Goal: Task Accomplishment & Management: Use online tool/utility

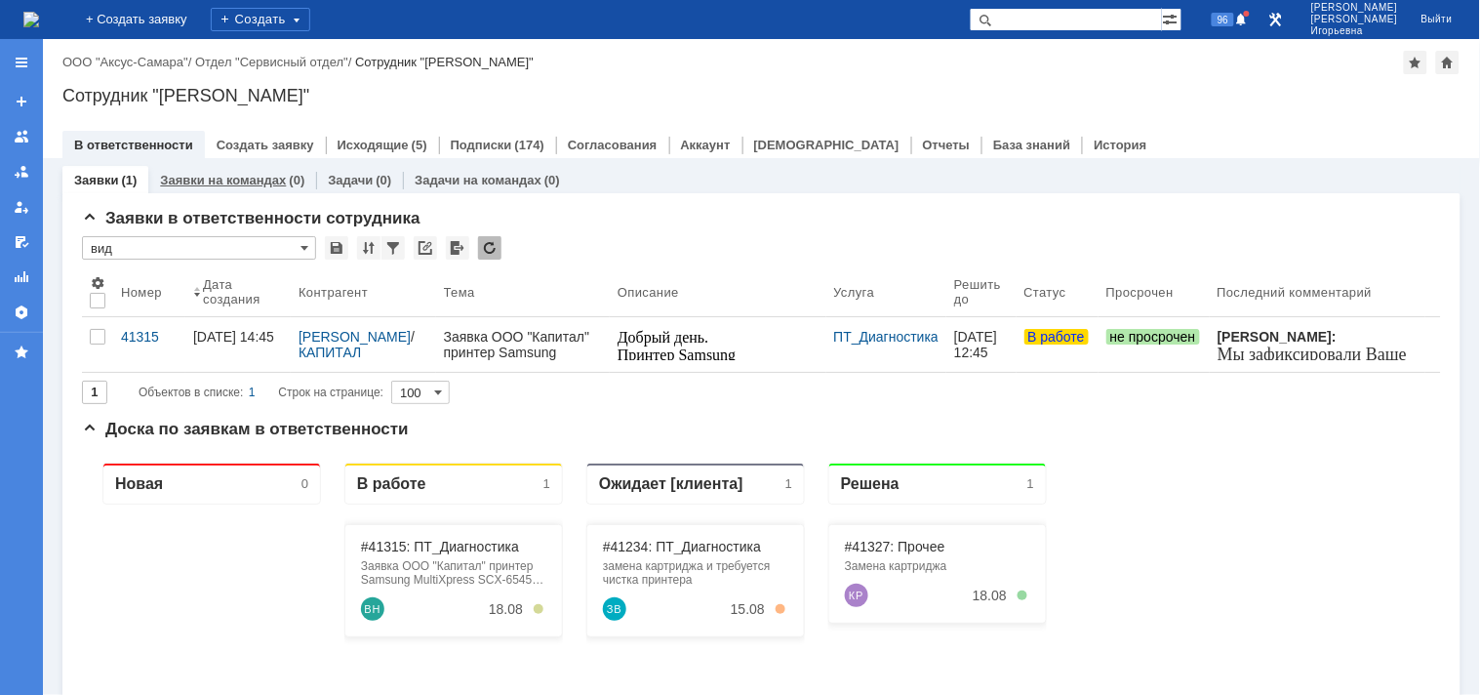
click at [250, 174] on link "Заявки на командах" at bounding box center [223, 180] width 126 height 15
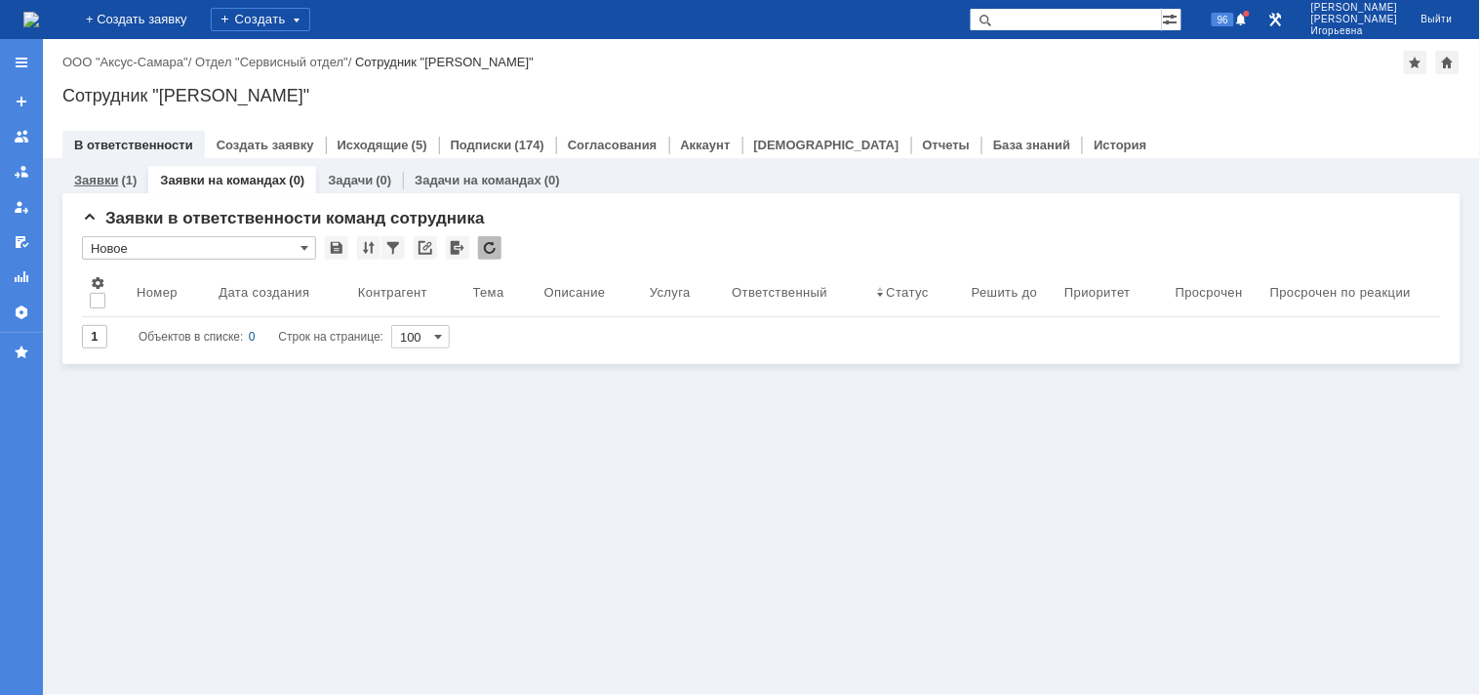
click at [98, 172] on div "Заявки (1)" at bounding box center [105, 180] width 86 height 28
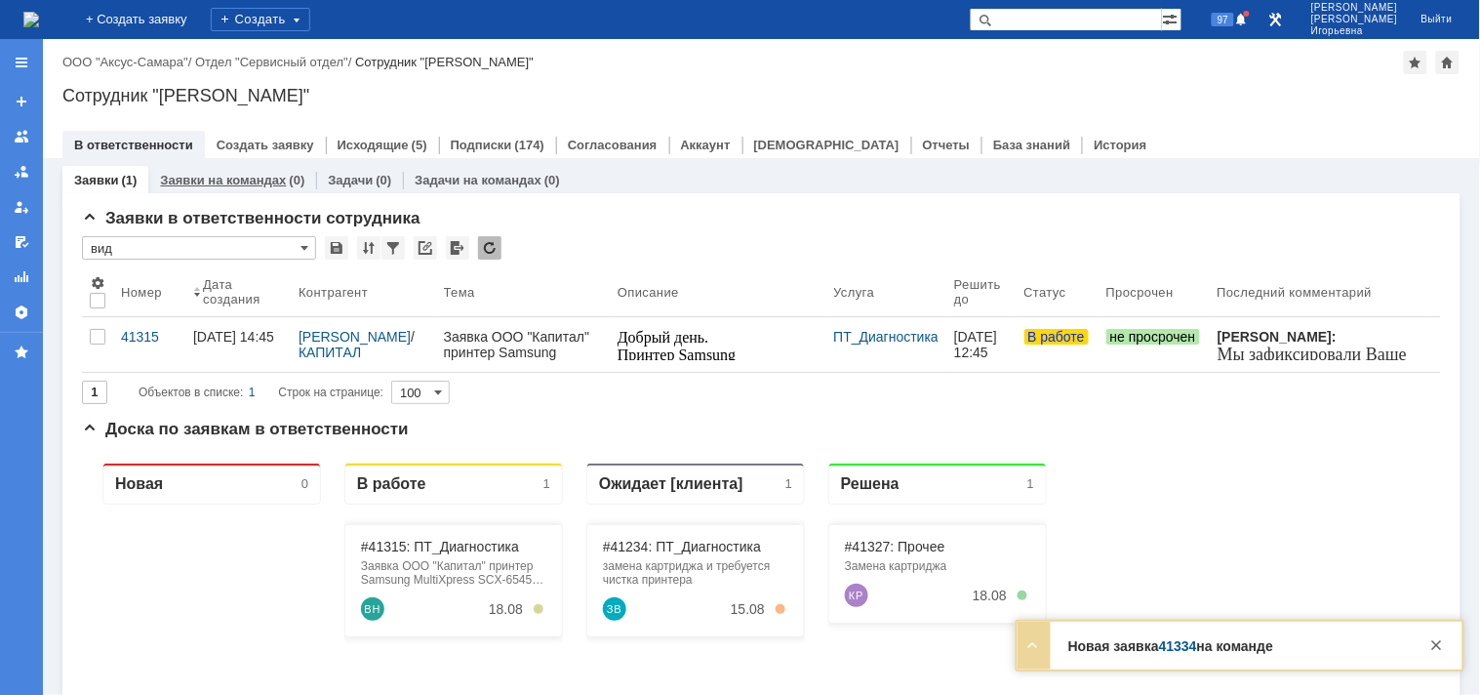
click at [208, 181] on link "Заявки на командах" at bounding box center [223, 180] width 126 height 15
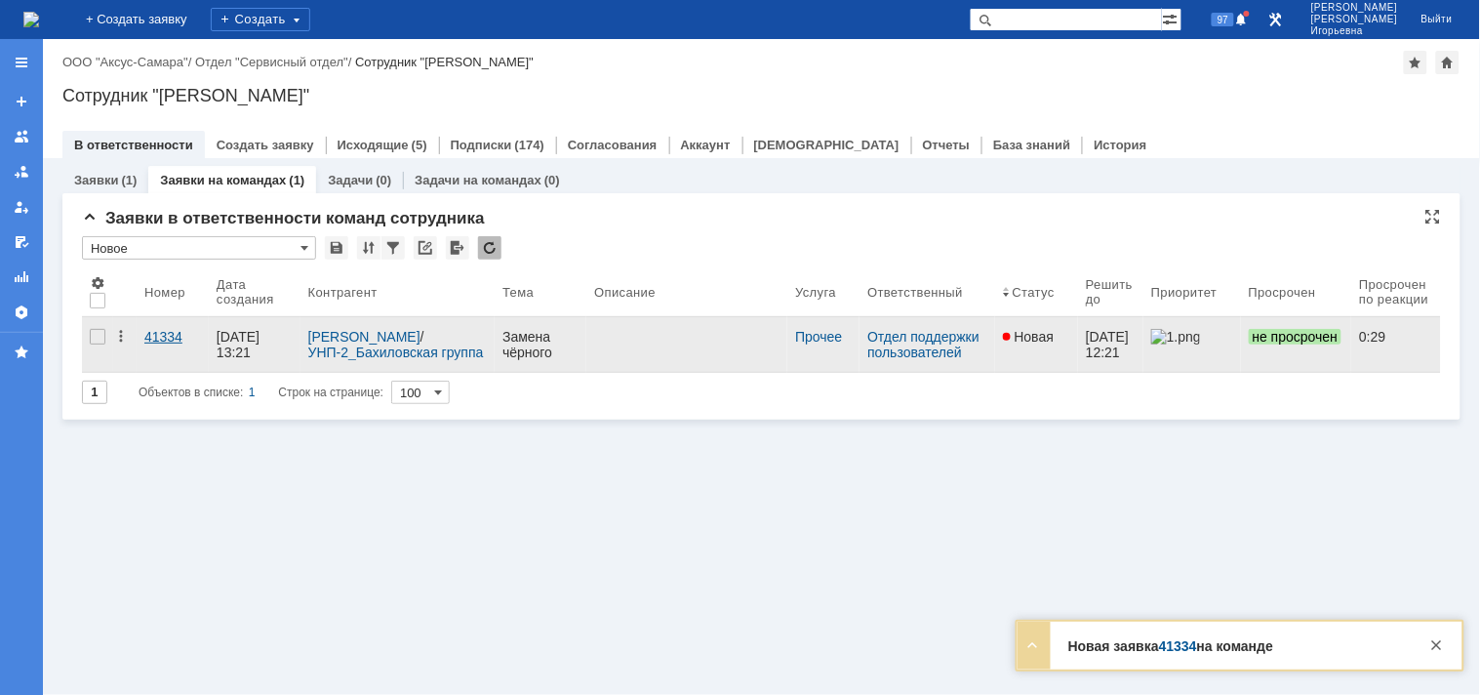
click at [169, 330] on div "41334" at bounding box center [172, 337] width 57 height 16
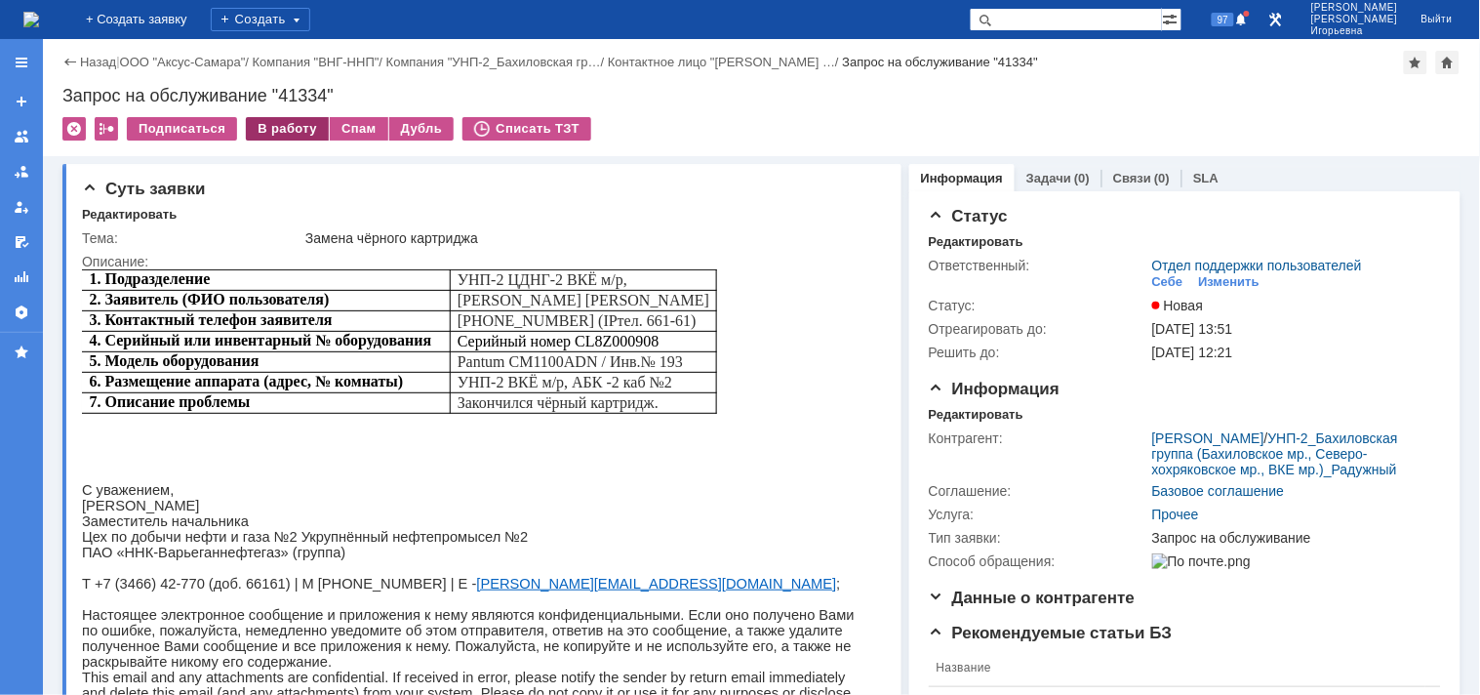
click at [271, 125] on div "В работу" at bounding box center [287, 128] width 83 height 23
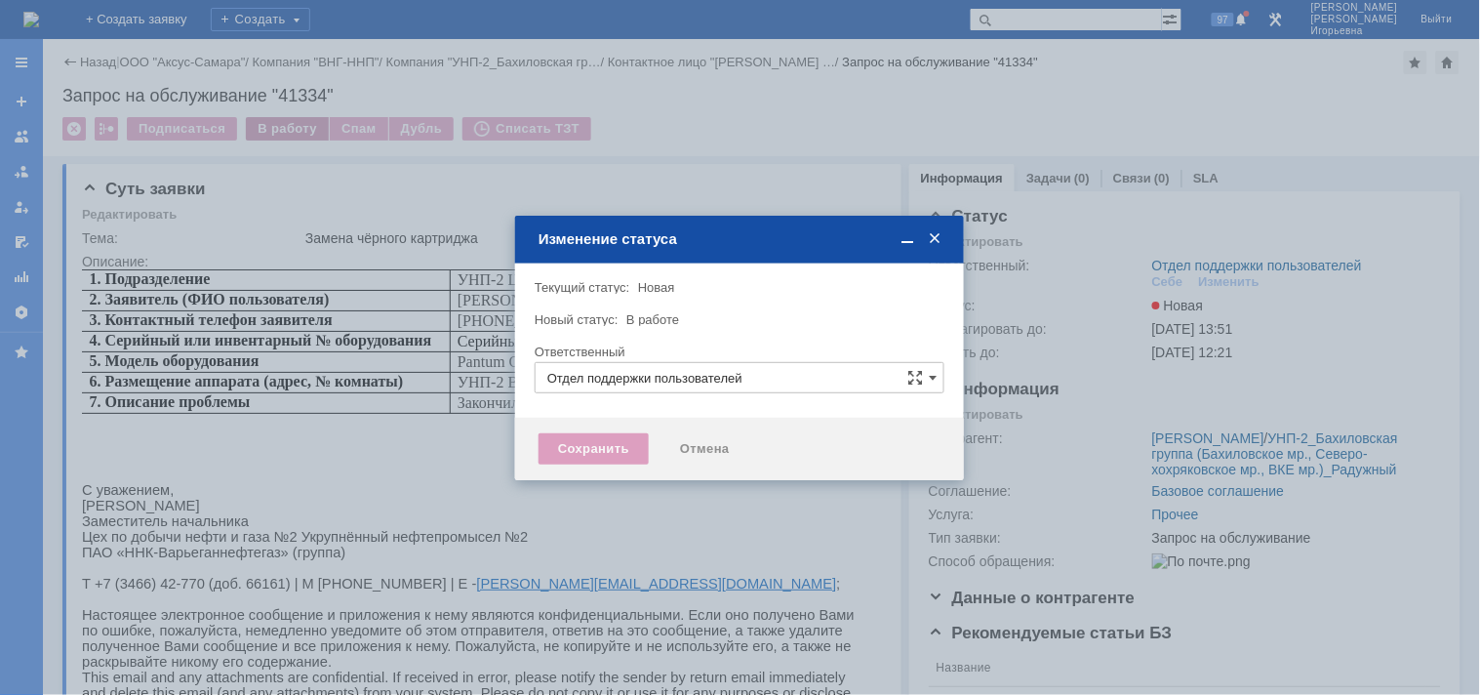
type input "Носенкова Елена Игорьевна"
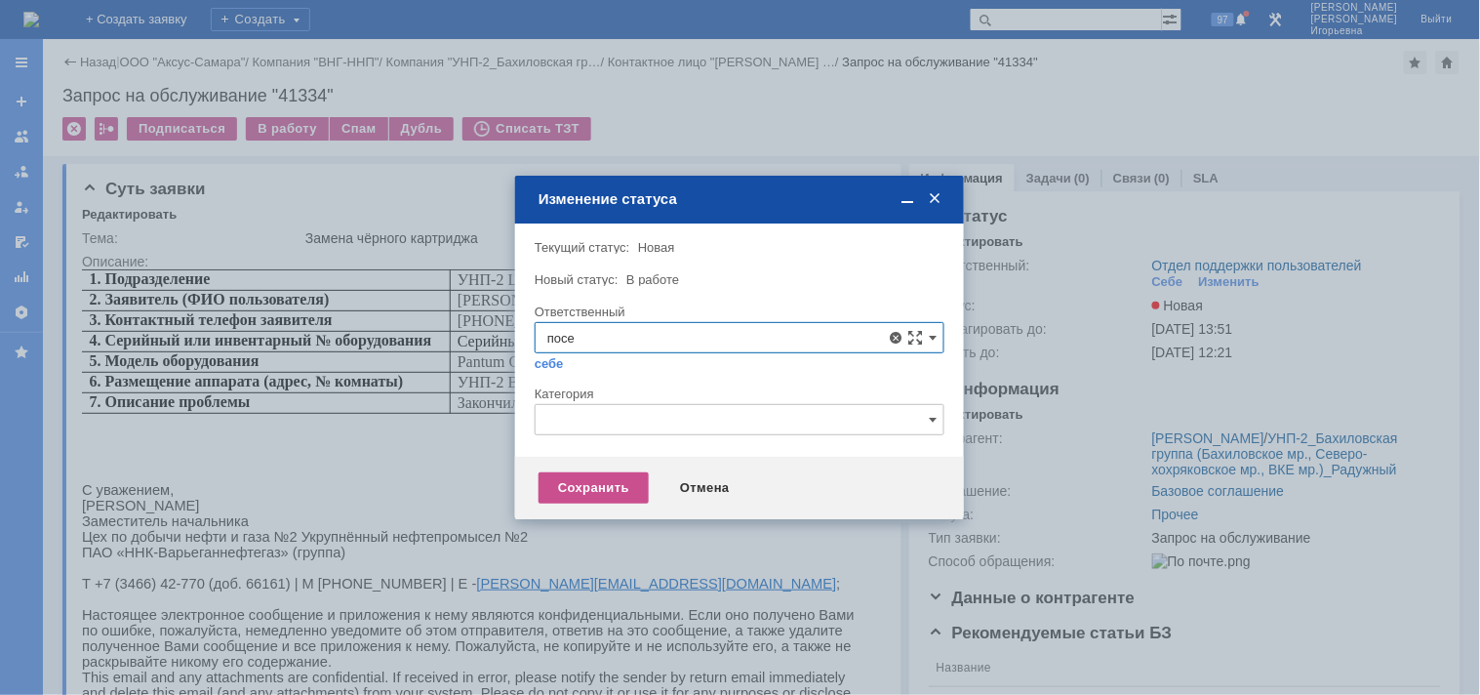
click at [649, 475] on span "[PERSON_NAME]" at bounding box center [739, 479] width 384 height 16
type input "[PERSON_NAME]"
click at [593, 488] on div "Сохранить" at bounding box center [594, 487] width 110 height 31
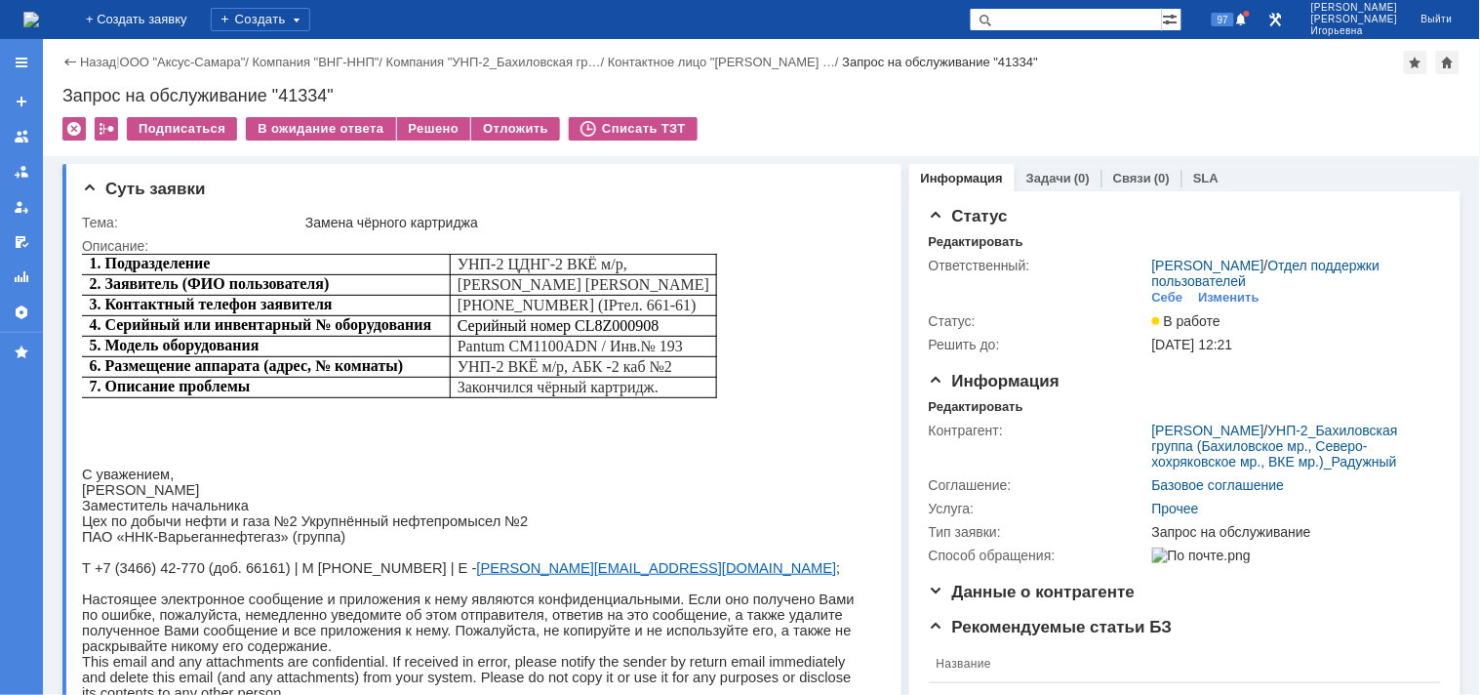
click at [304, 86] on div "Запрос на обслуживание "41334"" at bounding box center [761, 96] width 1398 height 20
click at [303, 86] on div "Запрос на обслуживание "41334"" at bounding box center [761, 96] width 1398 height 20
copy div "41334"
click at [39, 15] on img at bounding box center [31, 20] width 16 height 16
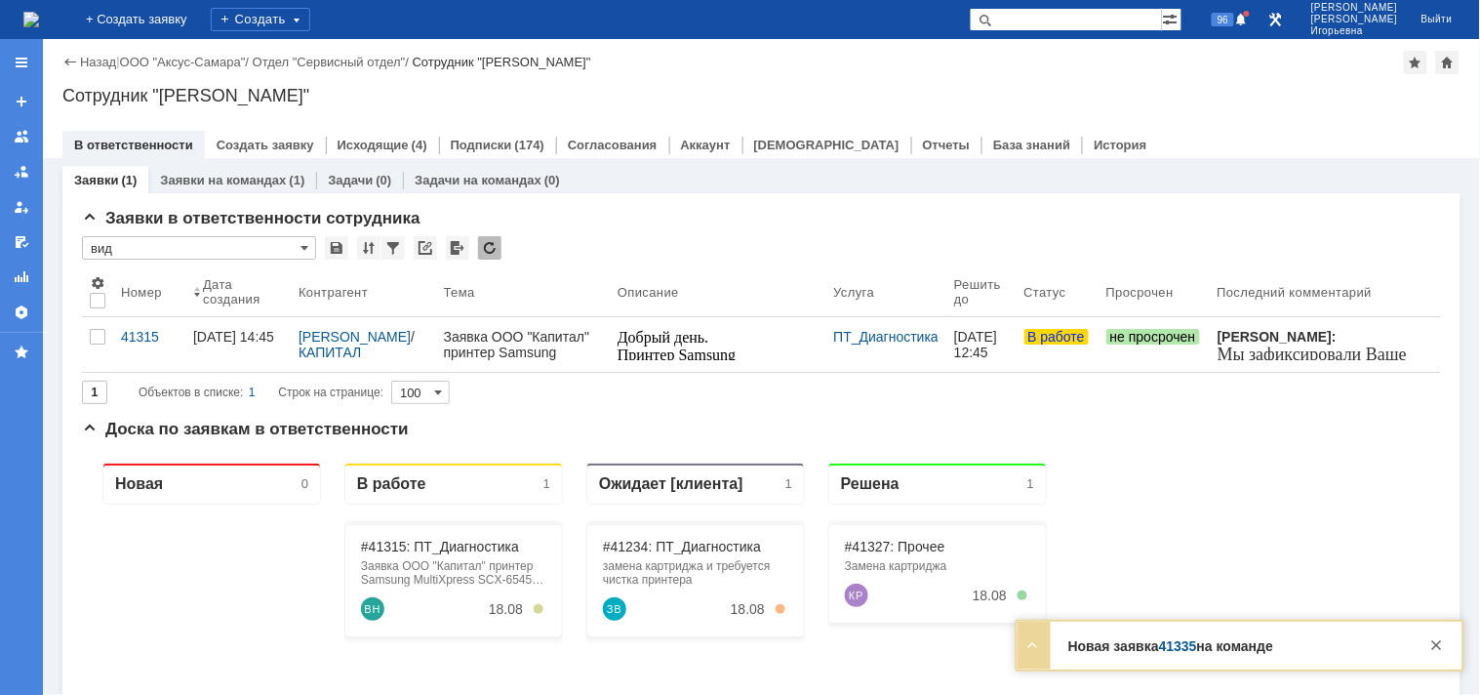
click at [1084, 26] on input "text" at bounding box center [1066, 19] width 192 height 23
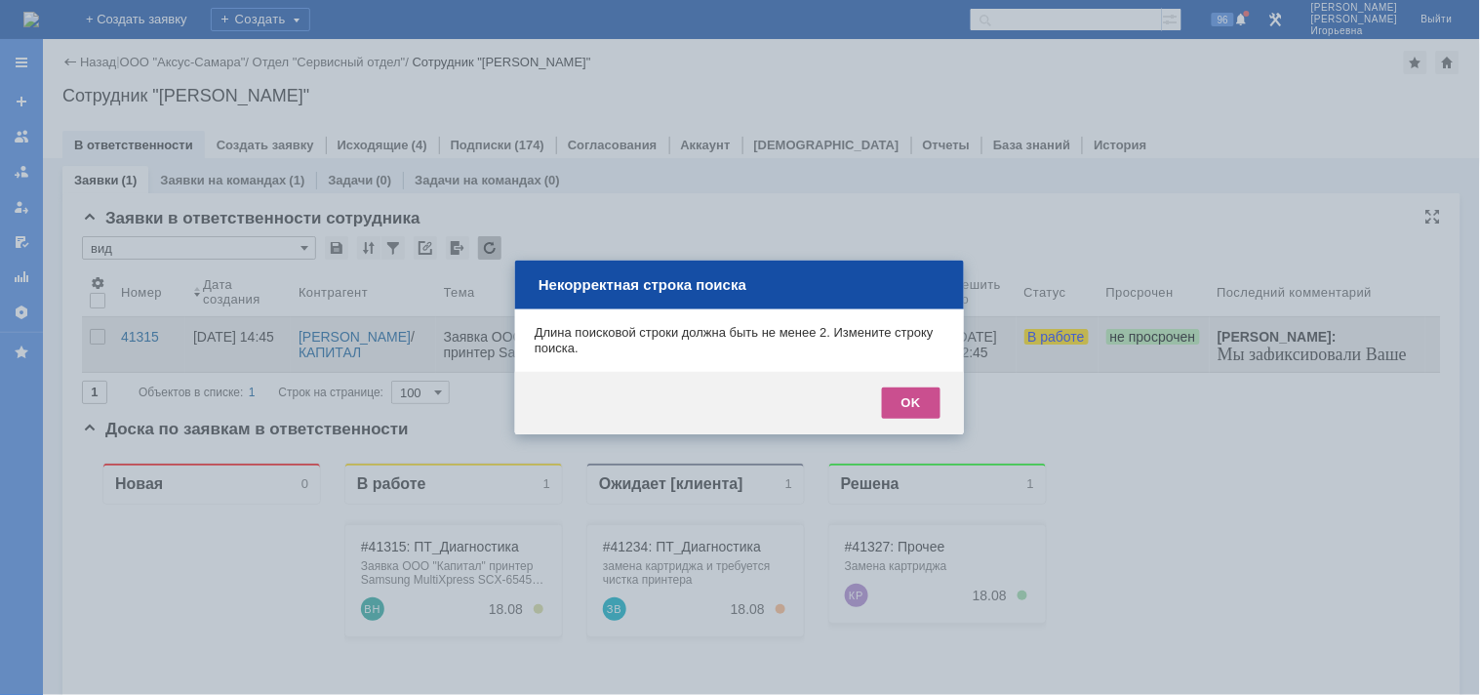
drag, startPoint x: 917, startPoint y: 397, endPoint x: 964, endPoint y: 362, distance: 58.6
click at [919, 397] on div "OK" at bounding box center [911, 402] width 59 height 31
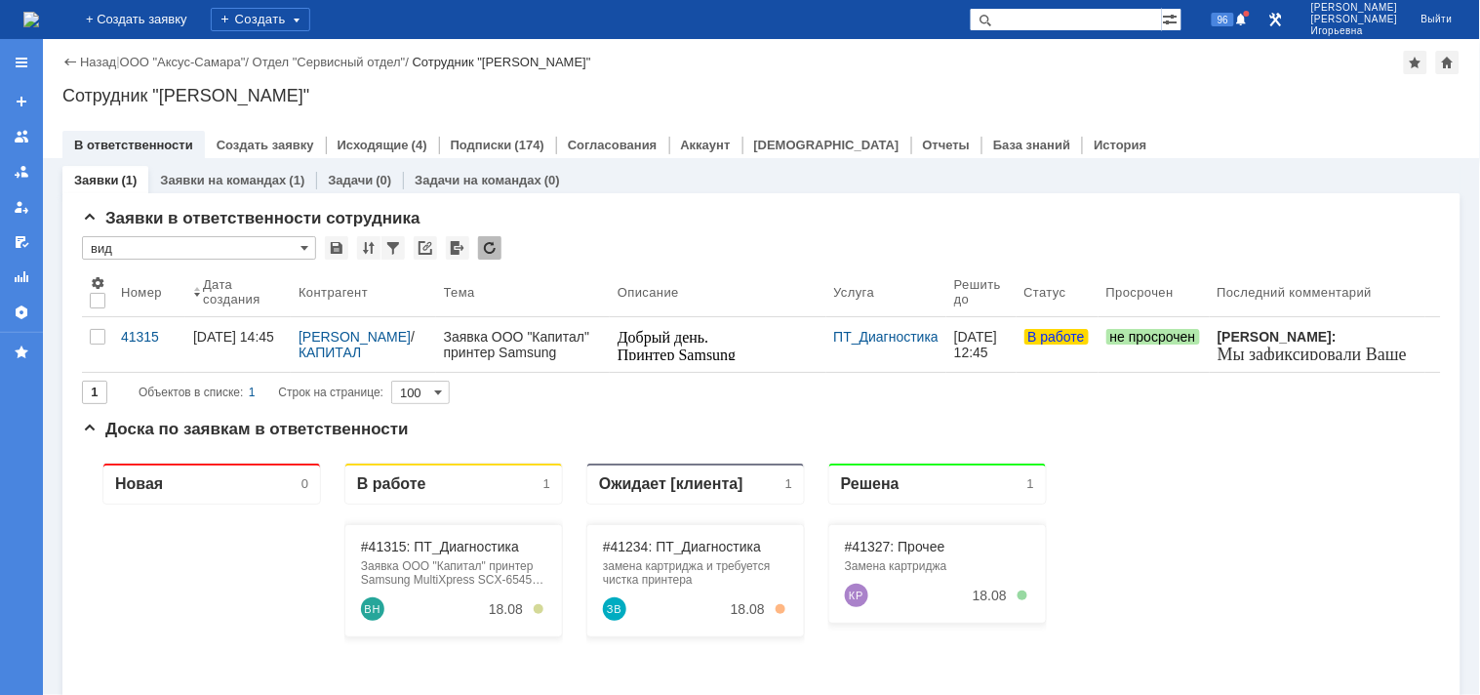
click at [1076, 20] on input "text" at bounding box center [1066, 19] width 192 height 23
type input "41335"
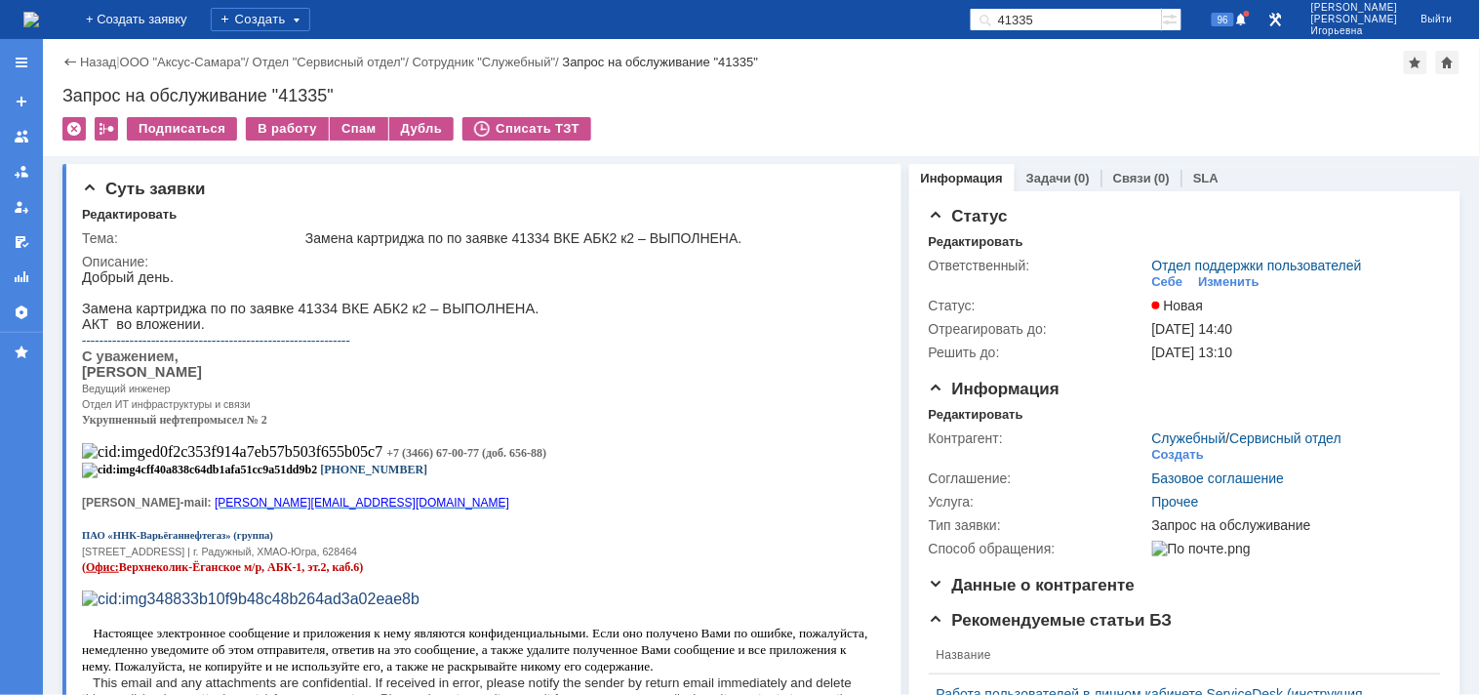
click at [39, 17] on img at bounding box center [31, 20] width 16 height 16
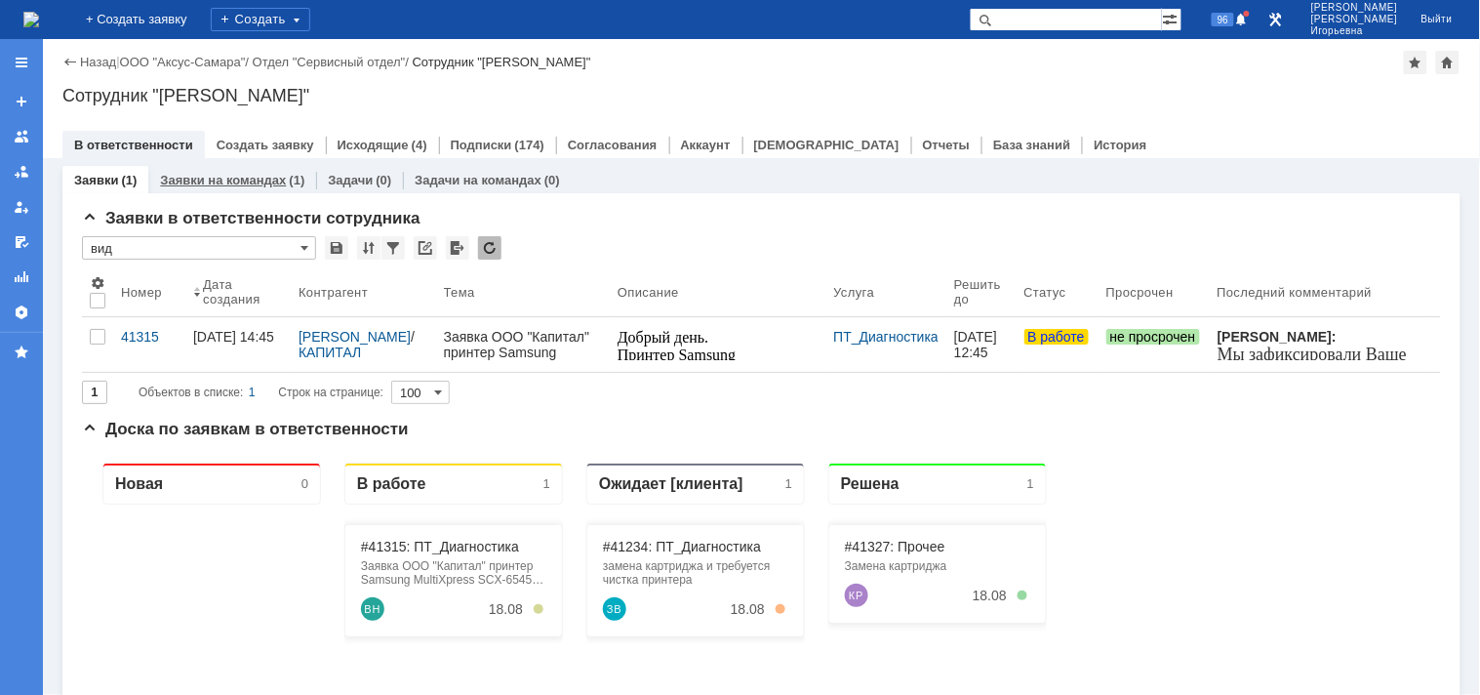
click at [238, 167] on div "Заявки на командах (1)" at bounding box center [232, 180] width 168 height 28
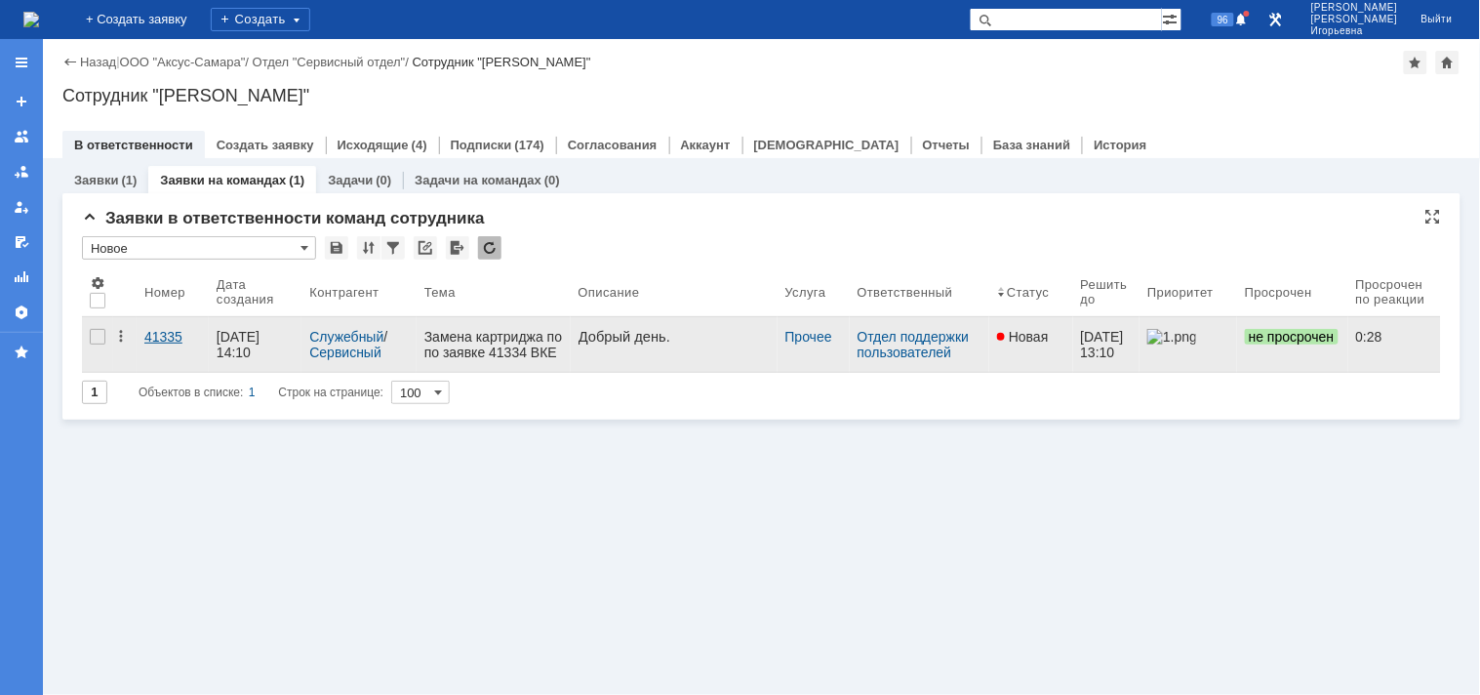
click at [161, 338] on div "41335" at bounding box center [172, 337] width 57 height 16
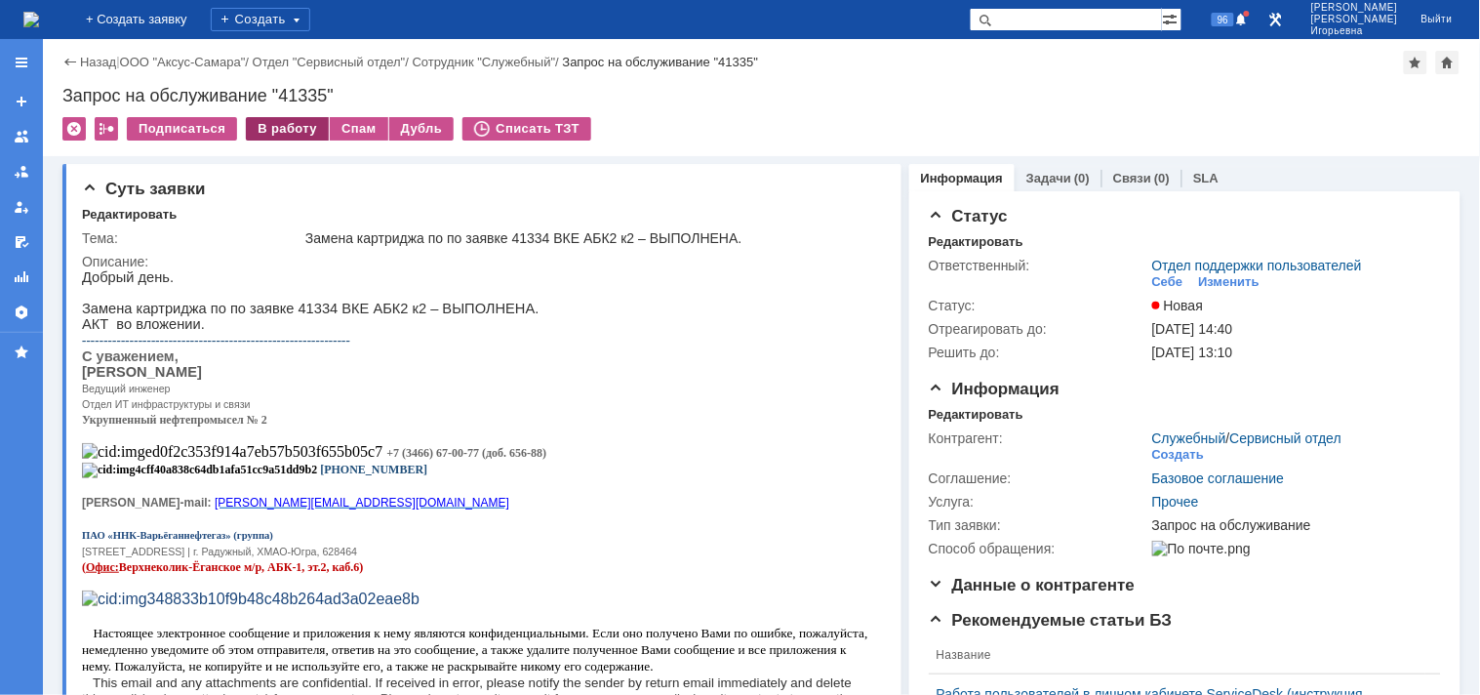
click at [277, 122] on div "В работу" at bounding box center [287, 128] width 83 height 23
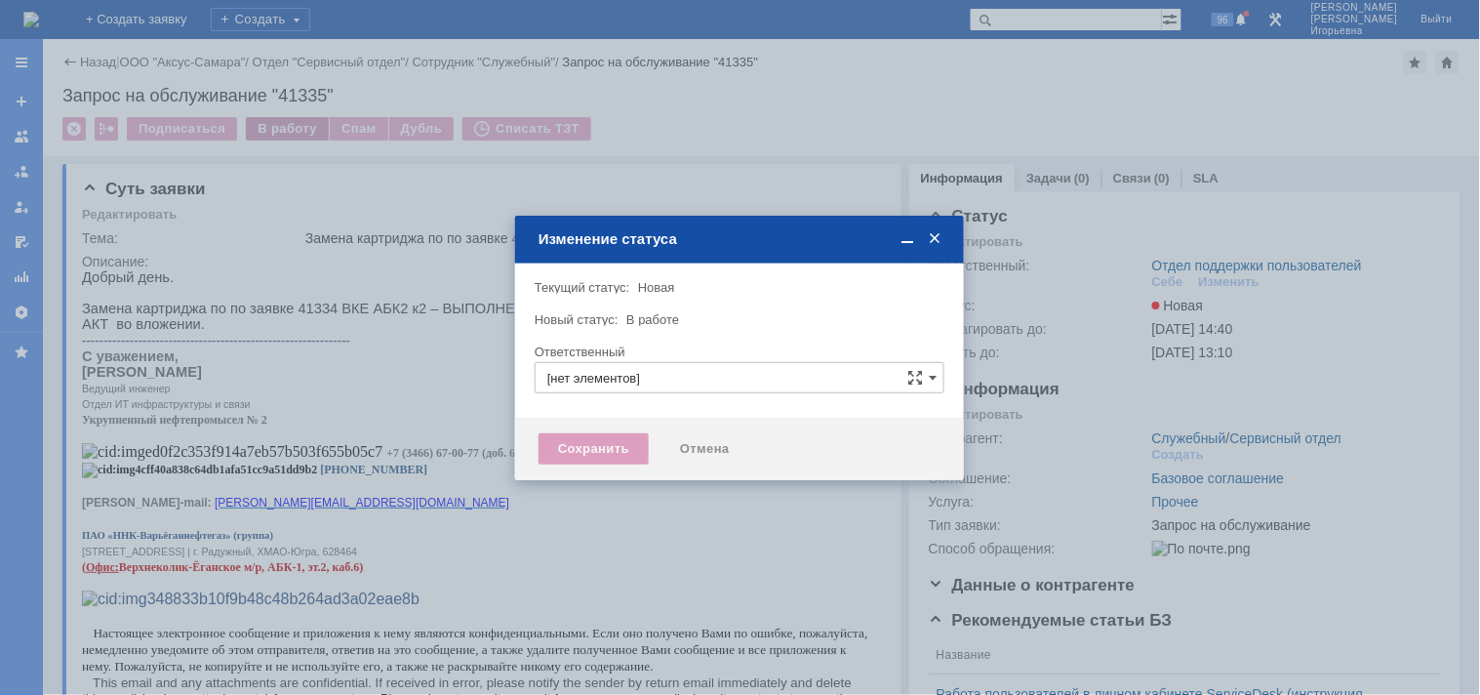
type input "Отдел поддержки пользователей"
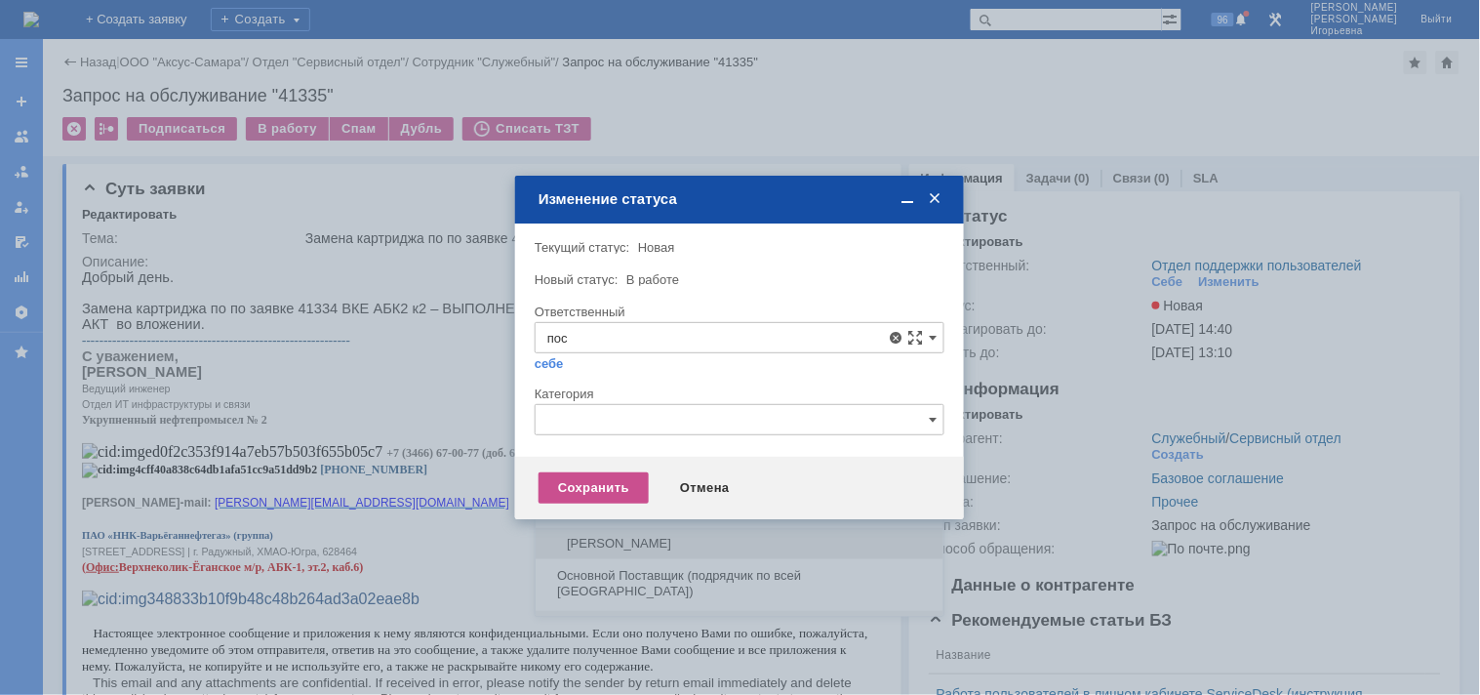
click at [617, 541] on span "[PERSON_NAME]" at bounding box center [739, 544] width 384 height 16
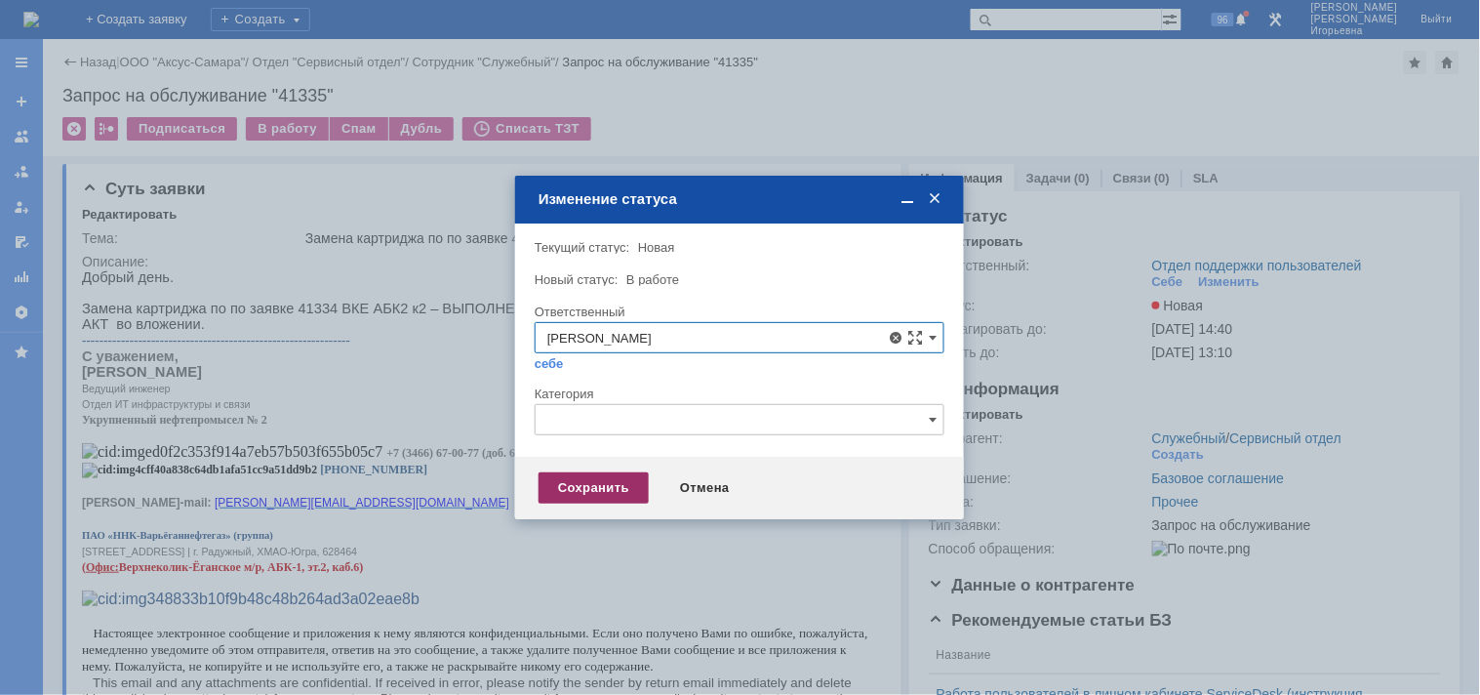
type input "[PERSON_NAME]"
click at [595, 485] on div "Сохранить" at bounding box center [594, 487] width 110 height 31
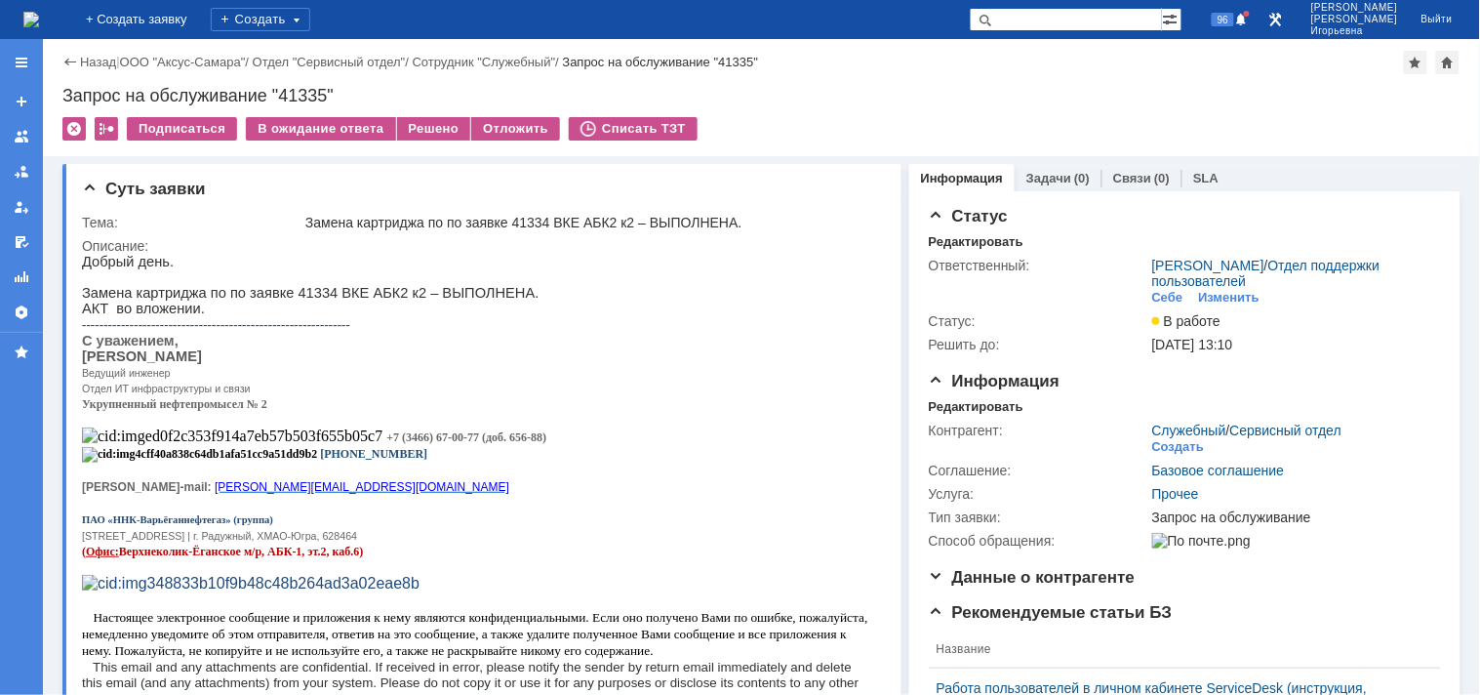
click at [299, 84] on div "Назад | ООО "Аксус-Самара" / Отдел "Сервисный отдел" / Сотрудник "Служебный" / …" at bounding box center [761, 97] width 1437 height 117
click at [303, 101] on div "Запрос на обслуживание "41335"" at bounding box center [761, 96] width 1398 height 20
copy div "41335"
click at [39, 27] on img at bounding box center [31, 20] width 16 height 16
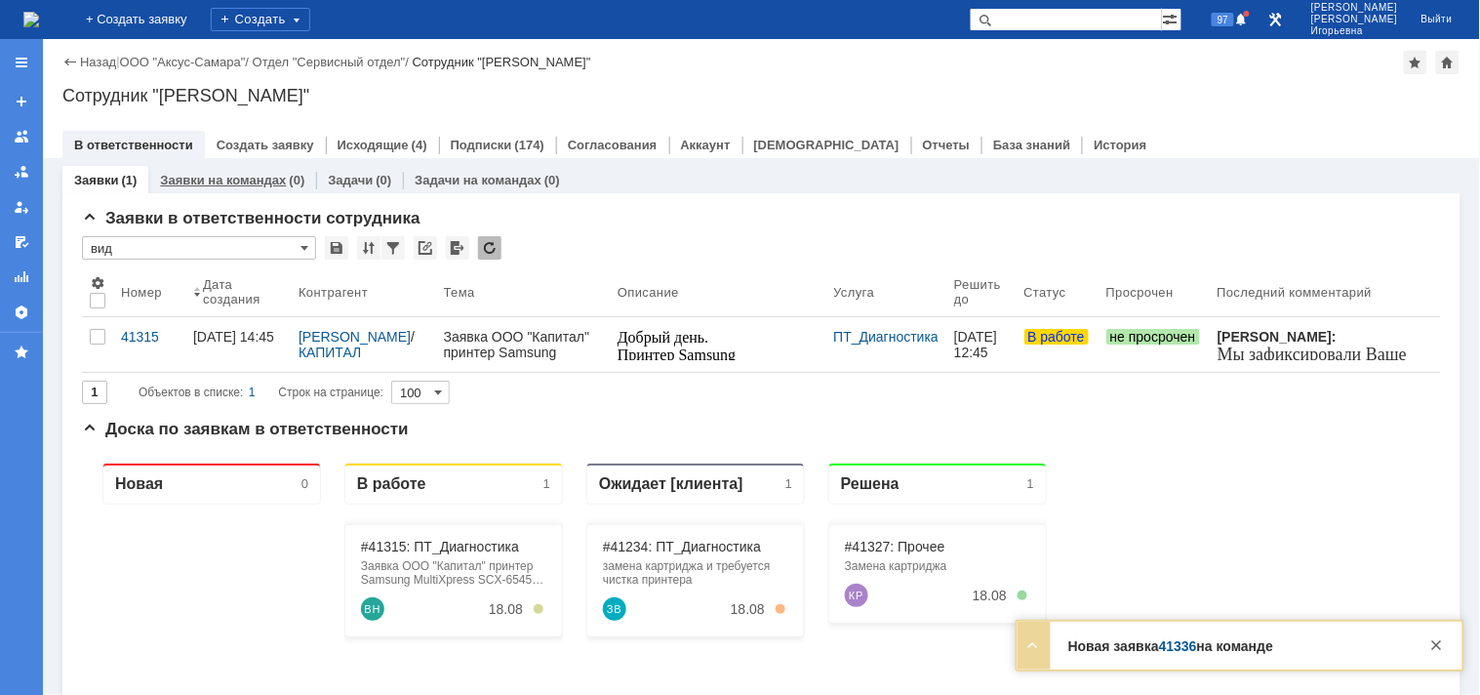
click at [210, 181] on link "Заявки на командах" at bounding box center [223, 180] width 126 height 15
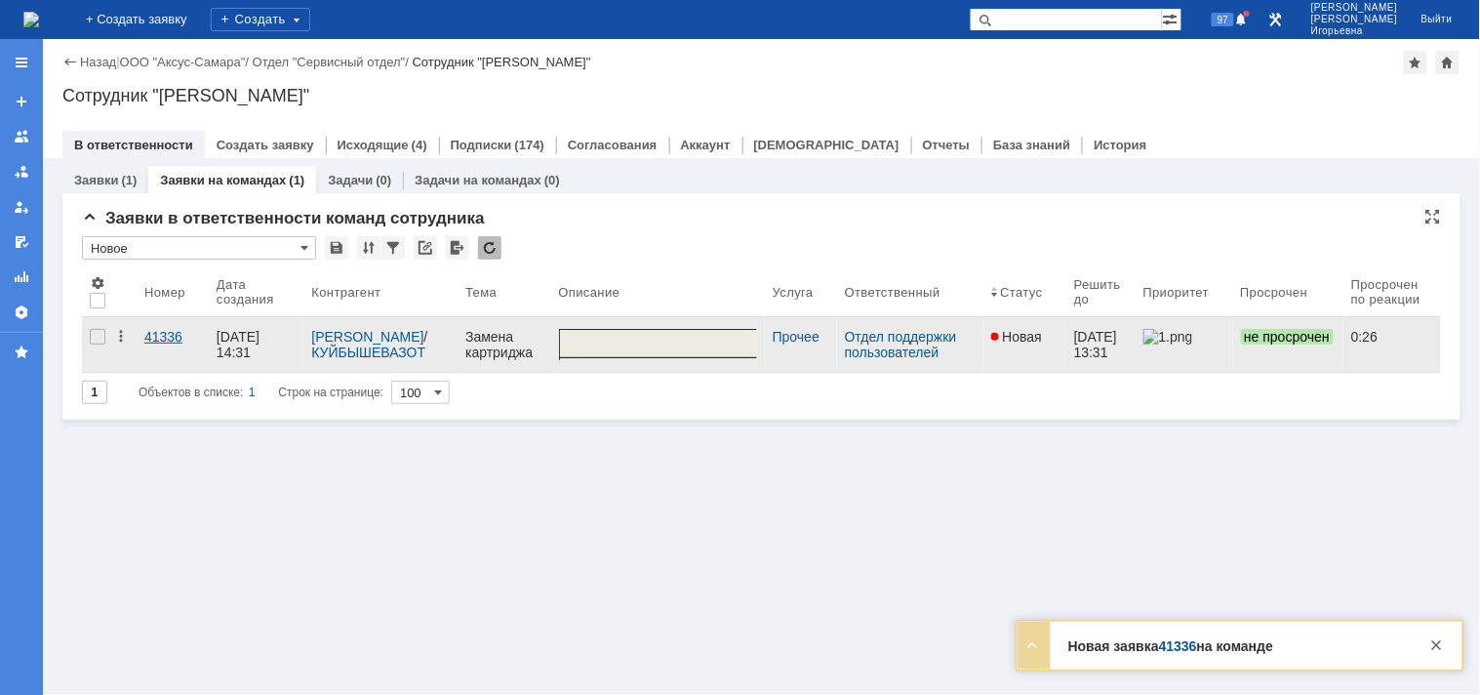
click at [168, 336] on div "41336" at bounding box center [172, 337] width 57 height 16
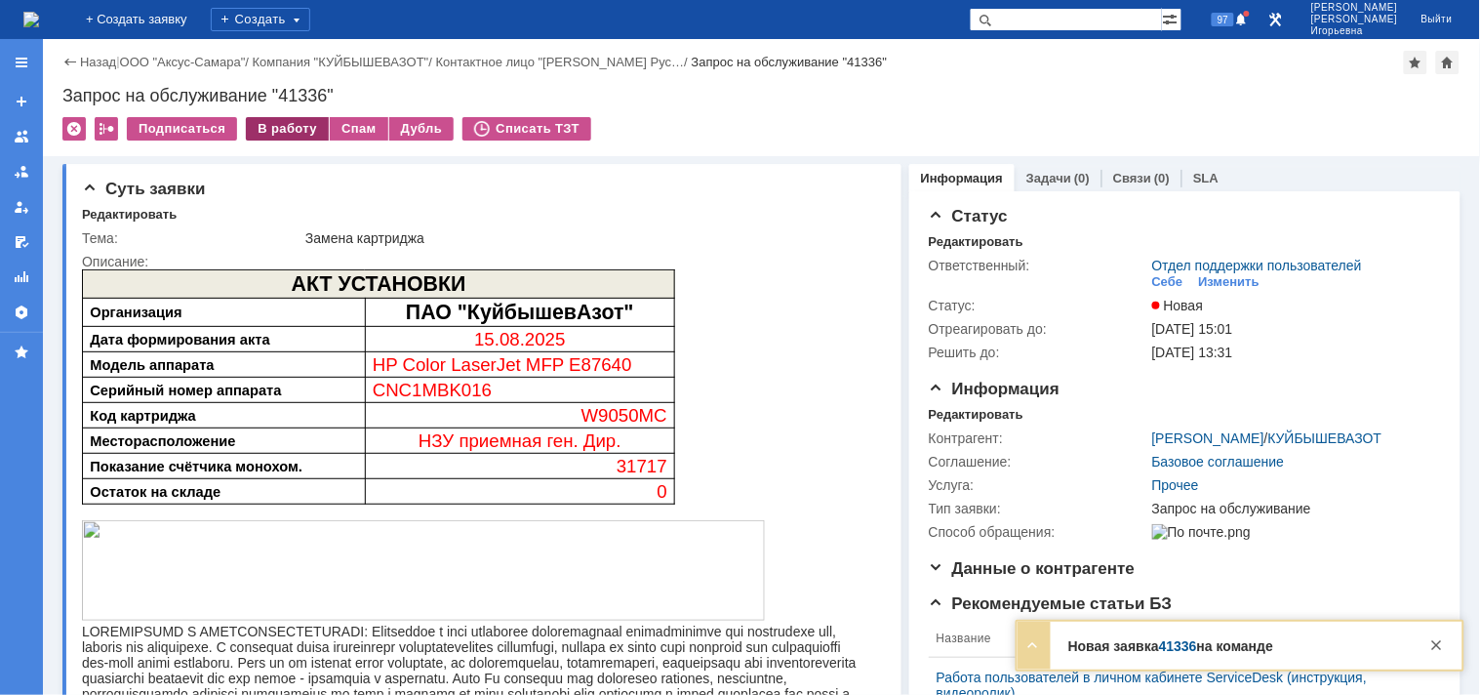
click at [287, 127] on div "В работу" at bounding box center [287, 128] width 83 height 23
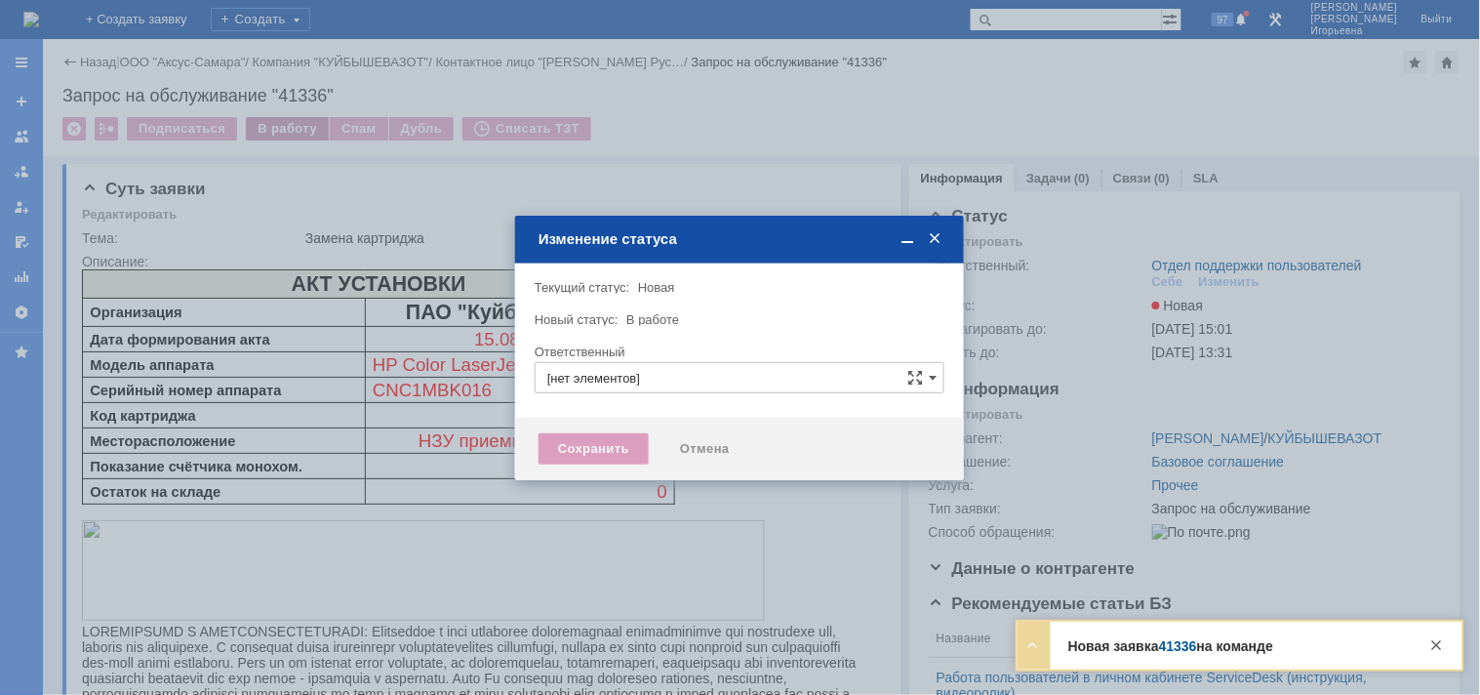
type input "Отдел поддержки пользователей"
type input "Носенкова Елена Игорьевна"
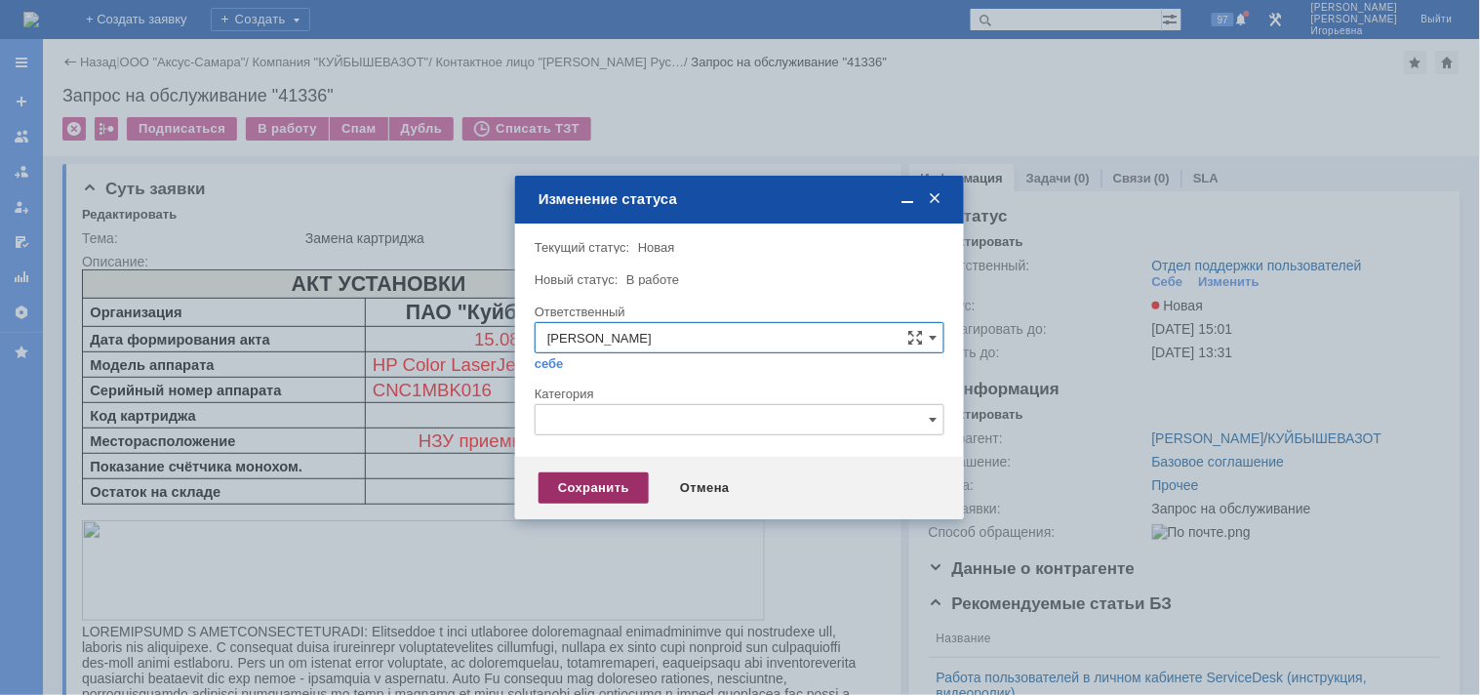
click at [571, 482] on div "Сохранить" at bounding box center [594, 487] width 110 height 31
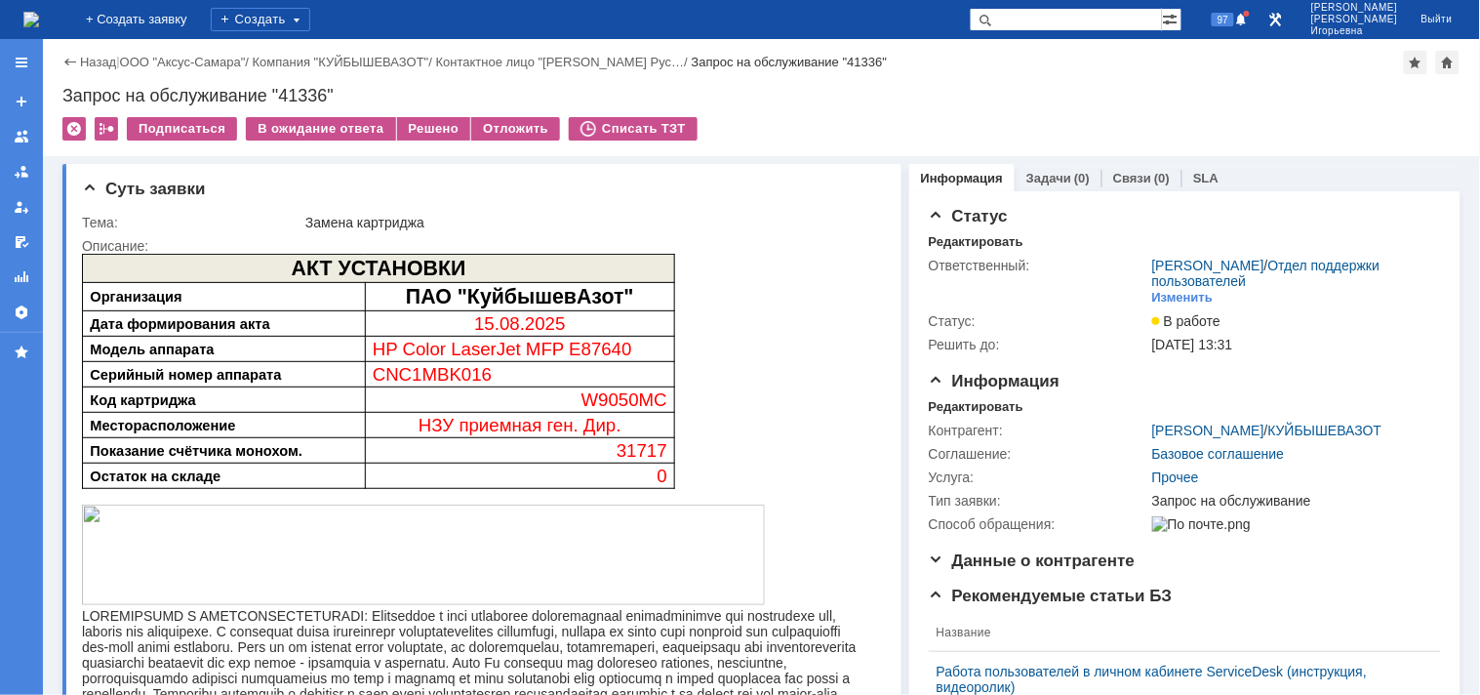
click at [39, 22] on img at bounding box center [31, 20] width 16 height 16
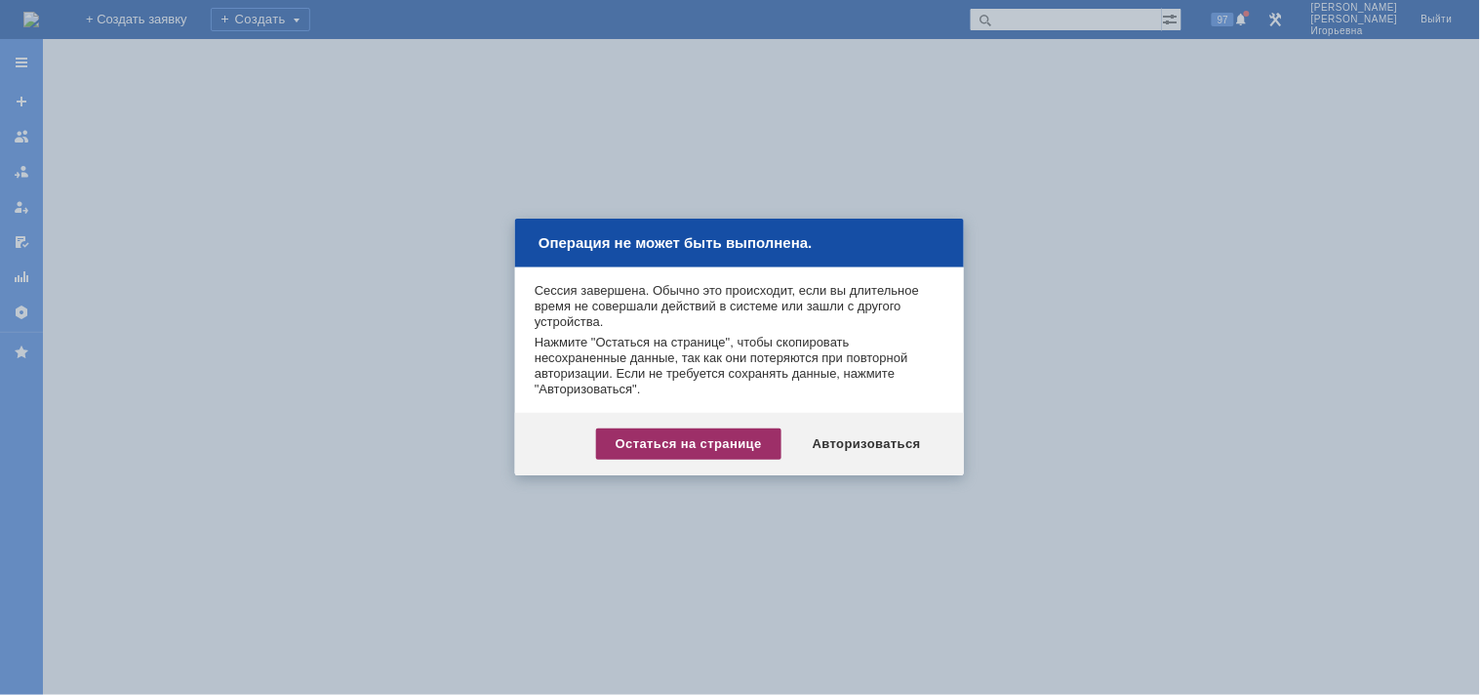
click at [679, 449] on div "Остаться на странице" at bounding box center [688, 443] width 185 height 31
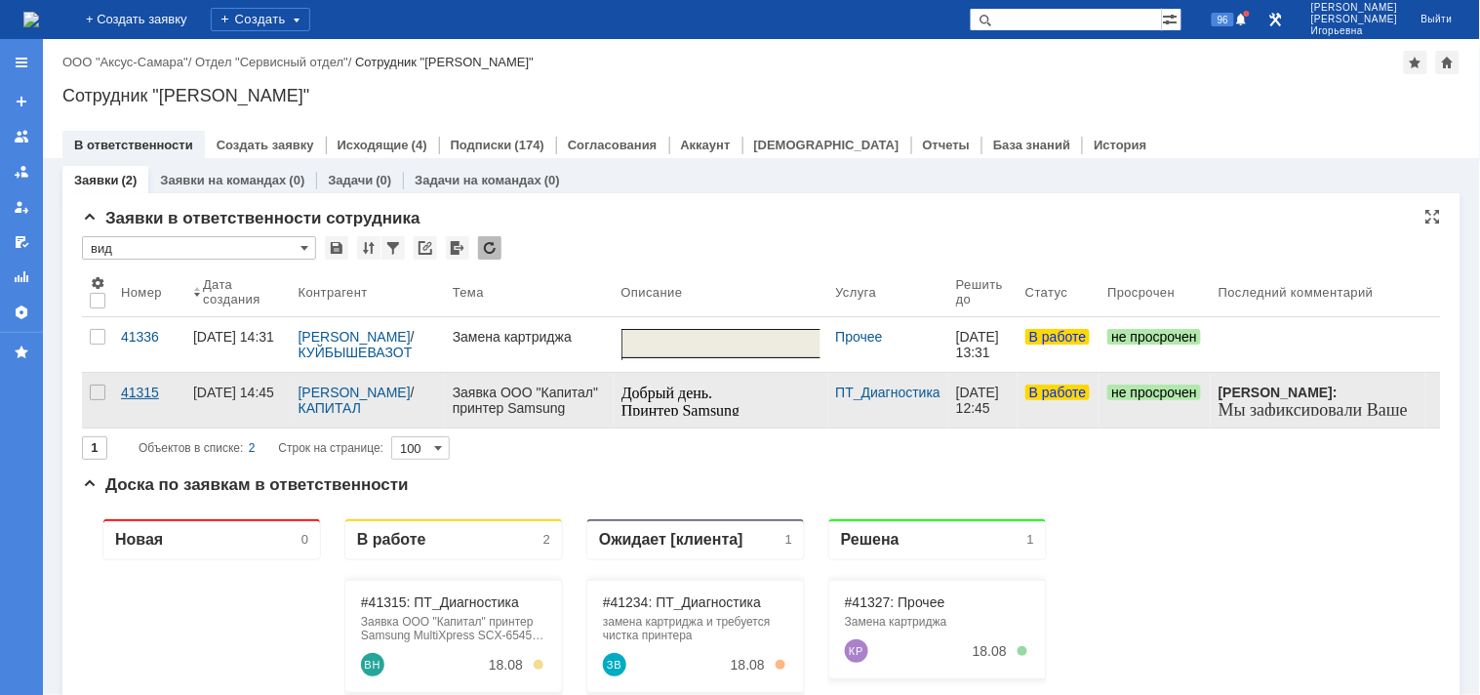
click at [148, 398] on div "41315" at bounding box center [149, 392] width 57 height 16
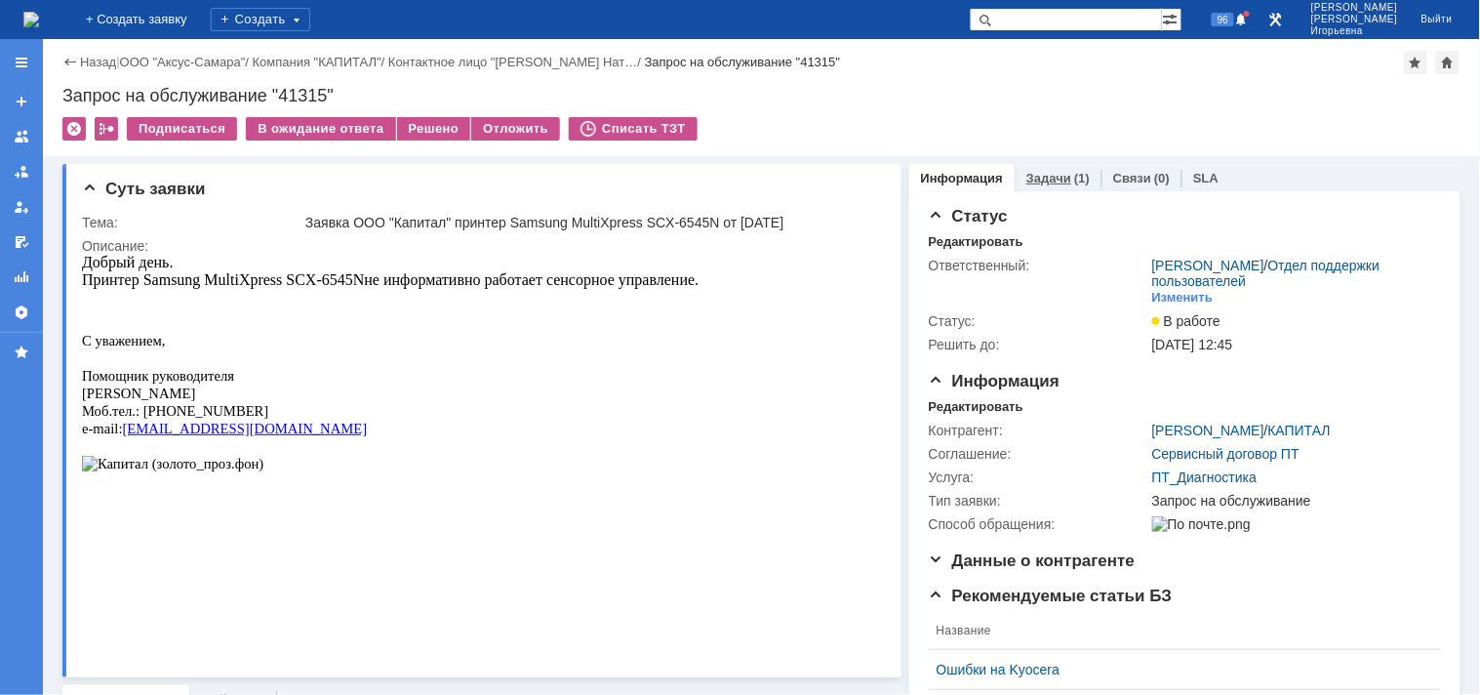
click at [1039, 176] on link "Задачи" at bounding box center [1049, 178] width 45 height 15
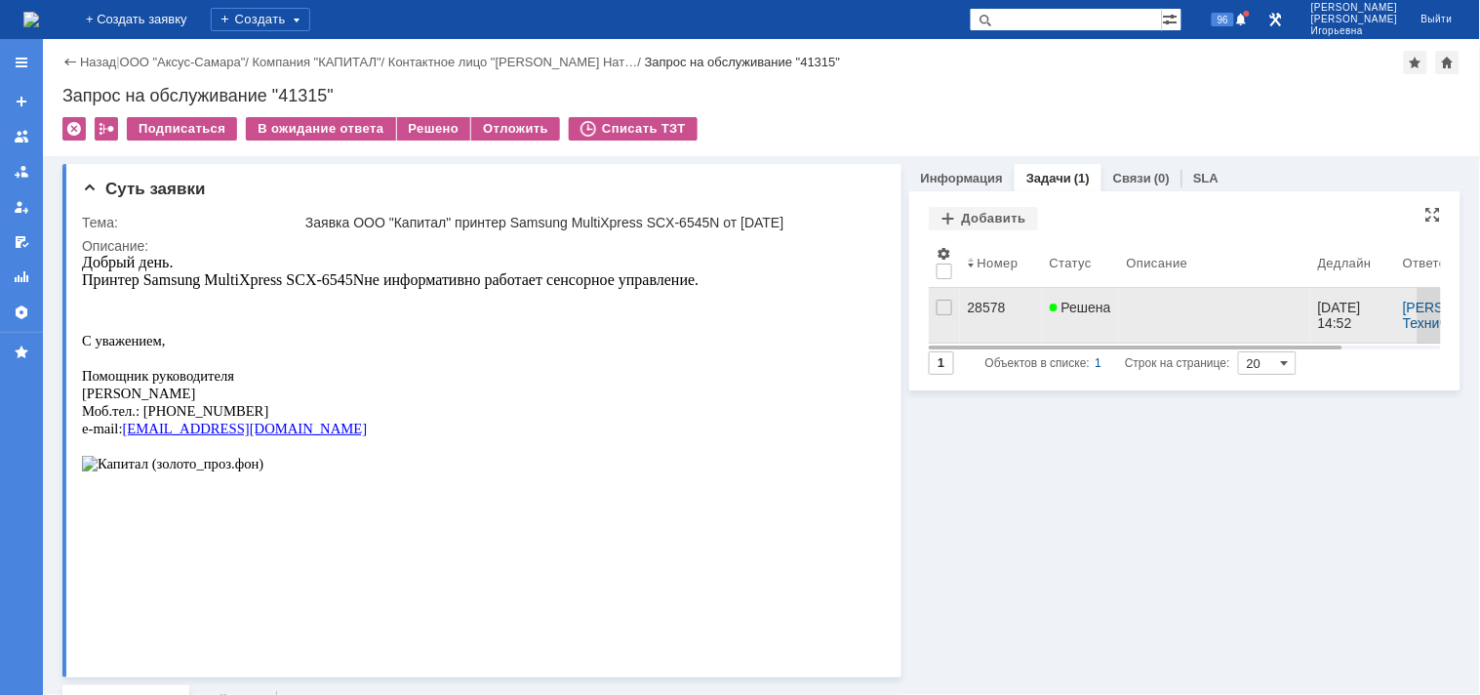
click at [991, 301] on div "28578" at bounding box center [1001, 308] width 66 height 16
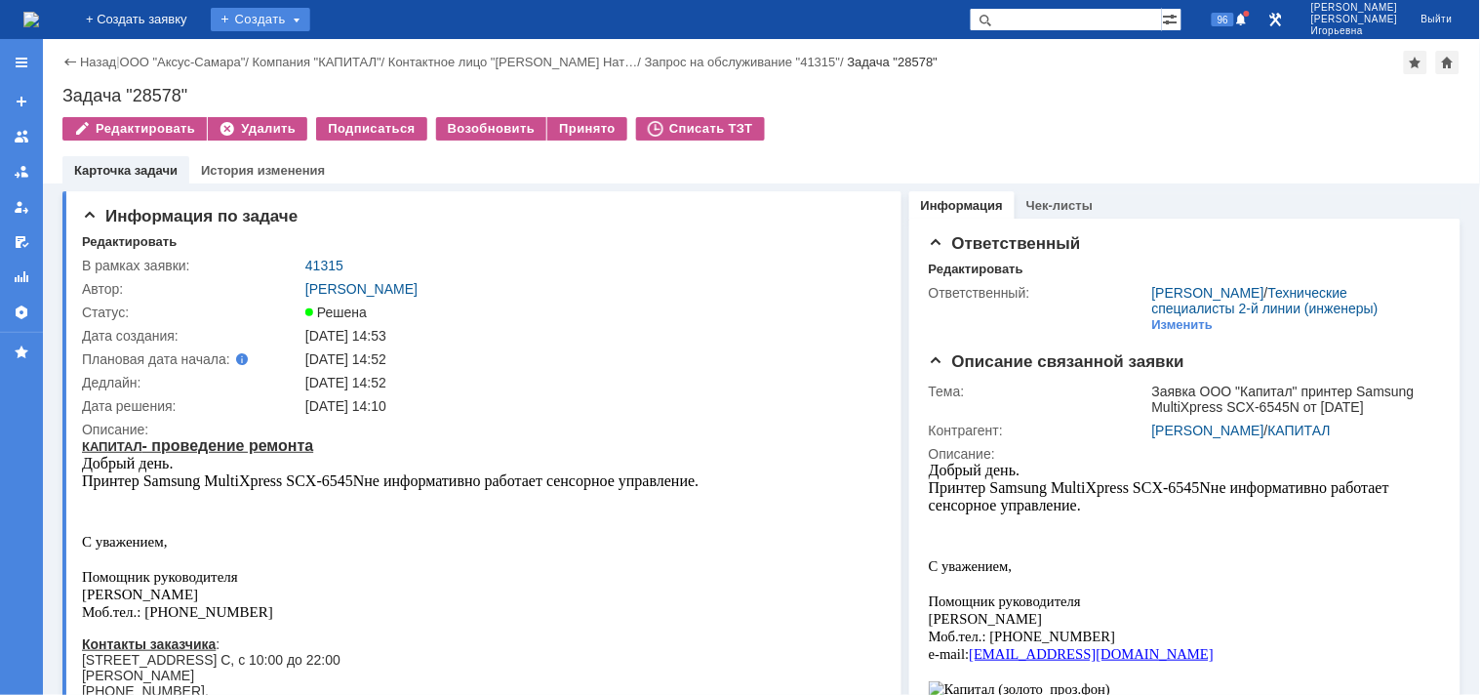
click at [310, 12] on div "Создать" at bounding box center [261, 19] width 100 height 23
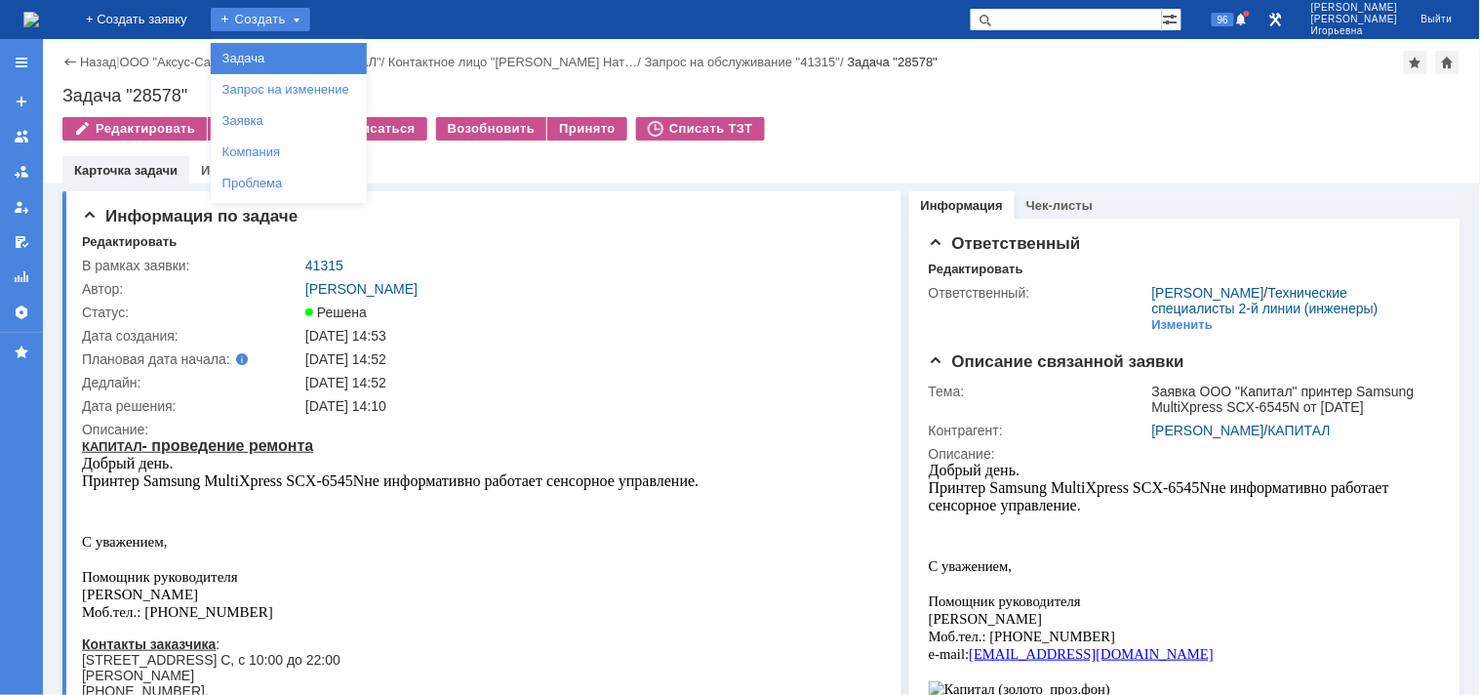
click at [308, 55] on link "Задача" at bounding box center [289, 58] width 148 height 23
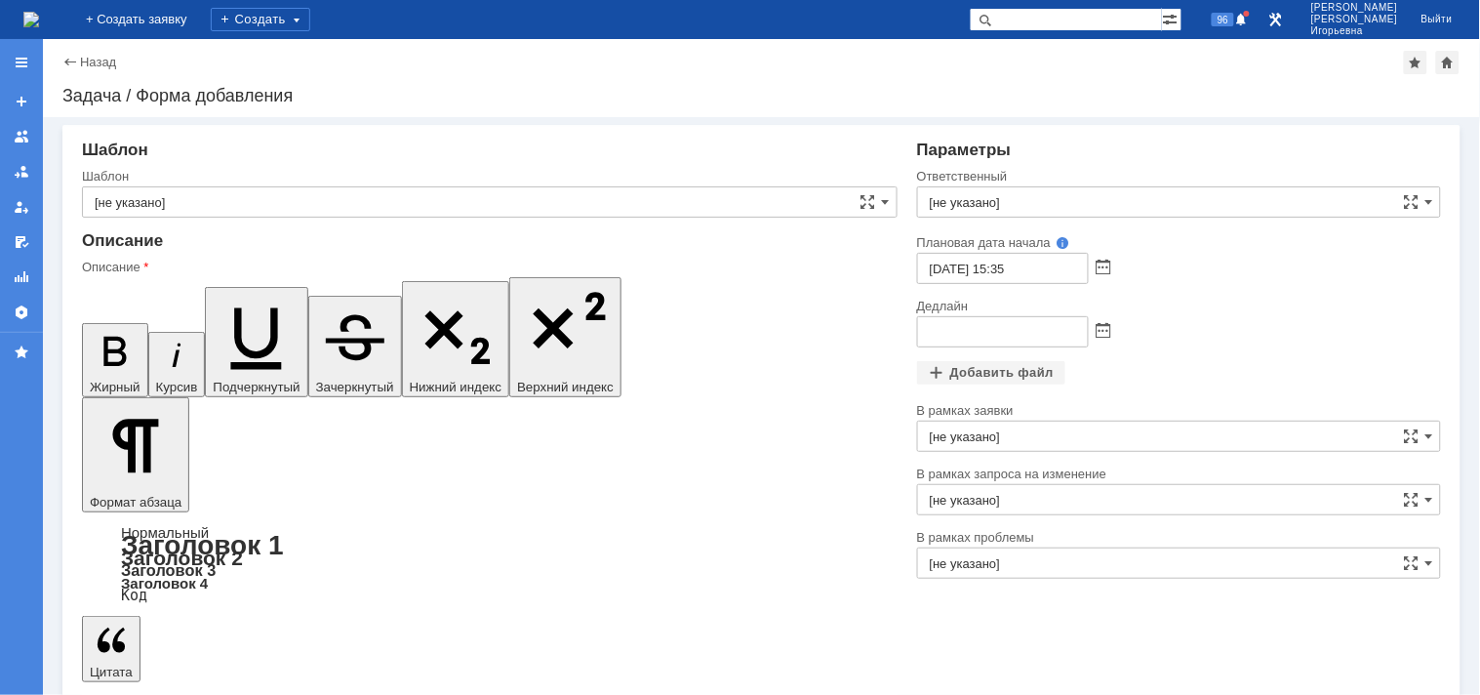
click at [201, 199] on input "[не указано]" at bounding box center [490, 201] width 816 height 31
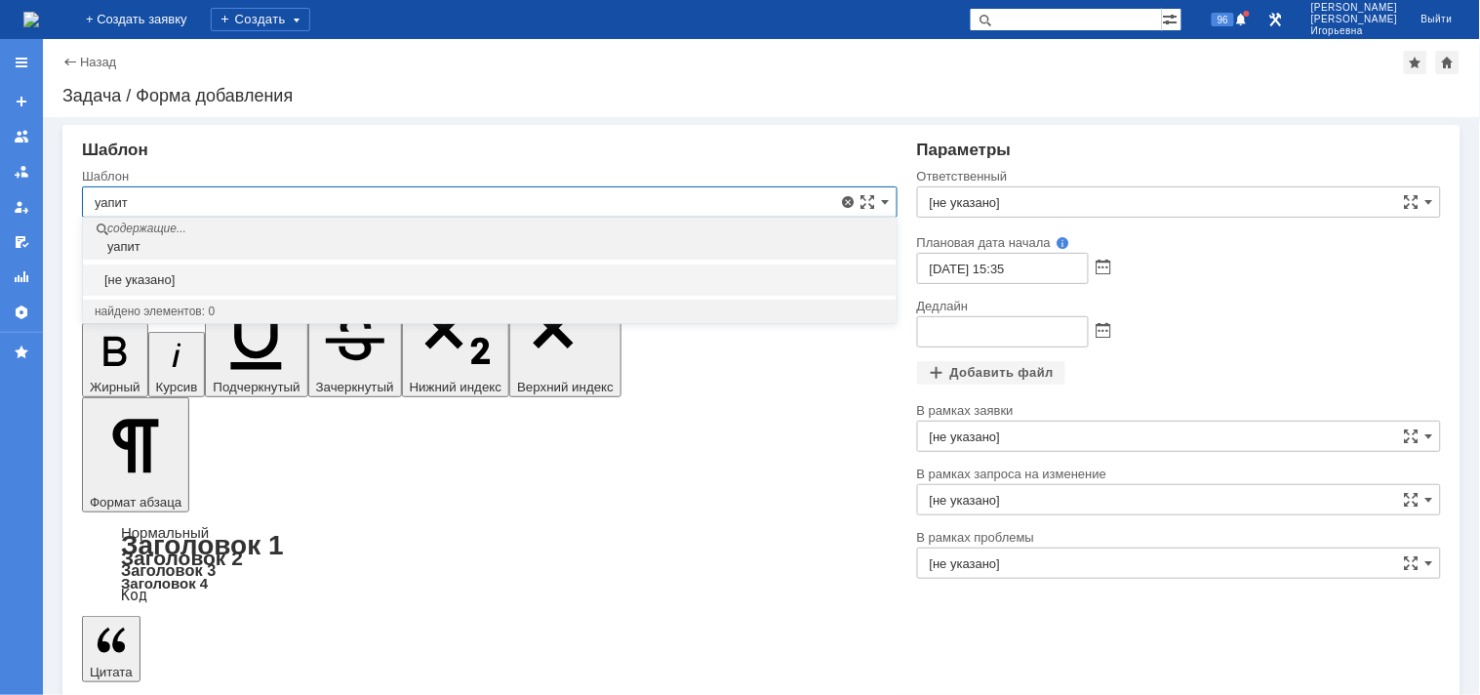
type input "уапит"
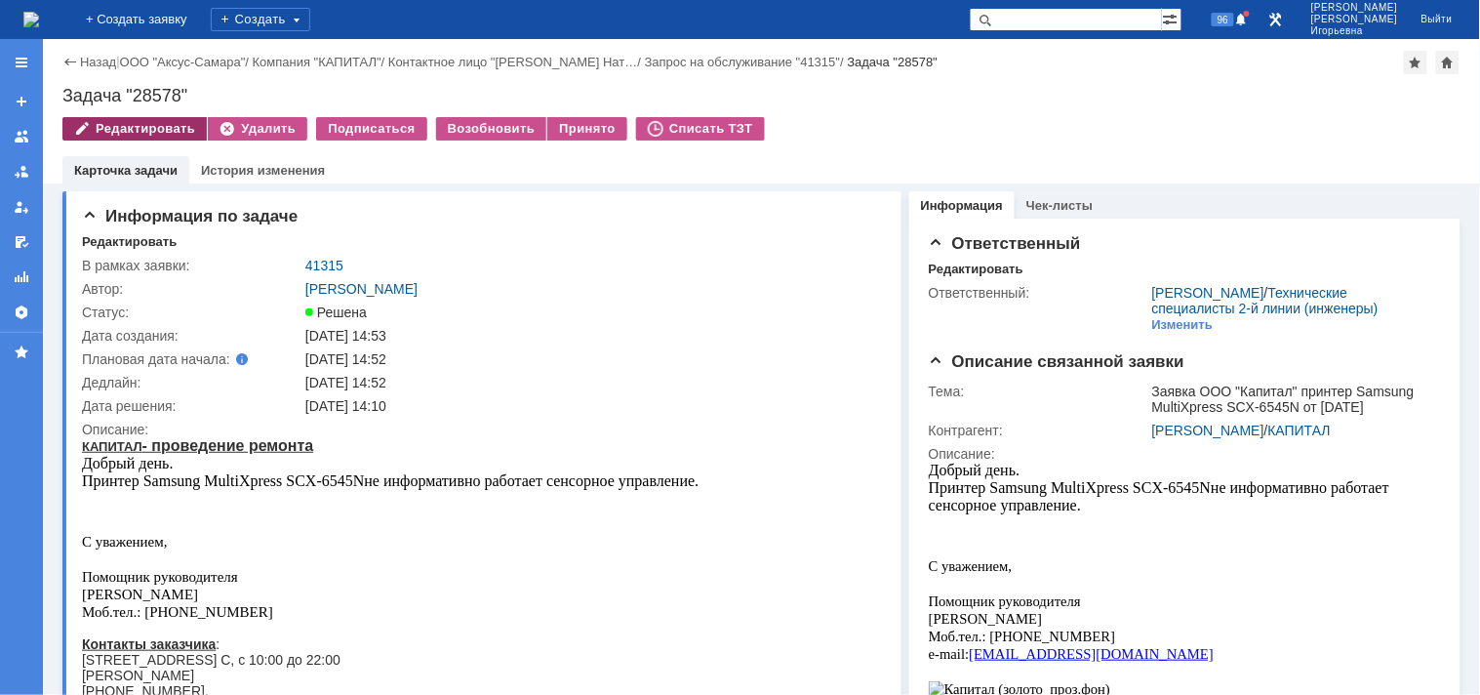
click at [101, 129] on div "Редактировать" at bounding box center [134, 128] width 144 height 23
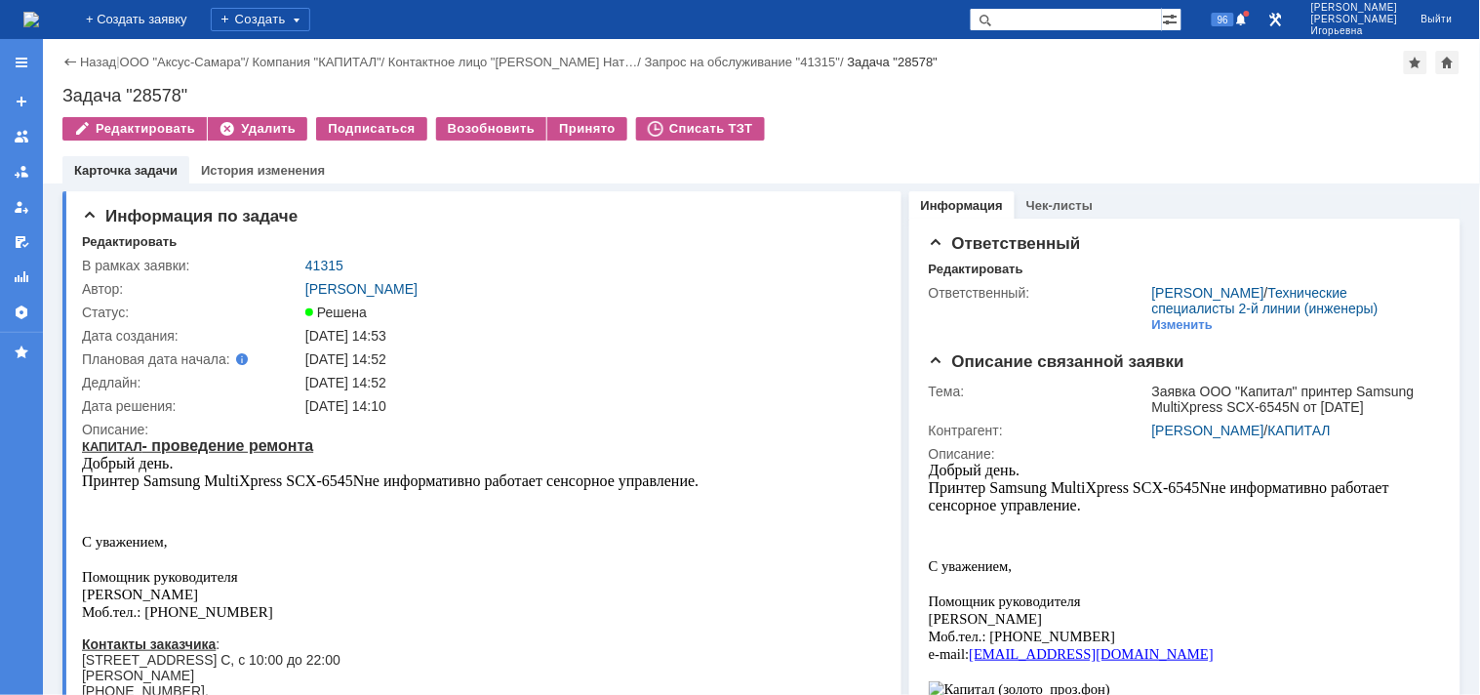
click at [39, 12] on img at bounding box center [31, 20] width 16 height 16
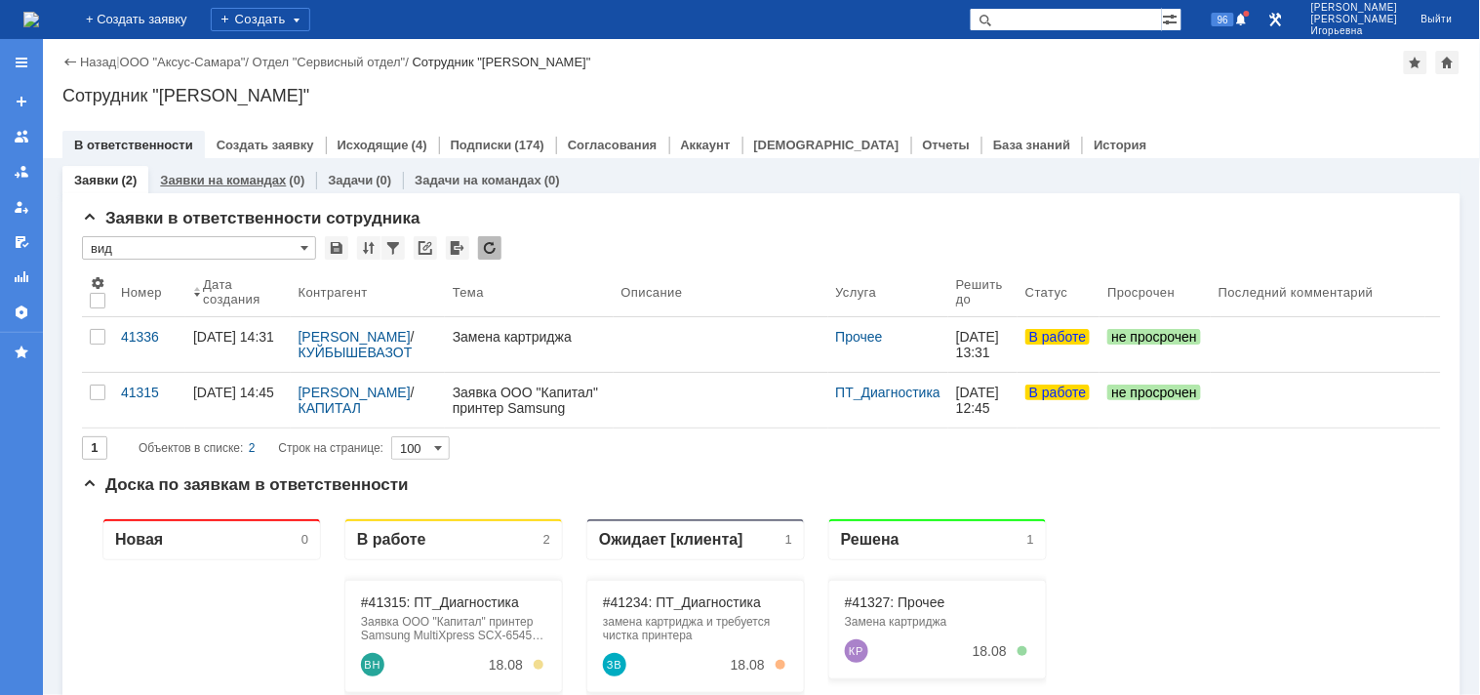
click at [247, 177] on link "Заявки на командах" at bounding box center [223, 180] width 126 height 15
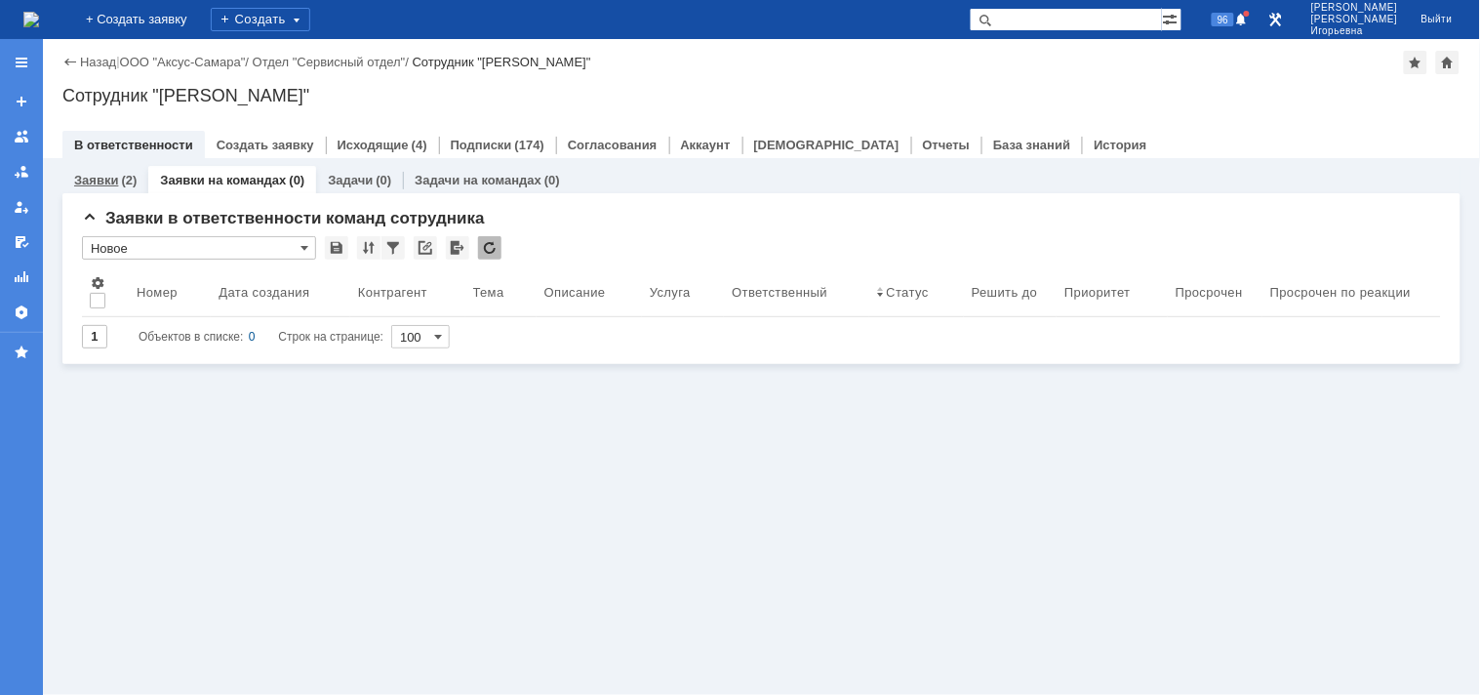
click at [104, 174] on link "Заявки" at bounding box center [96, 180] width 44 height 15
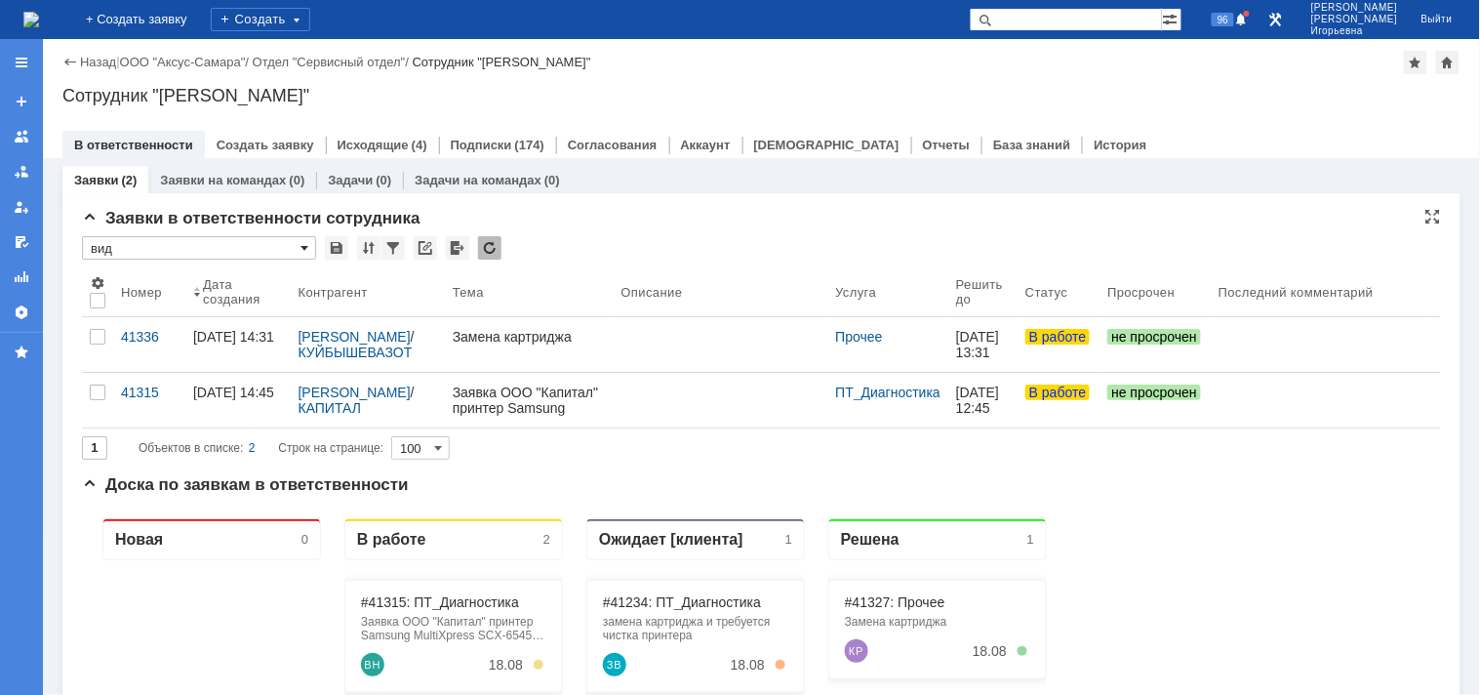
click at [303, 242] on span at bounding box center [305, 248] width 8 height 16
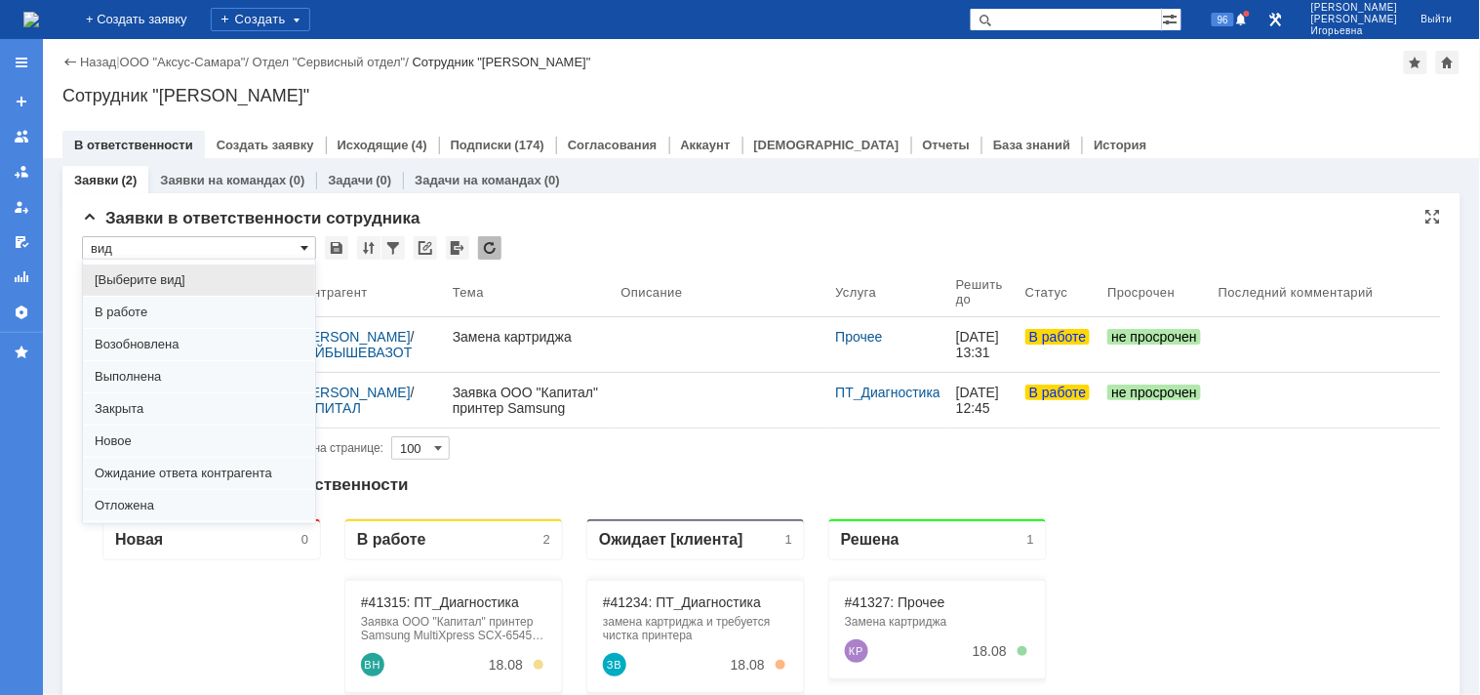
scroll to position [54, 0]
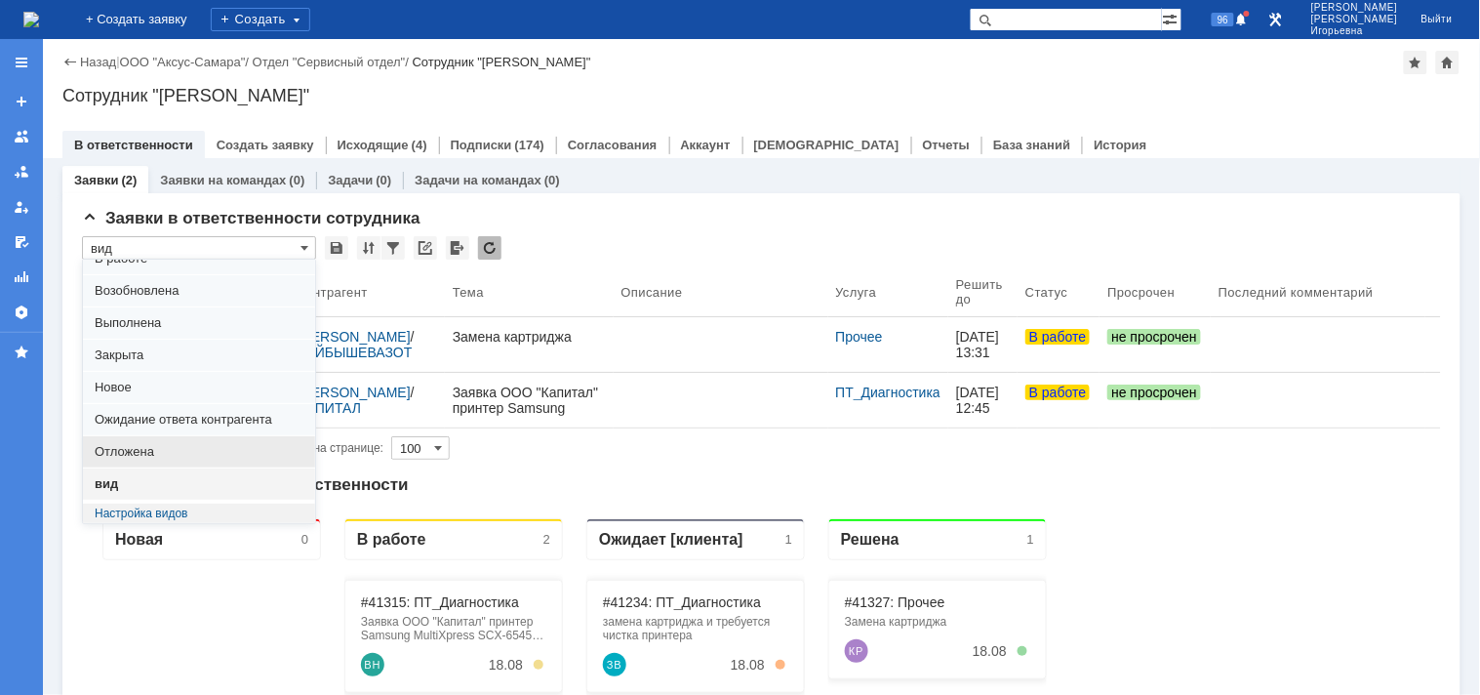
click at [154, 450] on span "Отложена" at bounding box center [199, 452] width 209 height 16
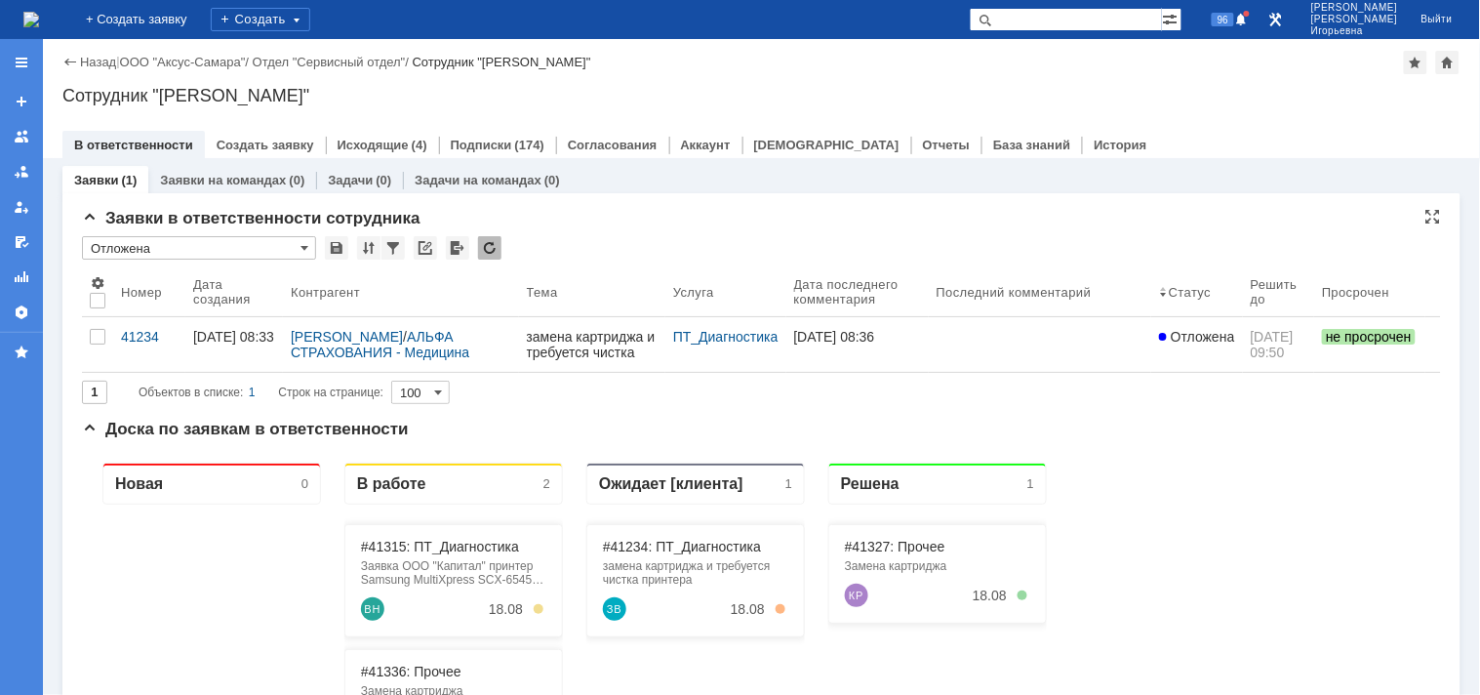
scroll to position [0, 0]
click at [305, 244] on span at bounding box center [305, 248] width 8 height 16
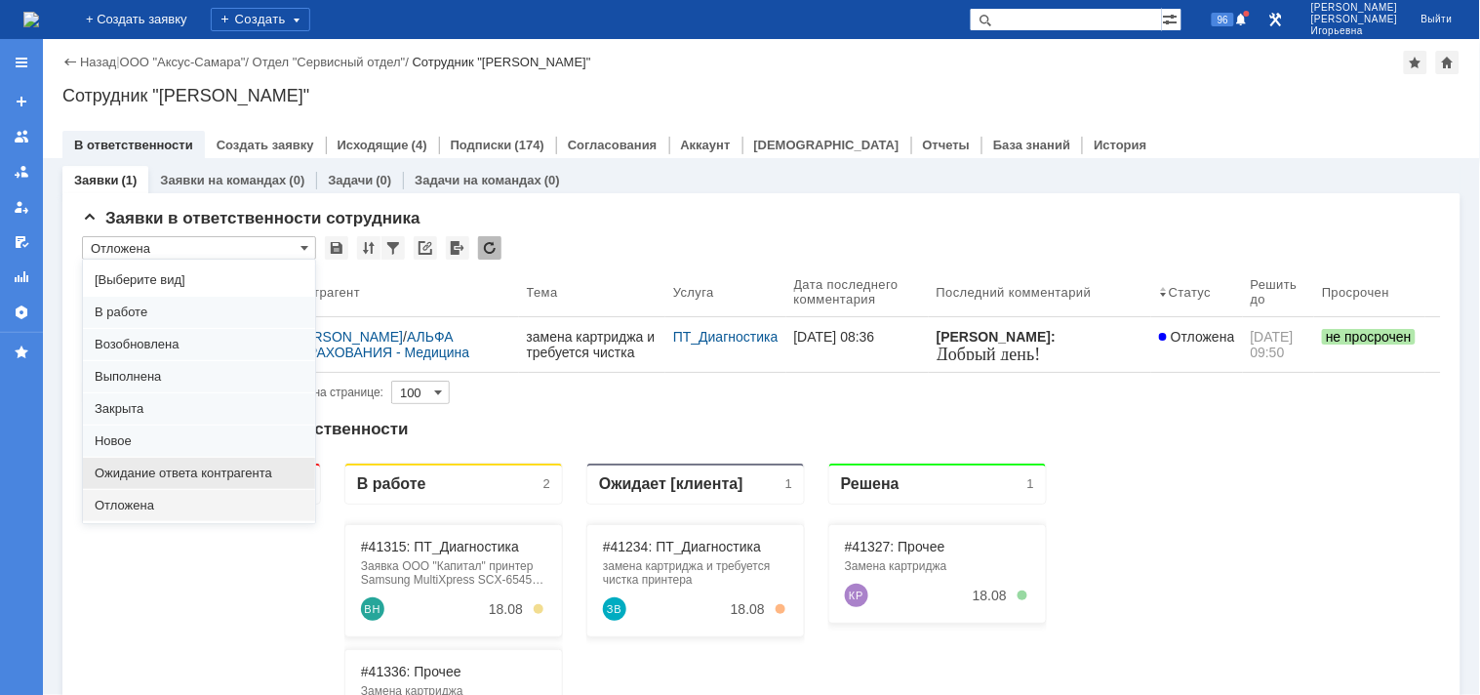
click at [115, 474] on span "Ожидание ответа контрагента" at bounding box center [199, 473] width 209 height 16
type input "Ожидание ответа контрагента"
type input "20"
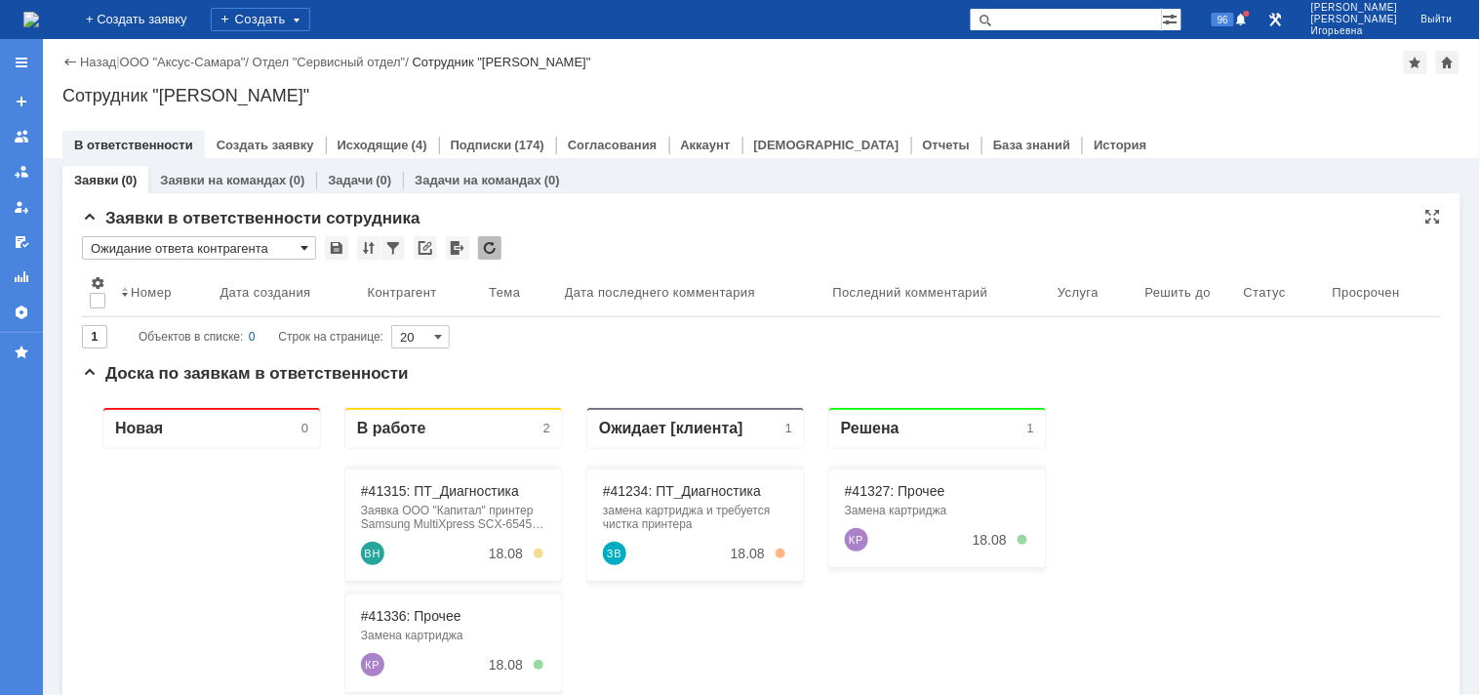
click at [303, 250] on span at bounding box center [305, 248] width 8 height 16
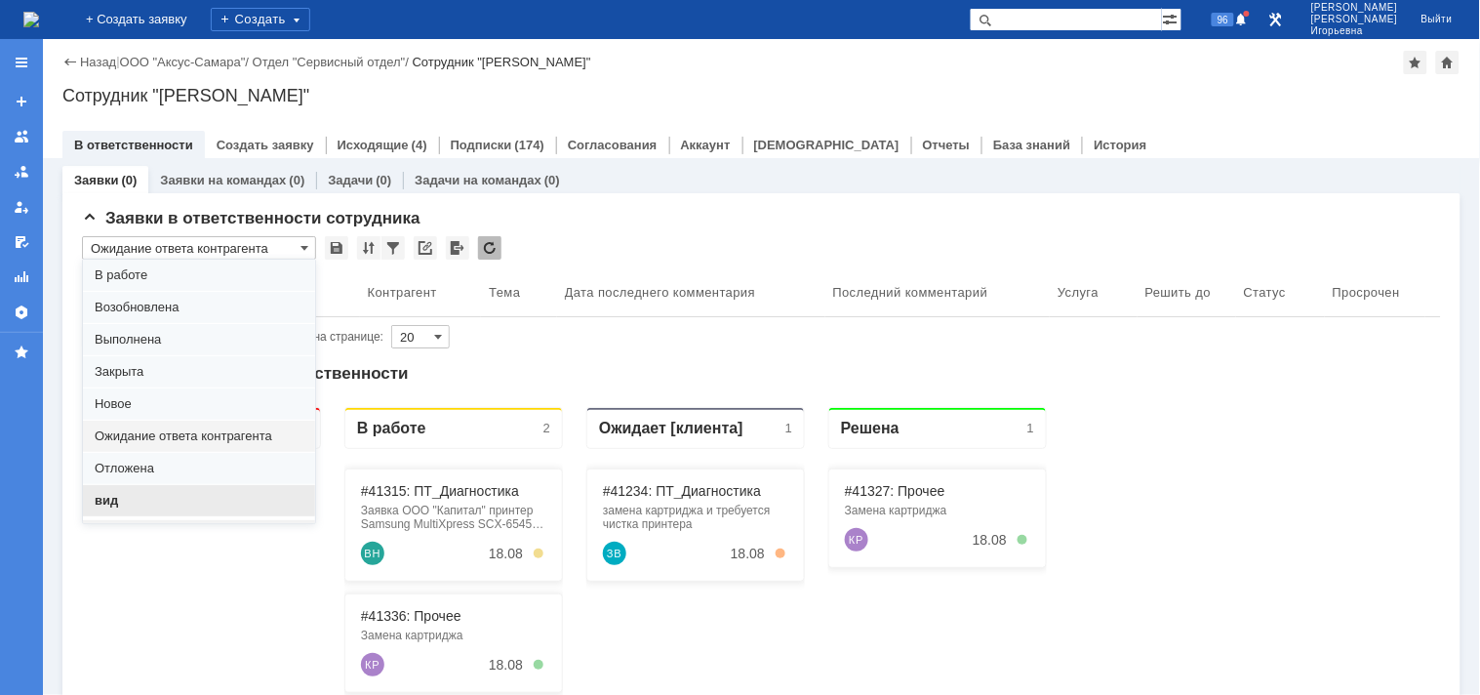
scroll to position [54, 0]
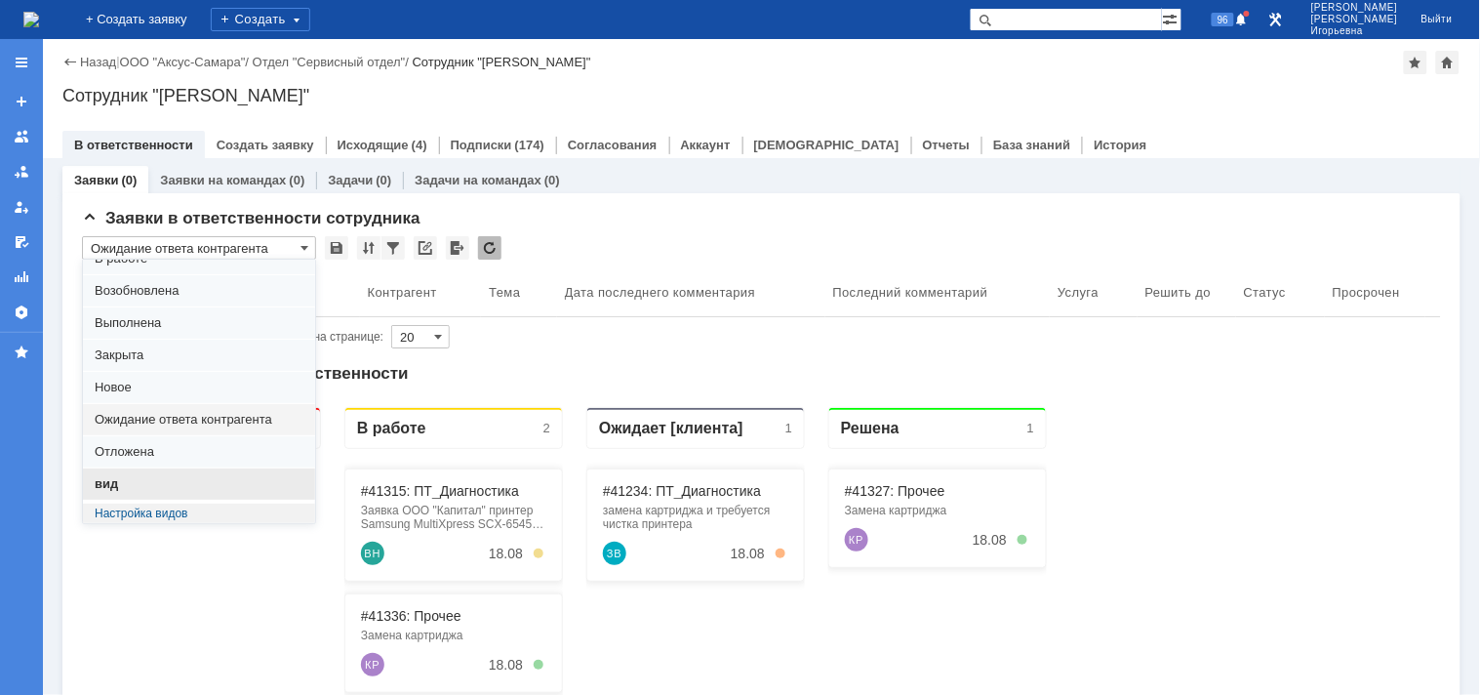
click at [127, 478] on span "вид" at bounding box center [199, 484] width 209 height 16
type input "вид"
type input "100"
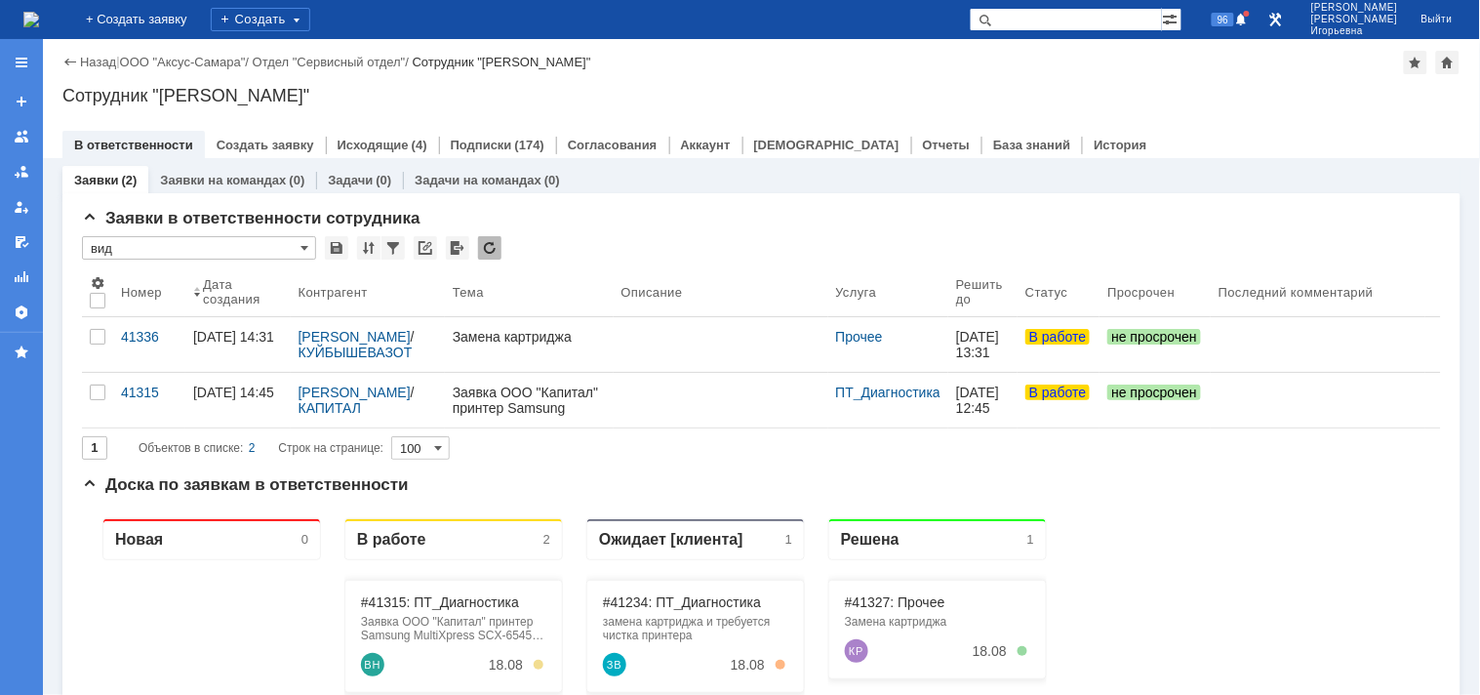
type input "вид"
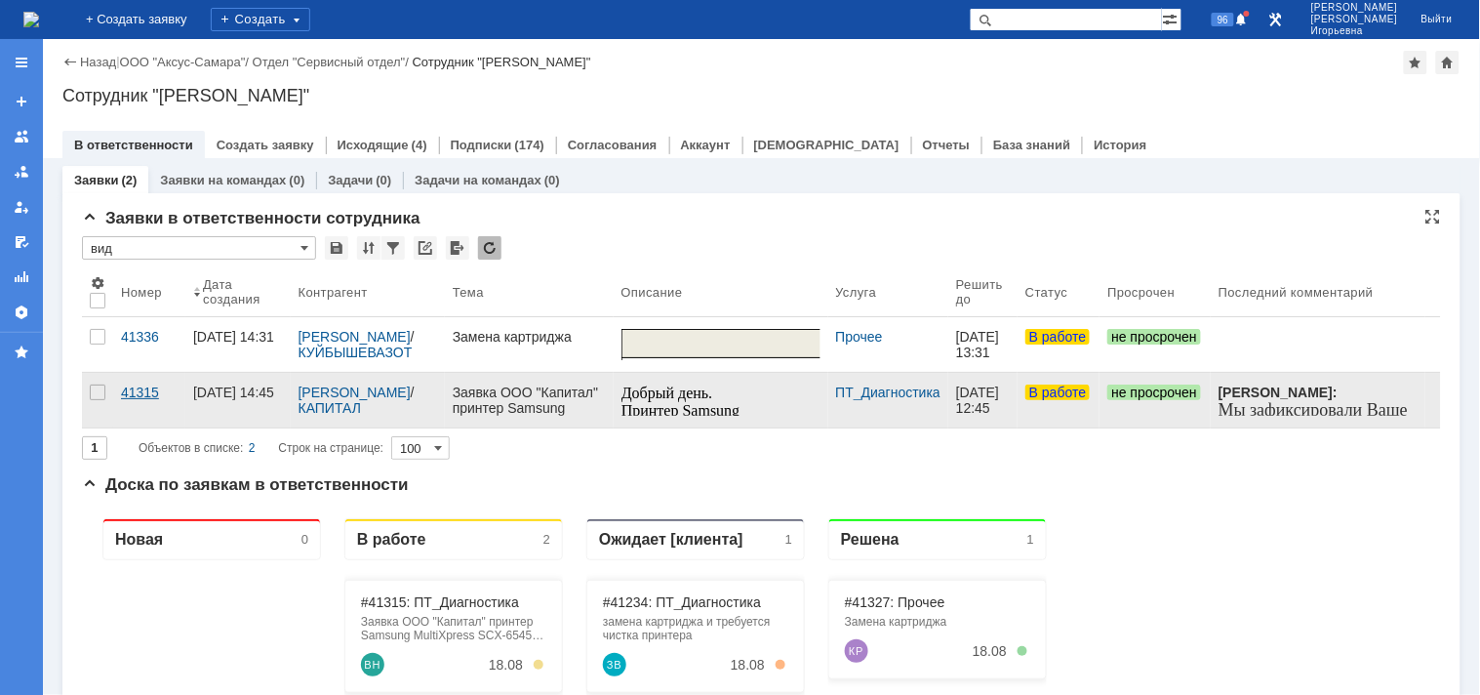
click at [124, 393] on div "41315" at bounding box center [149, 392] width 57 height 16
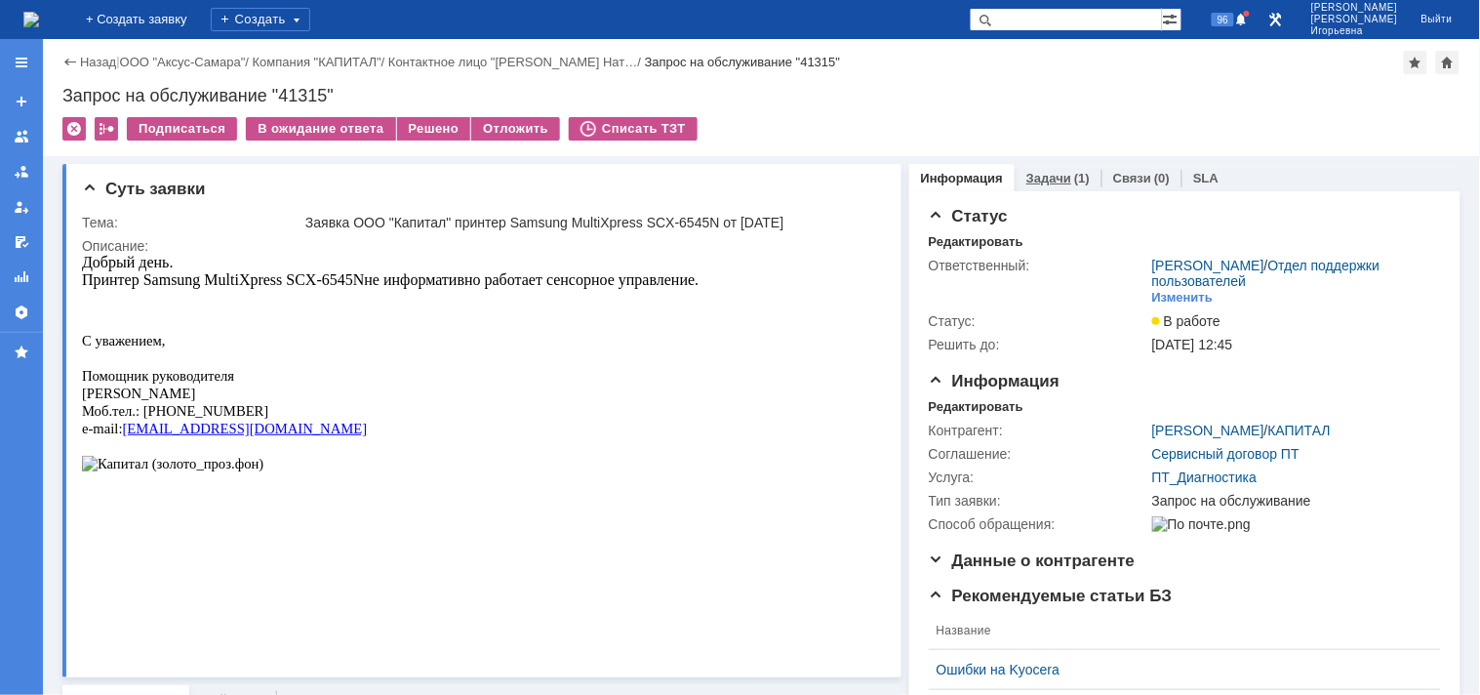
click at [1044, 178] on link "Задачи" at bounding box center [1049, 178] width 45 height 15
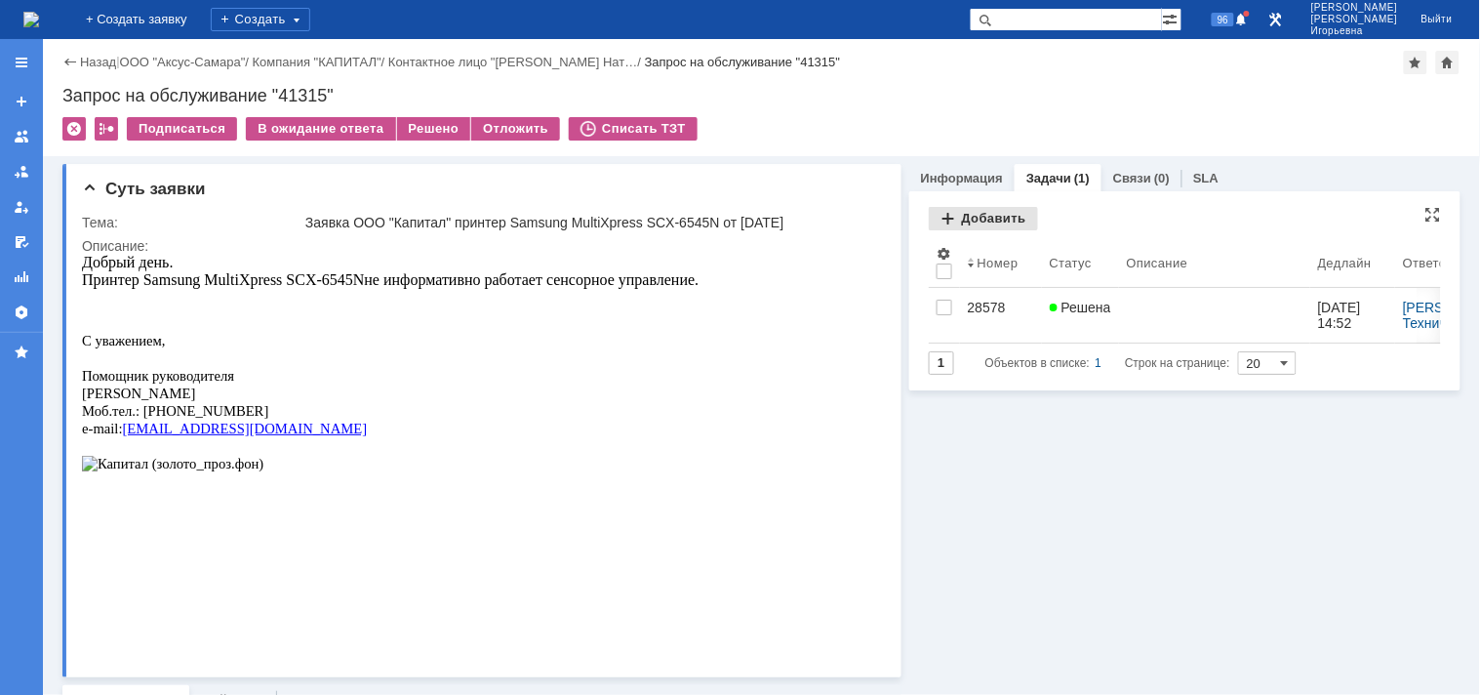
click at [979, 219] on div "Добавить" at bounding box center [983, 218] width 109 height 23
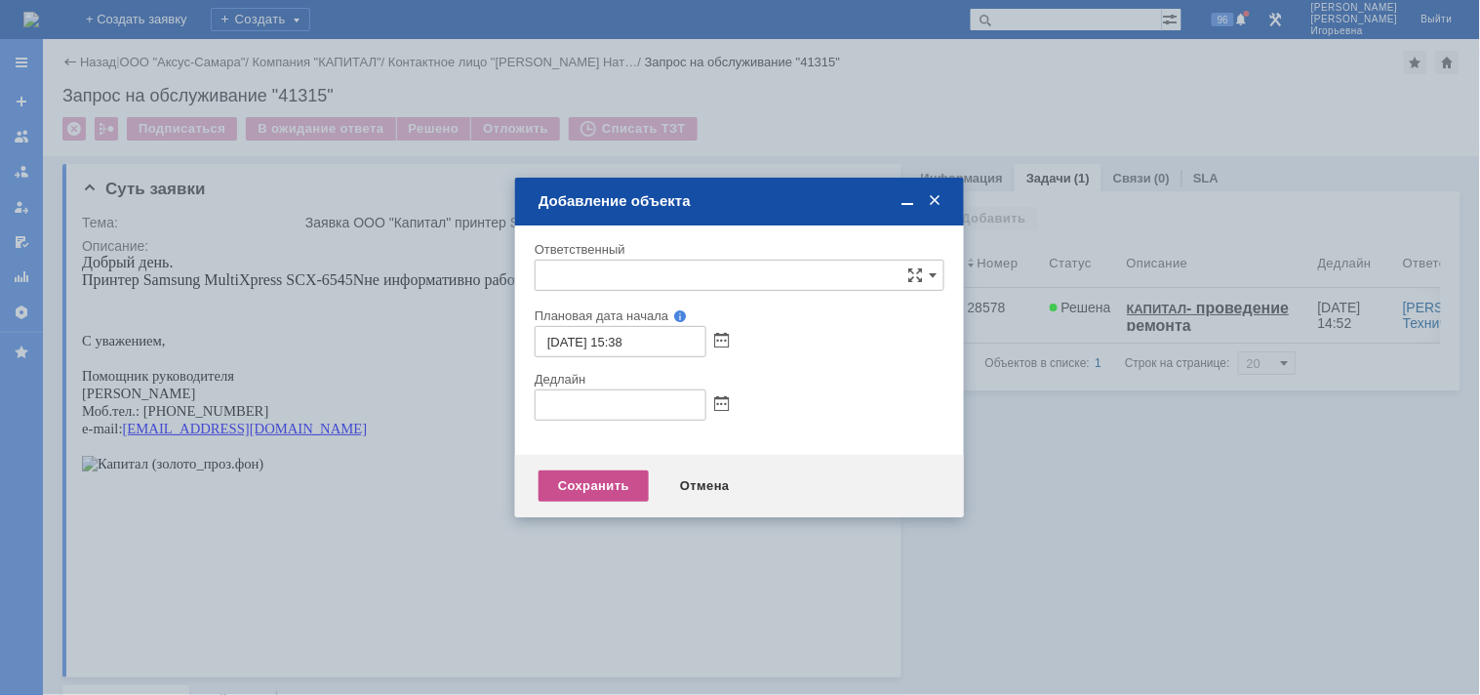
type input "[не указано]"
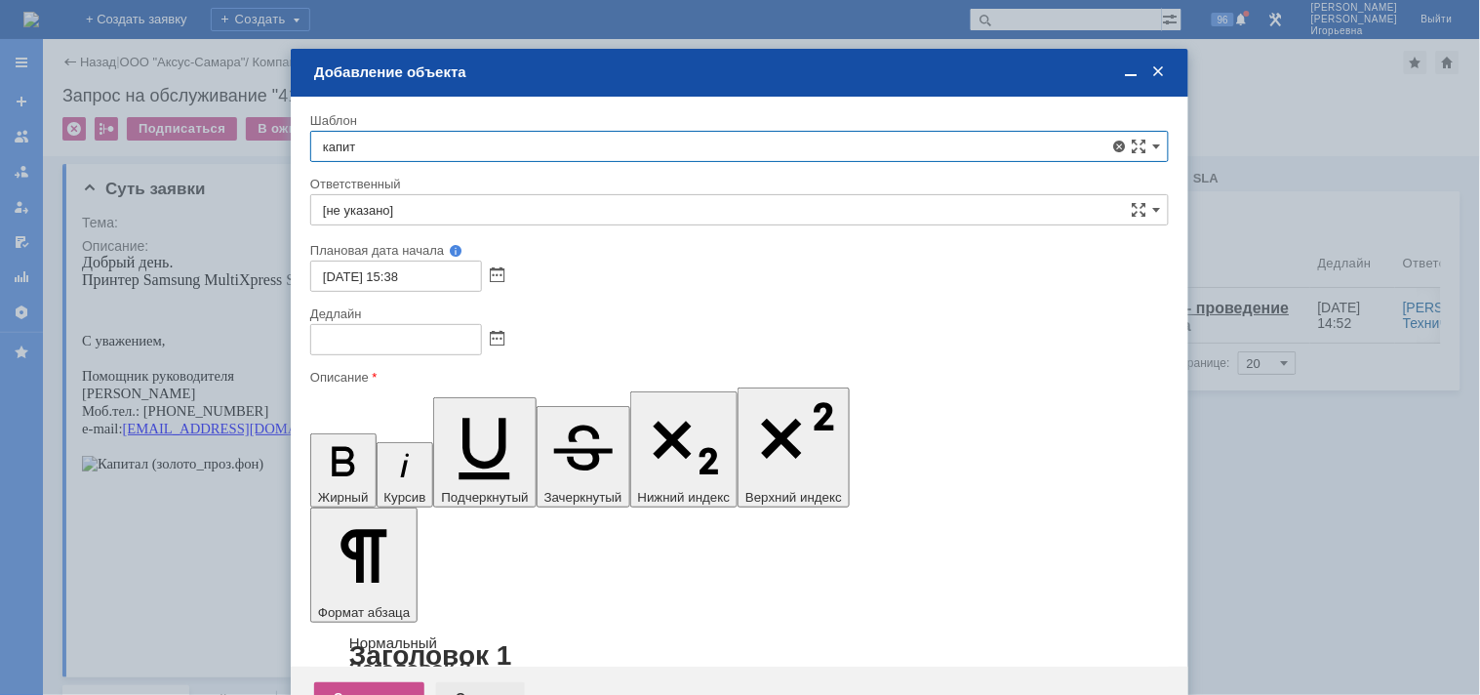
type input "капит"
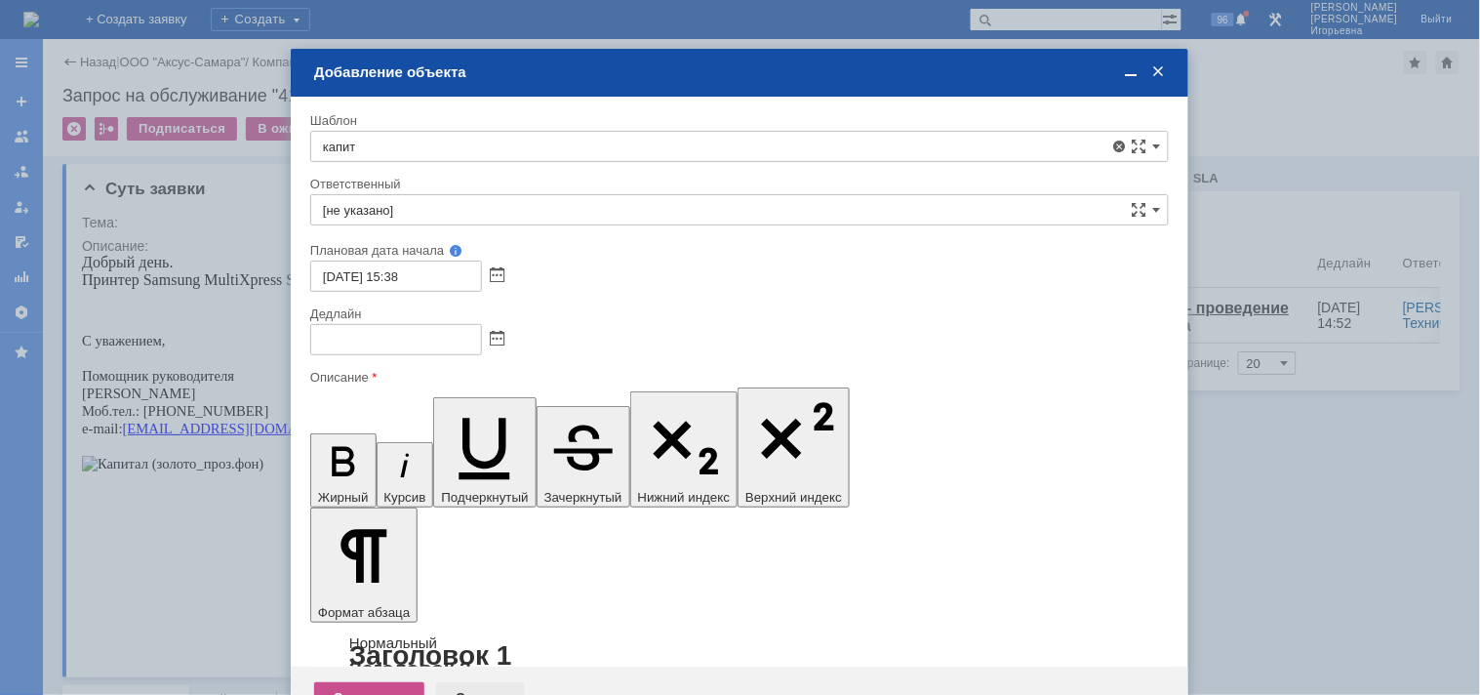
click at [478, 682] on div "Отмена" at bounding box center [480, 697] width 89 height 31
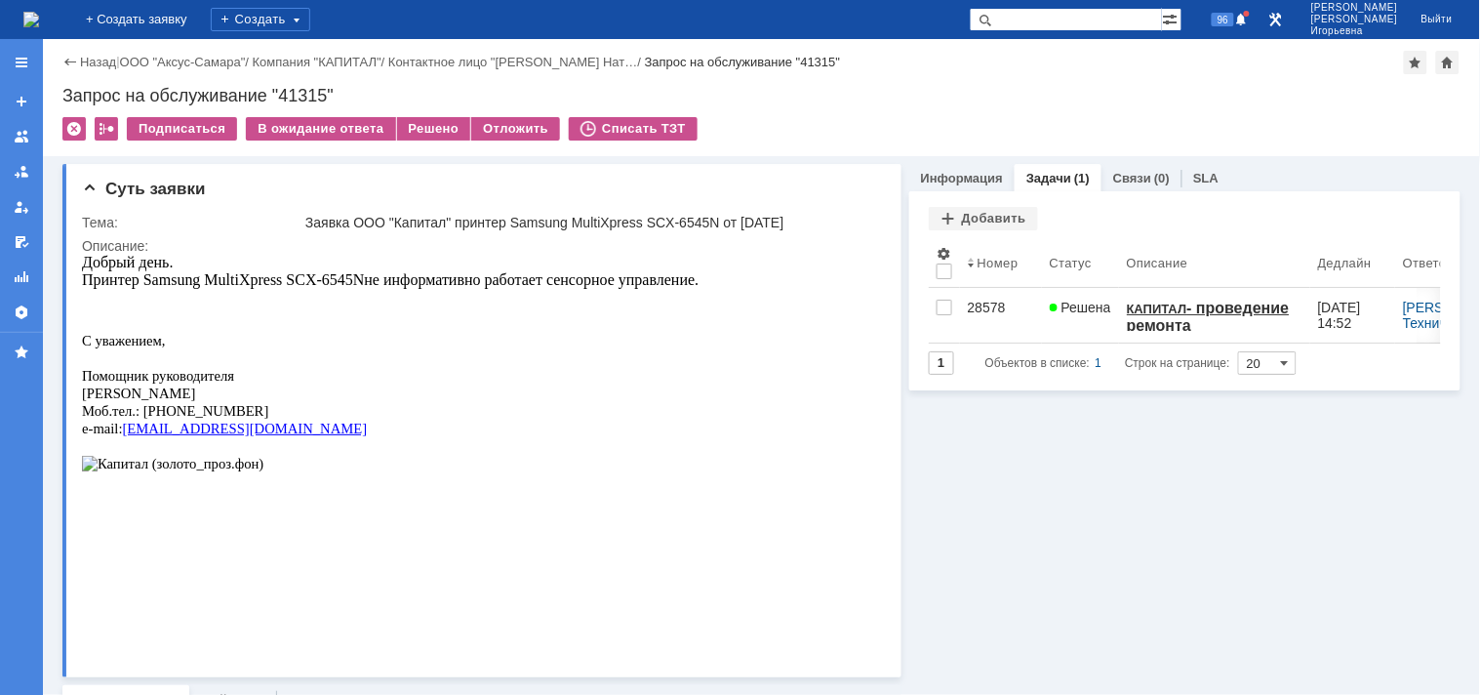
click at [39, 20] on img at bounding box center [31, 20] width 16 height 16
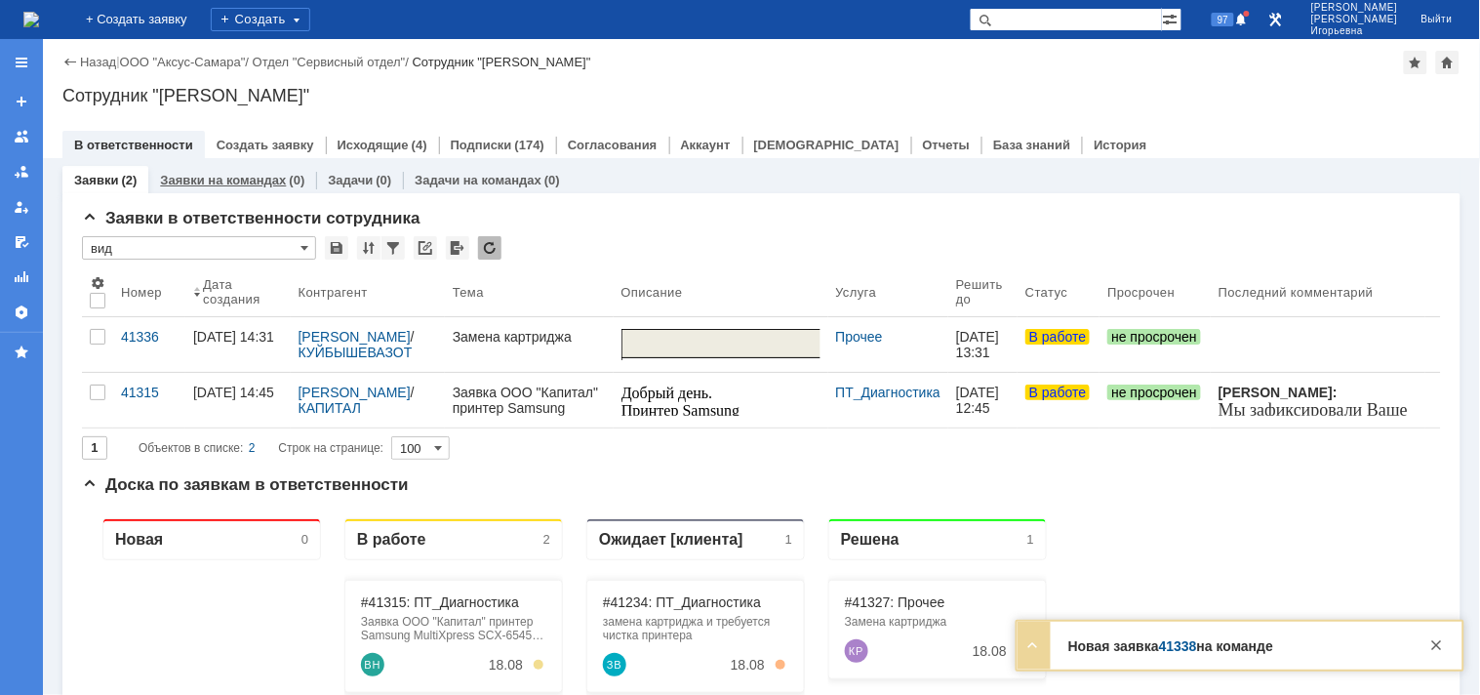
click at [224, 170] on div "Заявки на командах (0)" at bounding box center [232, 180] width 168 height 28
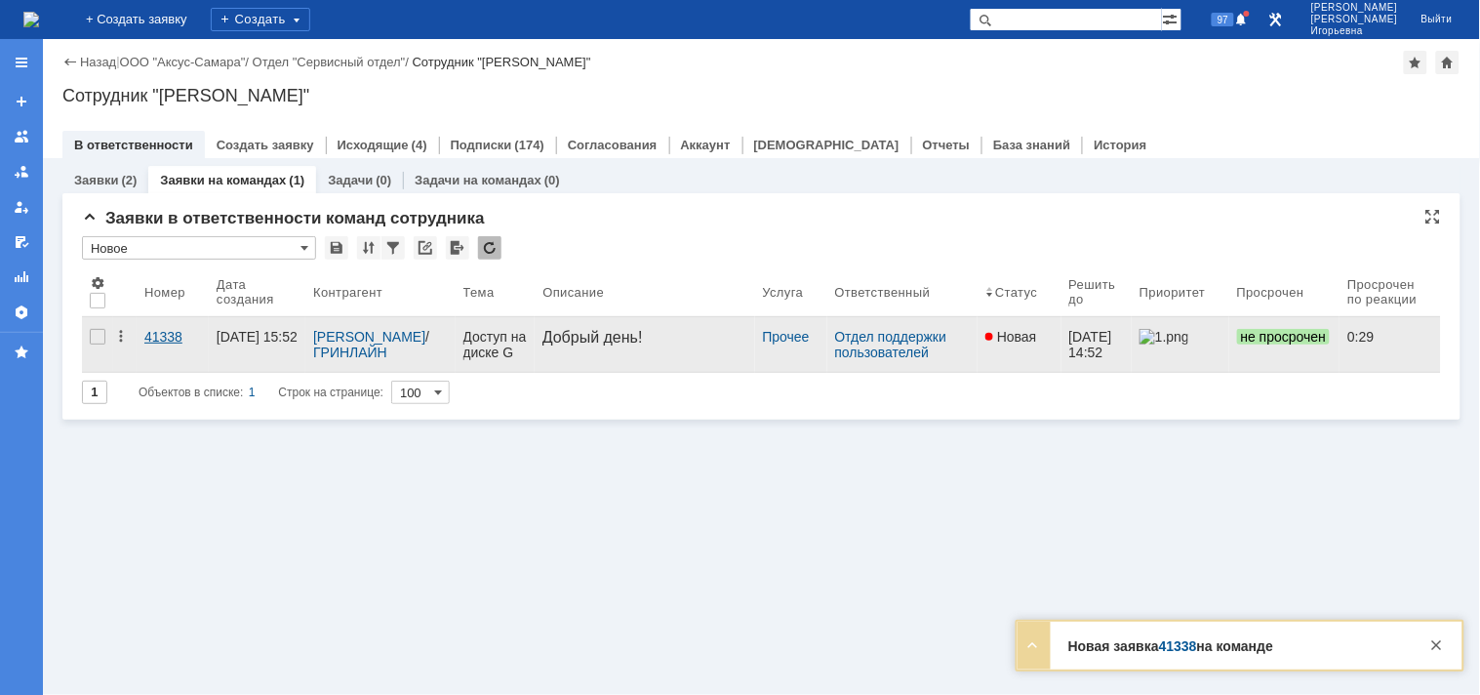
click at [163, 335] on div "41338" at bounding box center [172, 337] width 57 height 16
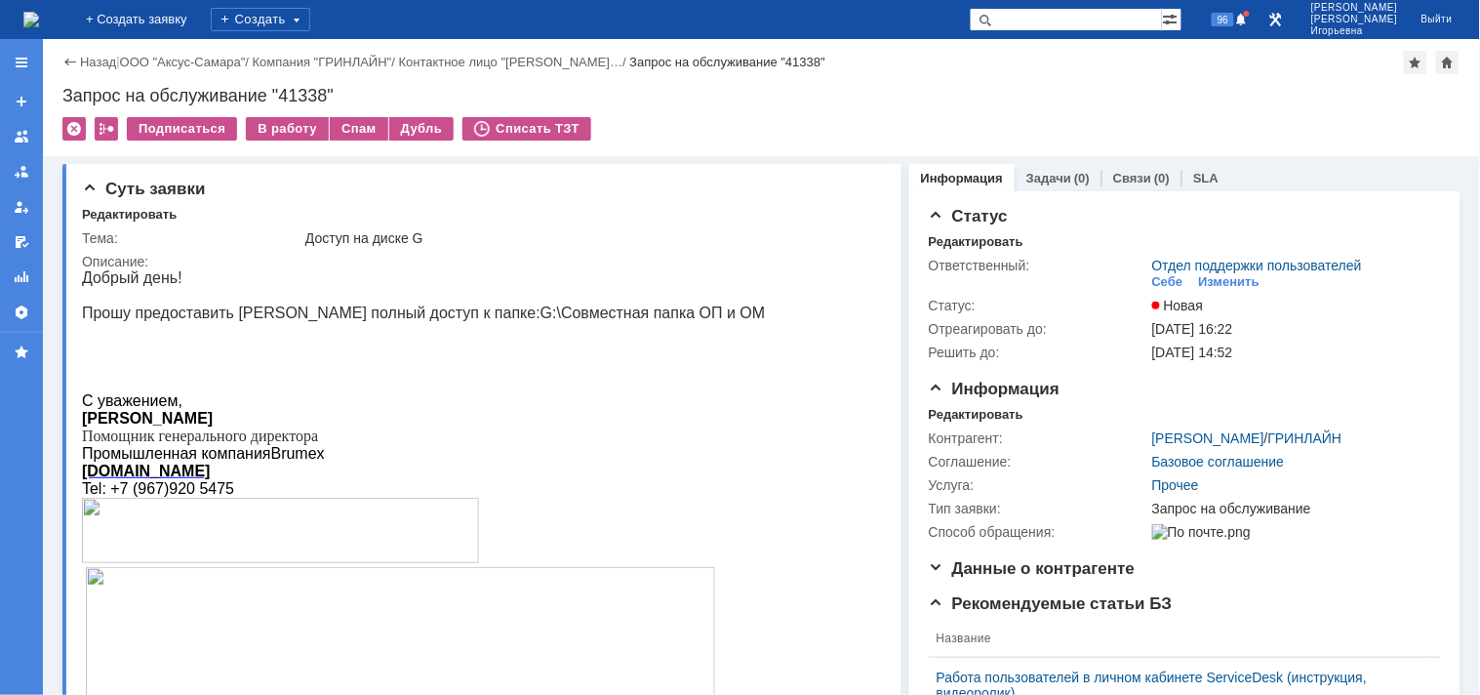
click at [39, 17] on img at bounding box center [31, 20] width 16 height 16
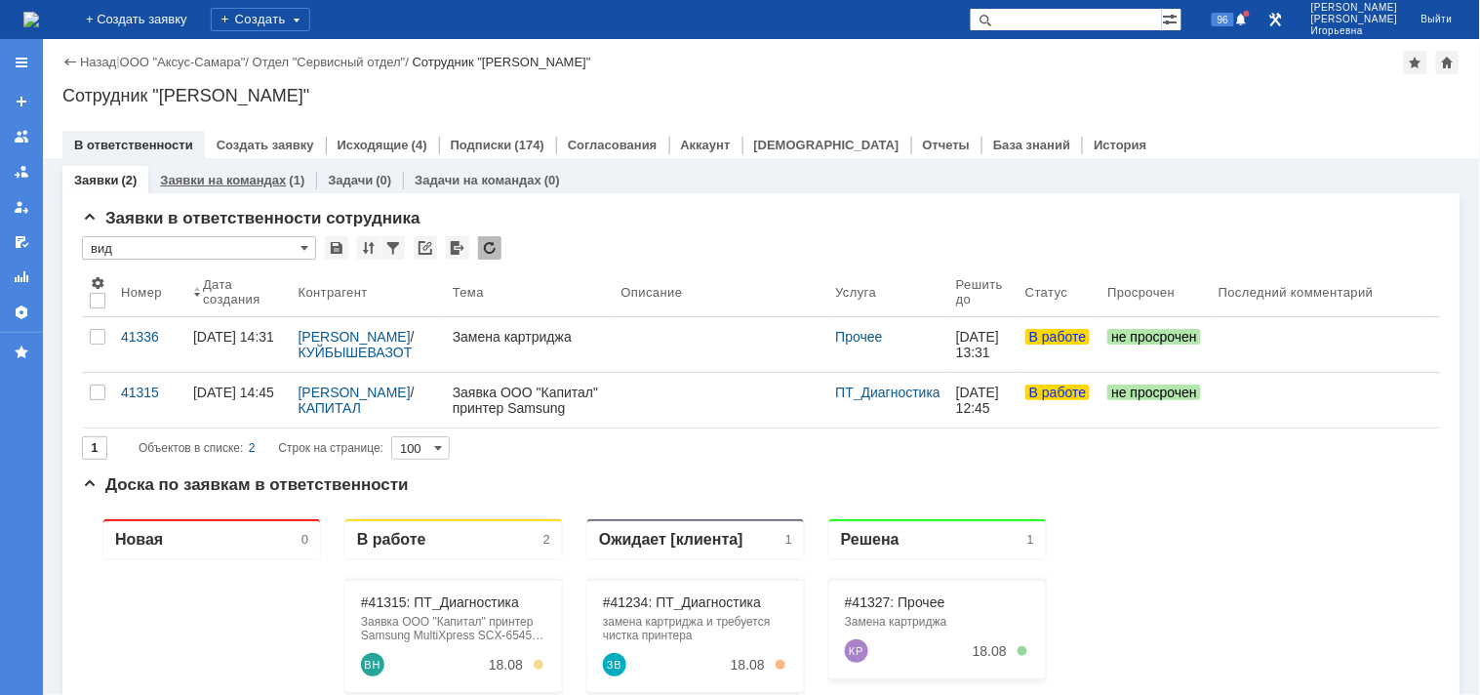
click at [239, 181] on link "Заявки на командах" at bounding box center [223, 180] width 126 height 15
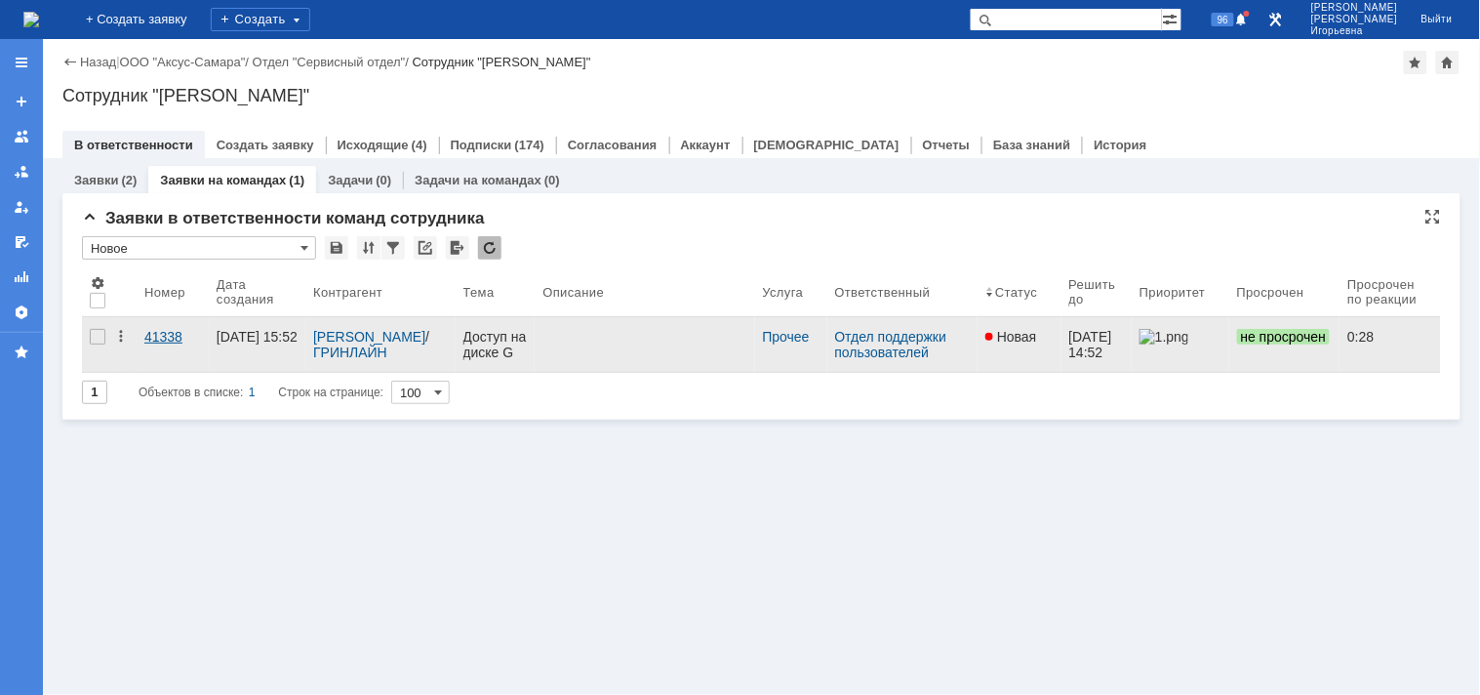
click at [182, 332] on div "41338" at bounding box center [172, 337] width 57 height 16
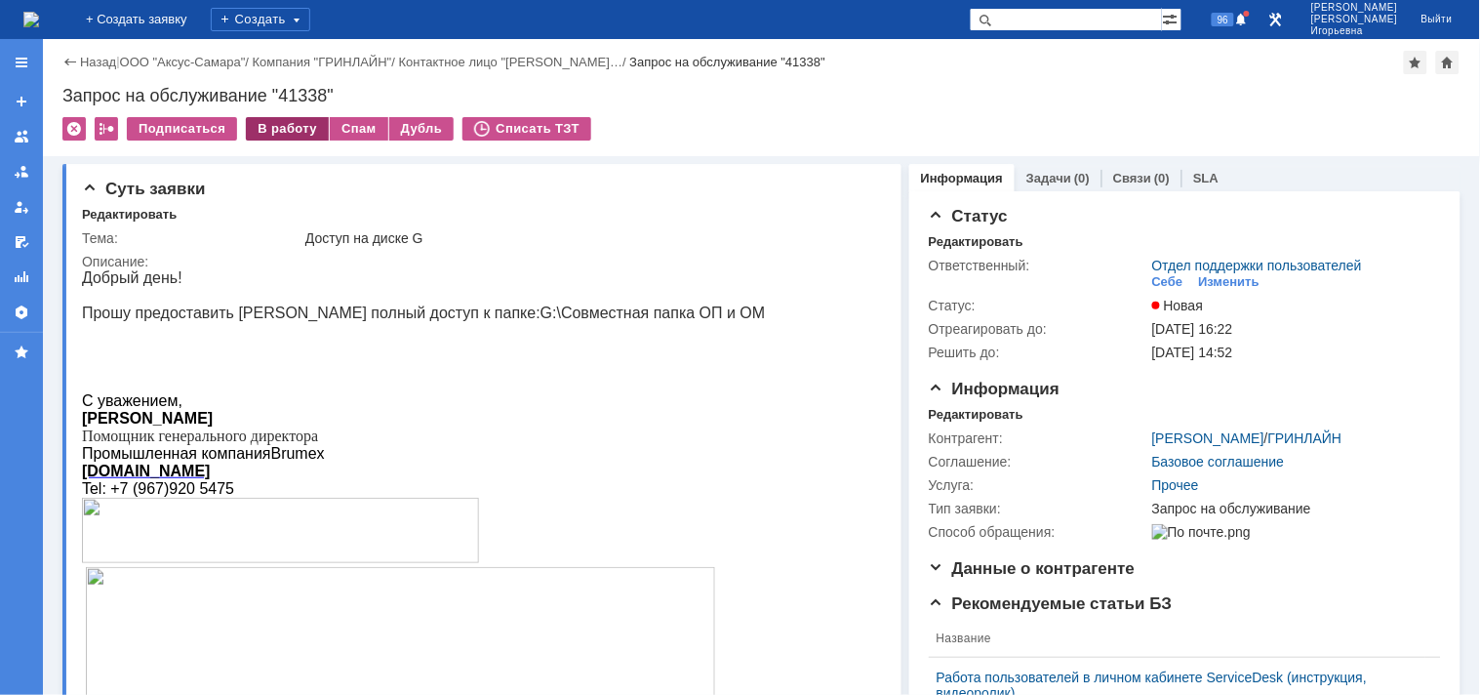
click at [286, 130] on div "В работу" at bounding box center [287, 128] width 83 height 23
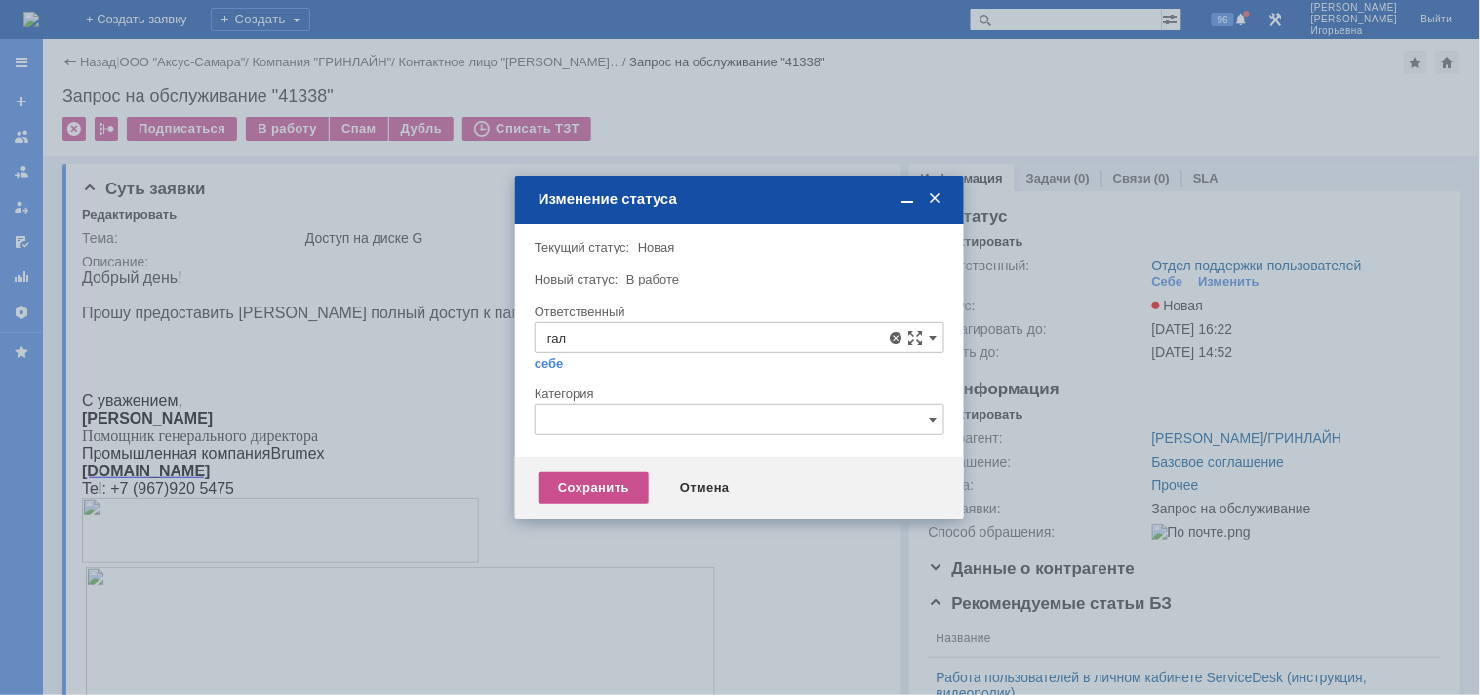
click at [622, 480] on span "Галстьян Степан Александрович" at bounding box center [739, 479] width 384 height 16
click at [605, 478] on div "Сохранить" at bounding box center [594, 487] width 110 height 31
type input "Галстьян Степан Александрович"
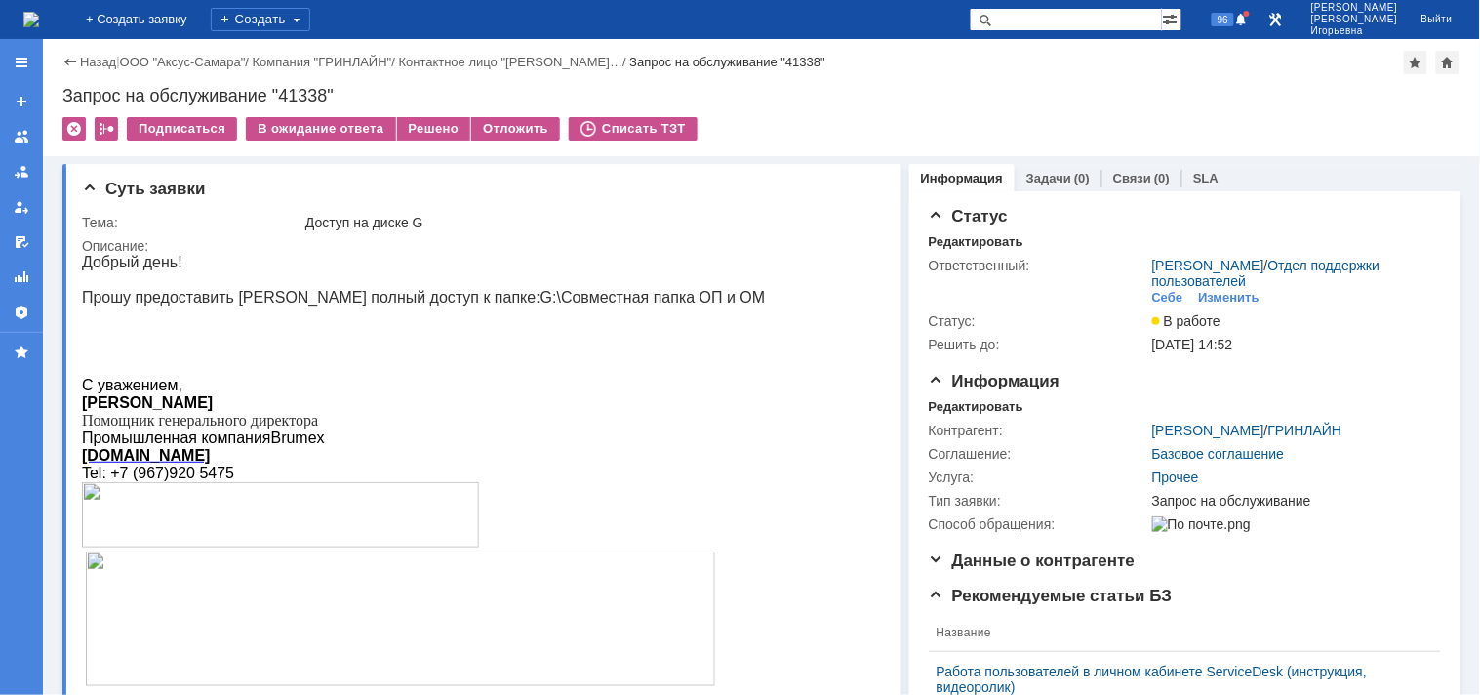
click at [300, 101] on div "Запрос на обслуживание "41338"" at bounding box center [761, 96] width 1398 height 20
copy div "41338"
click at [39, 20] on img at bounding box center [31, 20] width 16 height 16
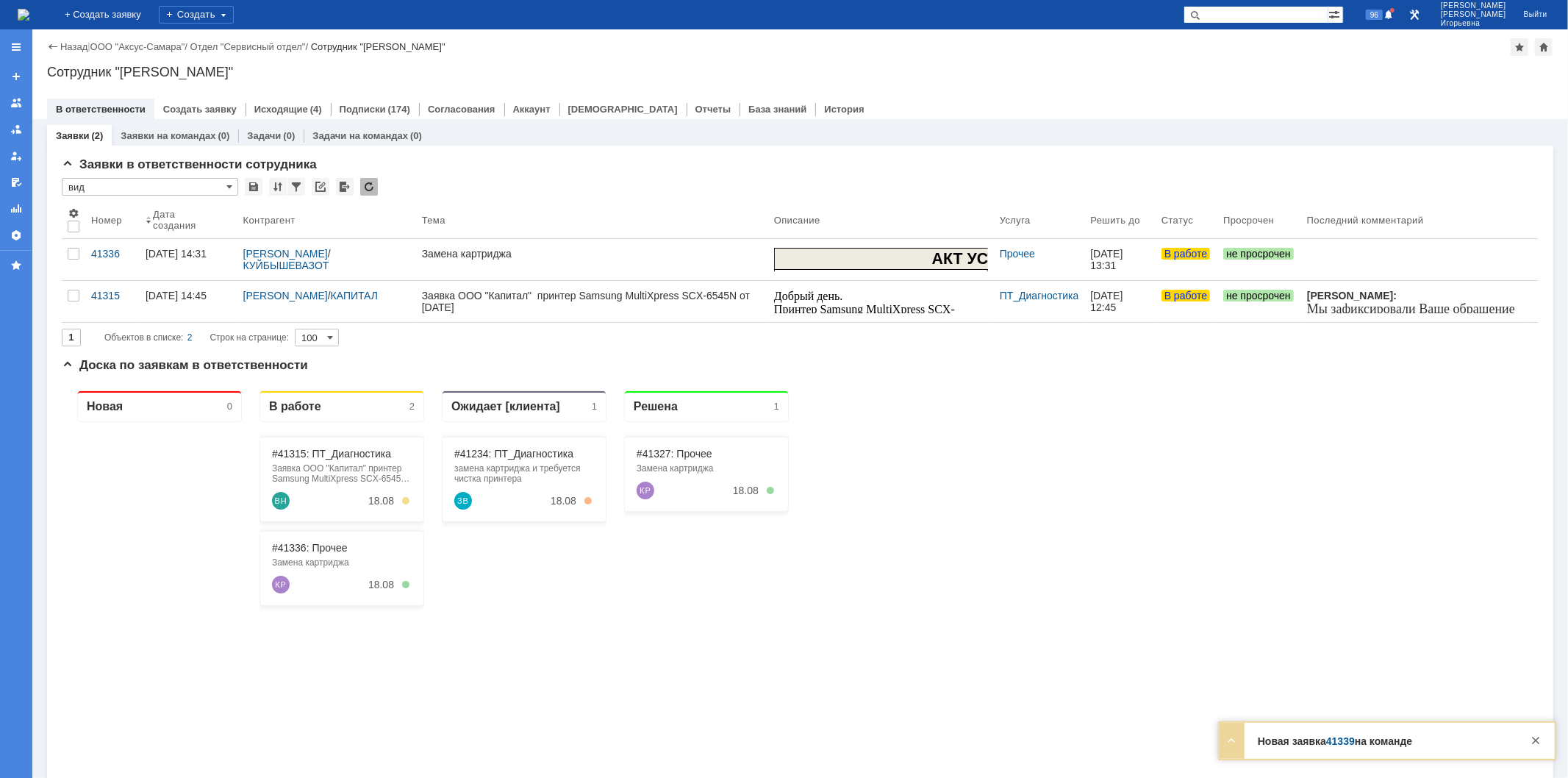
click at [1282, 17] on input "text" at bounding box center [1256, 14] width 145 height 17
type input "41339"
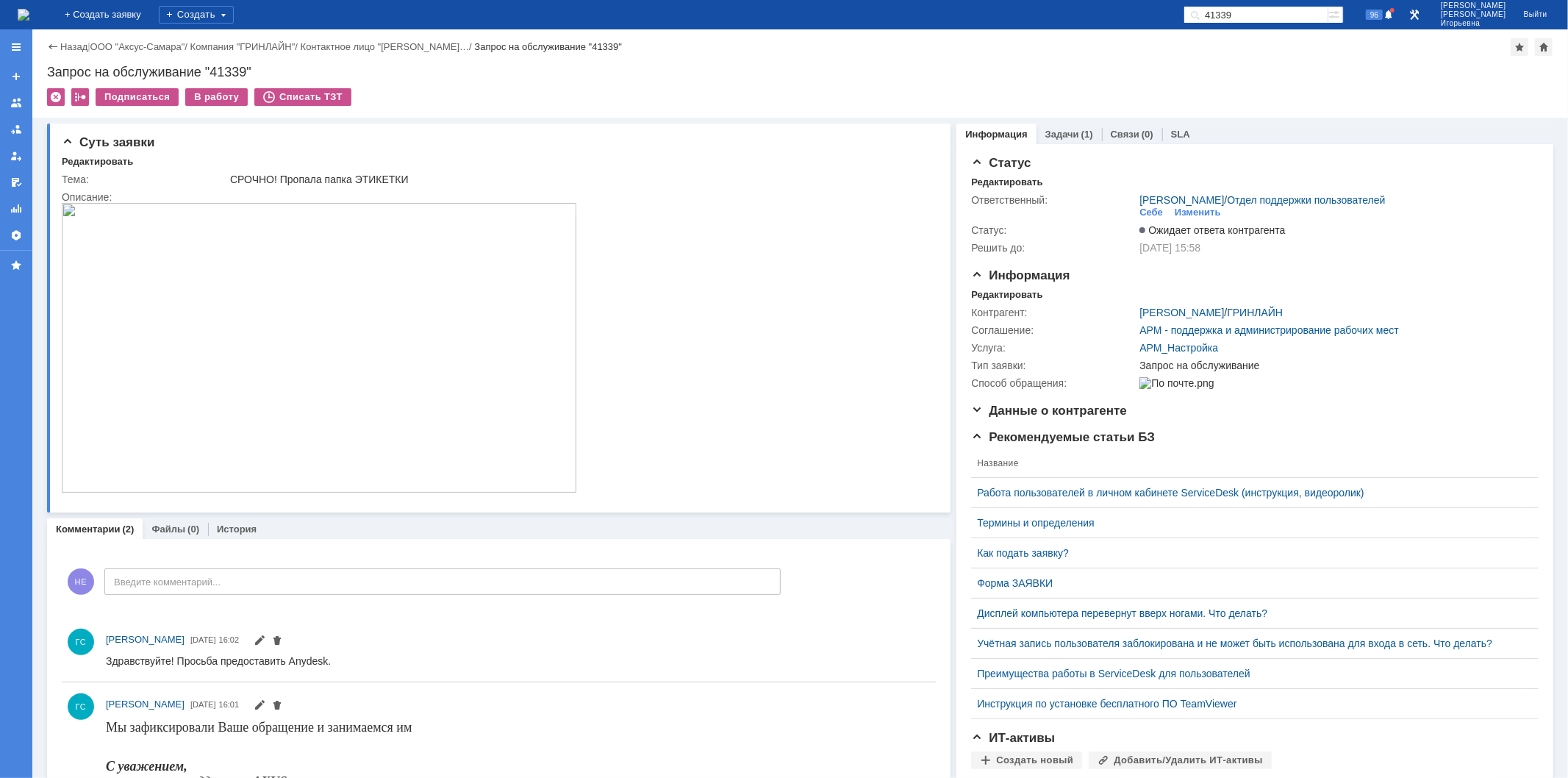
click at [29, 9] on img at bounding box center [23, 15] width 12 height 12
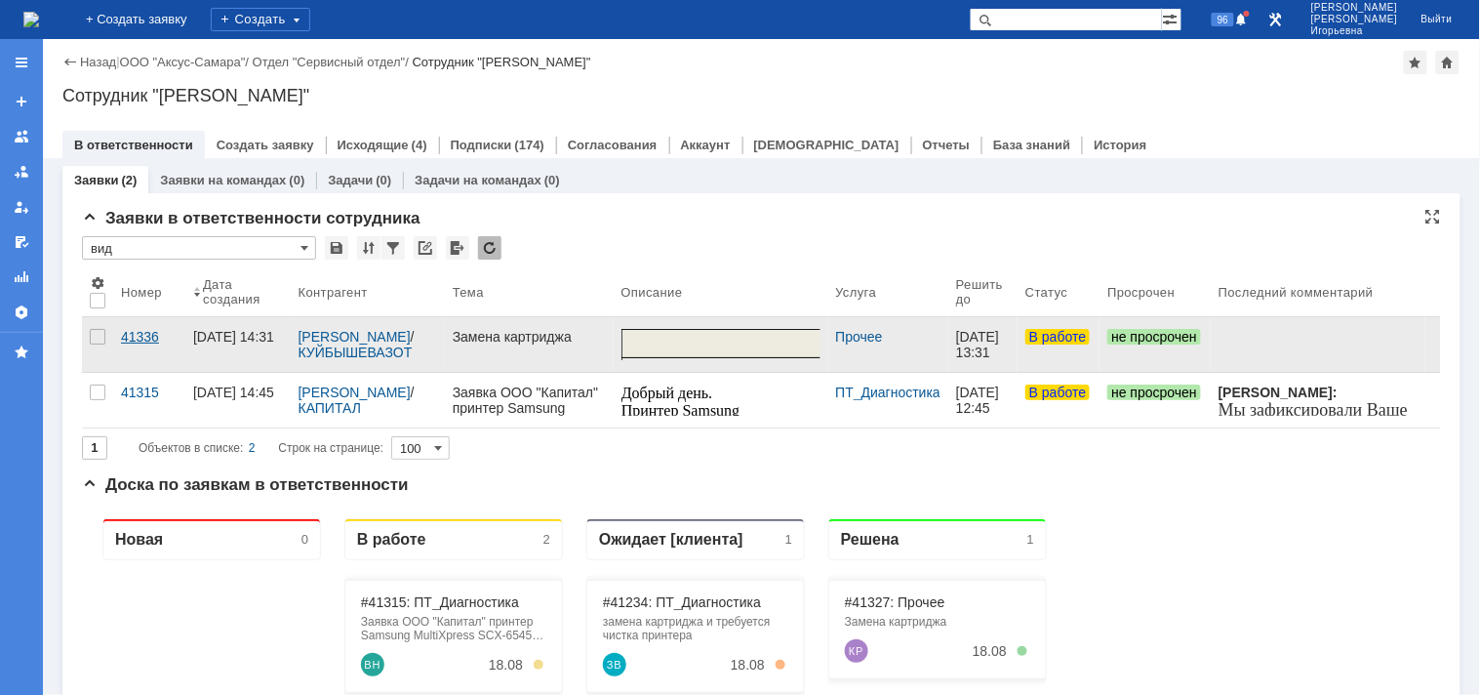
click at [142, 340] on div "41336" at bounding box center [149, 337] width 57 height 16
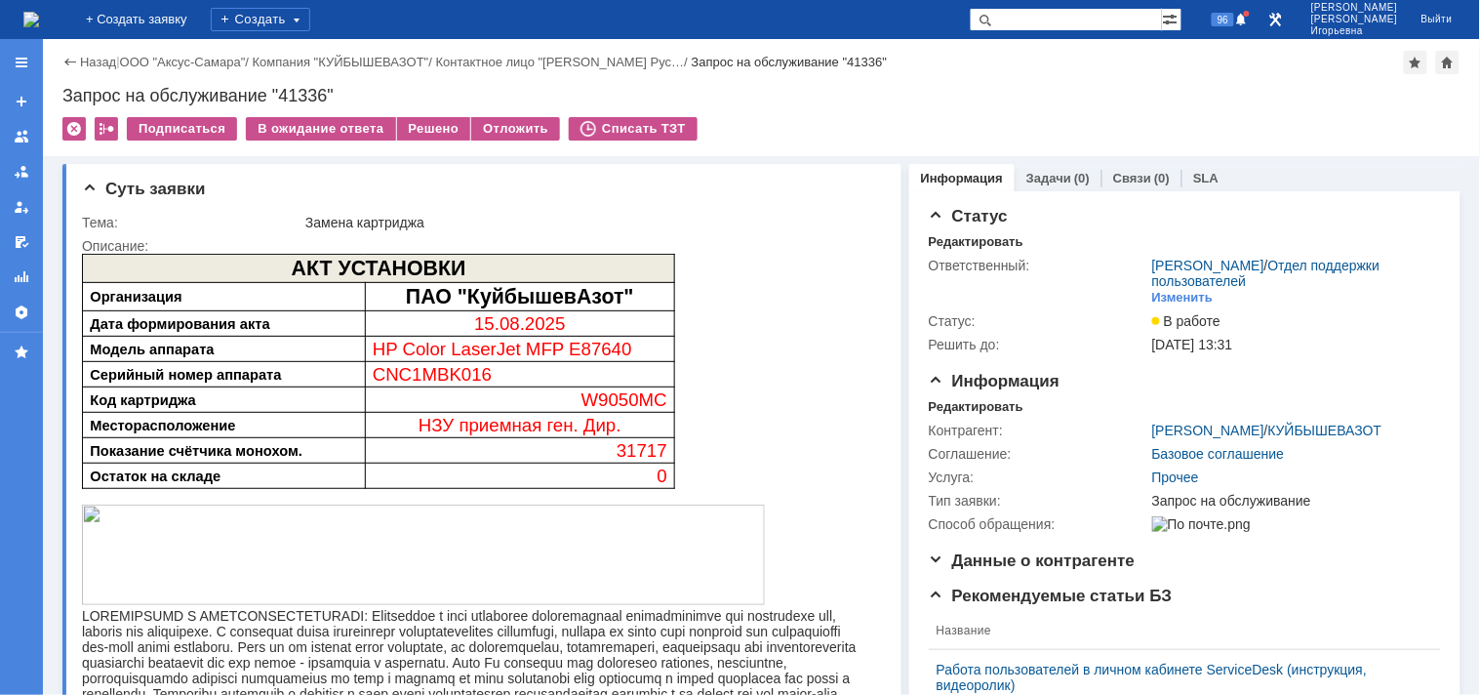
click at [316, 95] on div "Запрос на обслуживание "41336"" at bounding box center [761, 96] width 1398 height 20
copy div "41336"
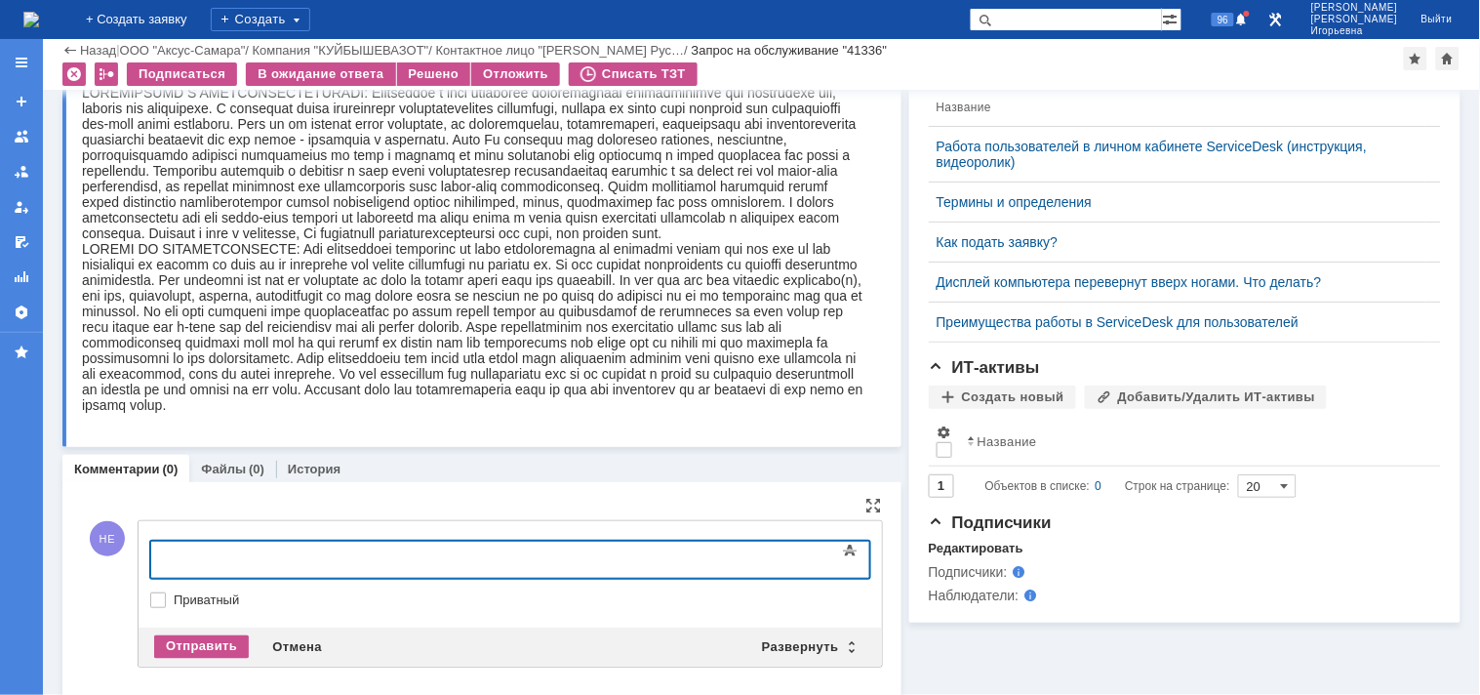
scroll to position [474, 0]
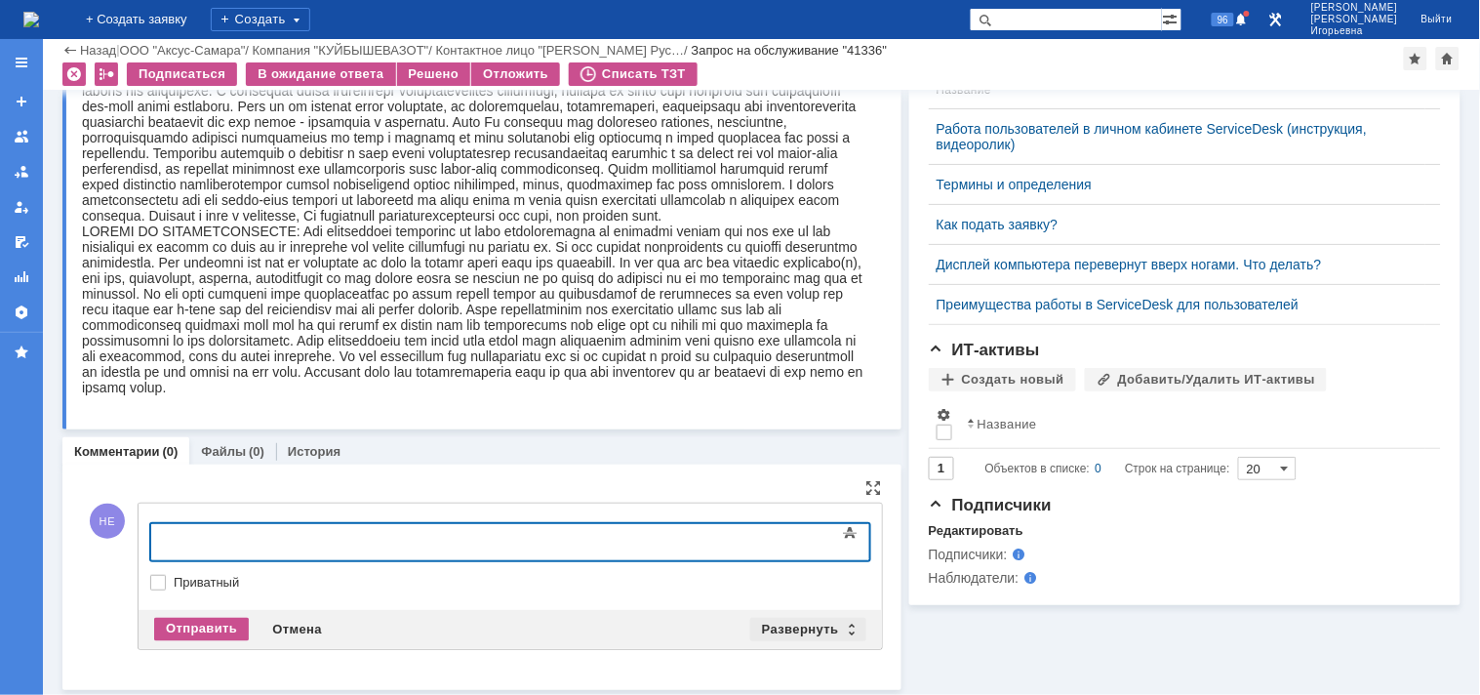
click at [845, 623] on div "Развернуть" at bounding box center [808, 629] width 116 height 23
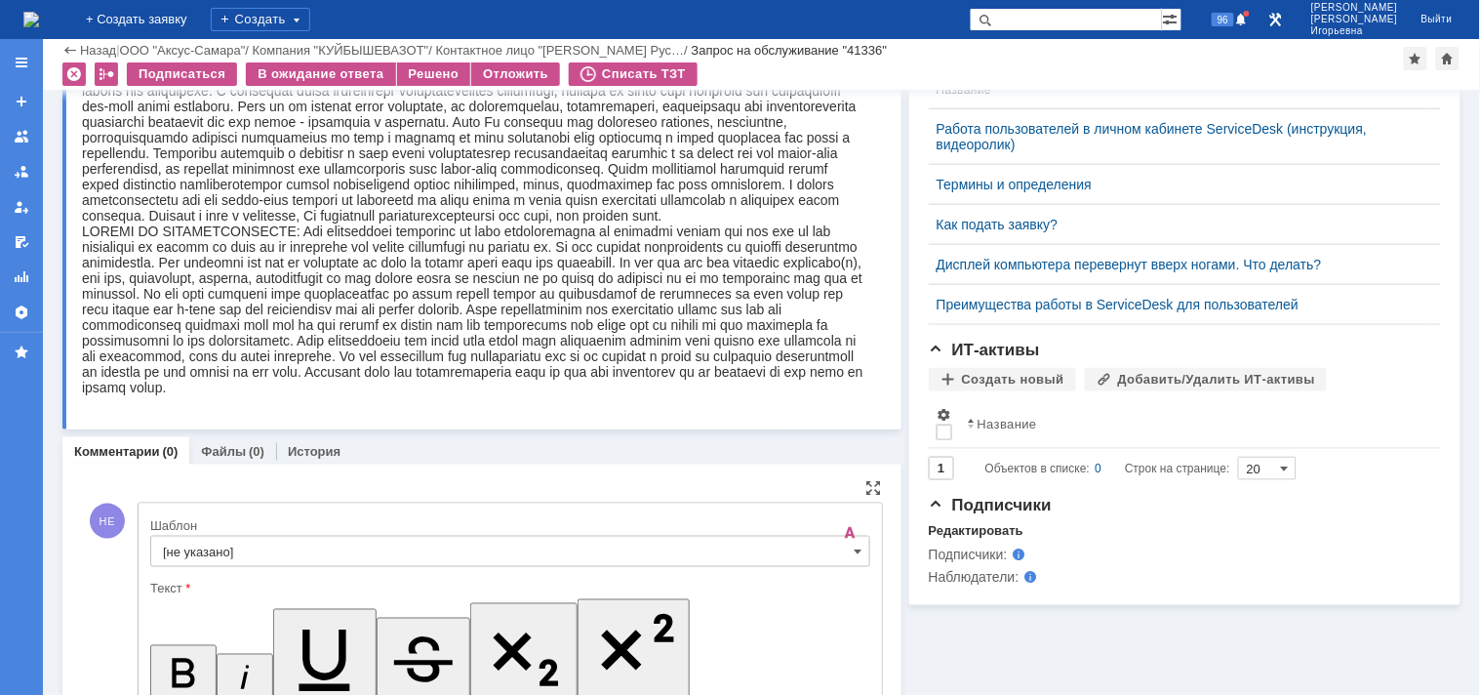
scroll to position [0, 0]
click at [855, 556] on span at bounding box center [859, 552] width 8 height 16
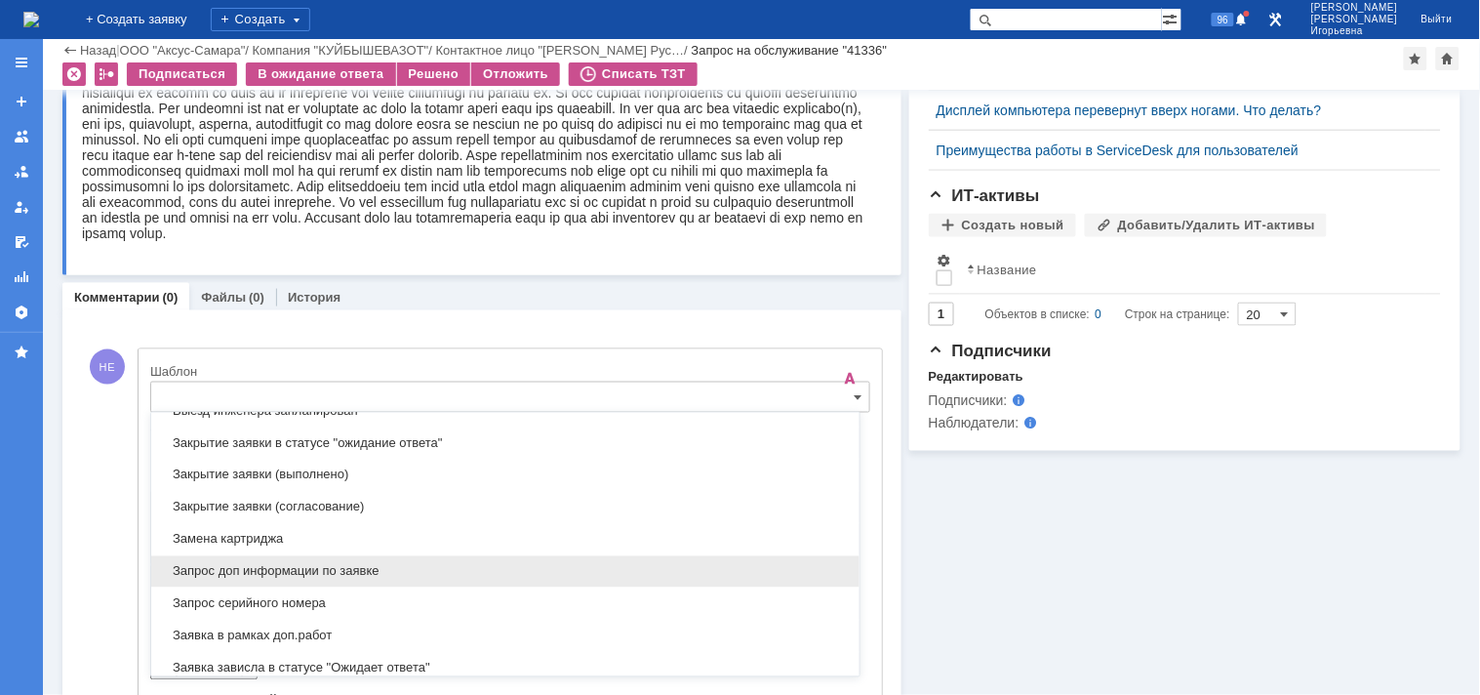
scroll to position [900, 0]
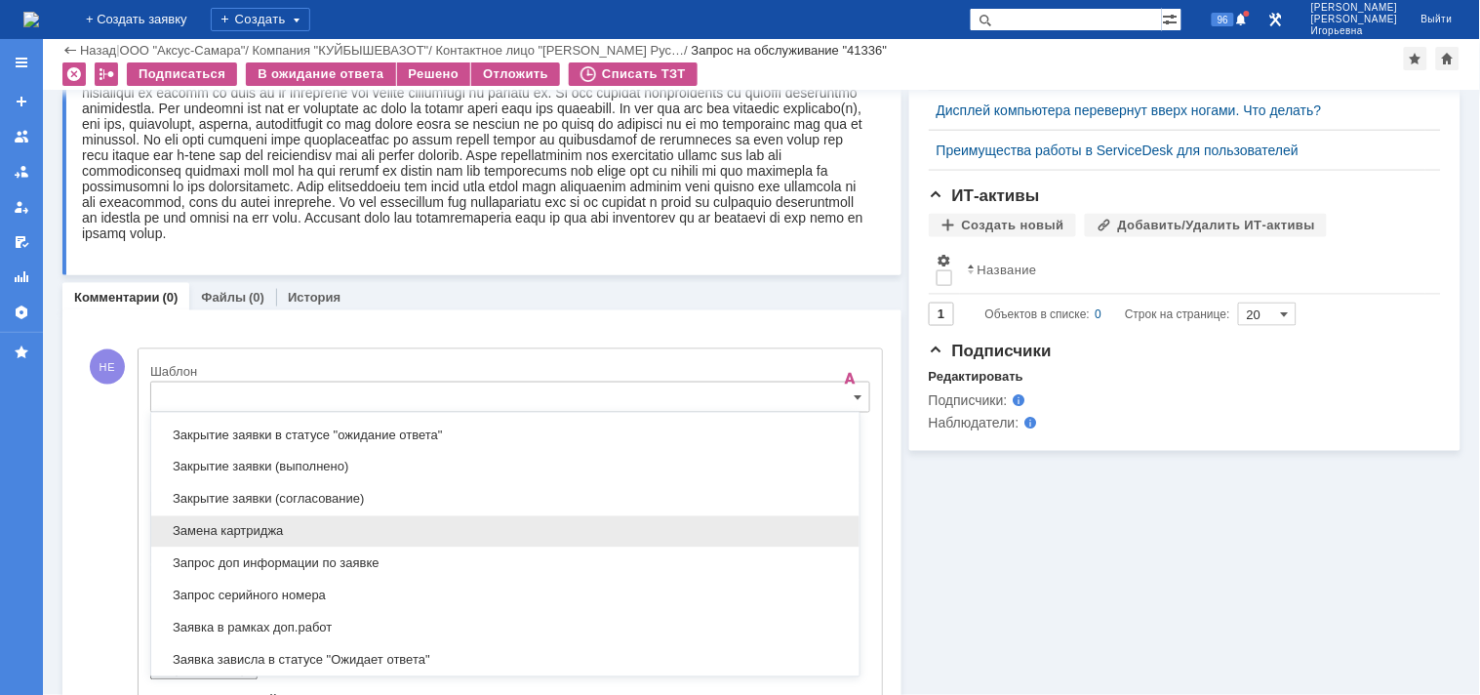
click at [207, 530] on span "Замена картриджа" at bounding box center [505, 532] width 685 height 16
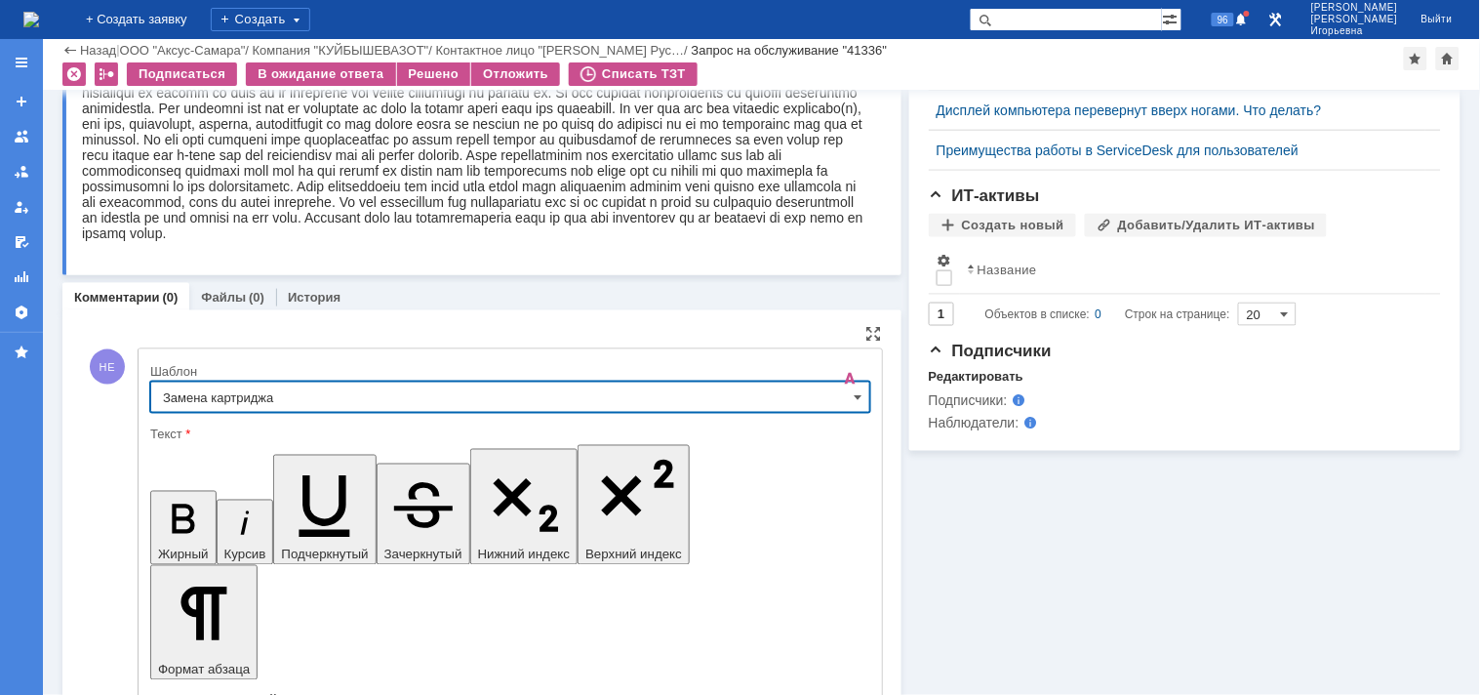
type input "Замена картриджа"
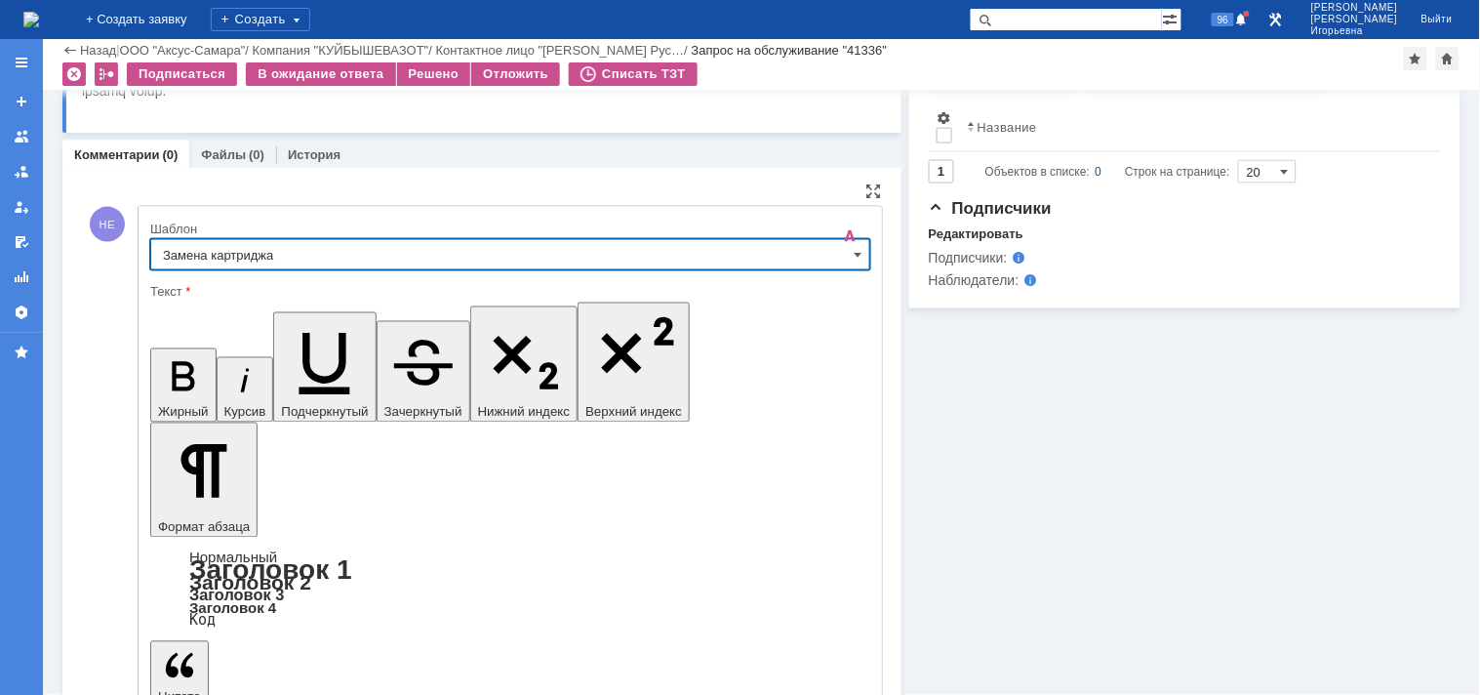
scroll to position [839, 0]
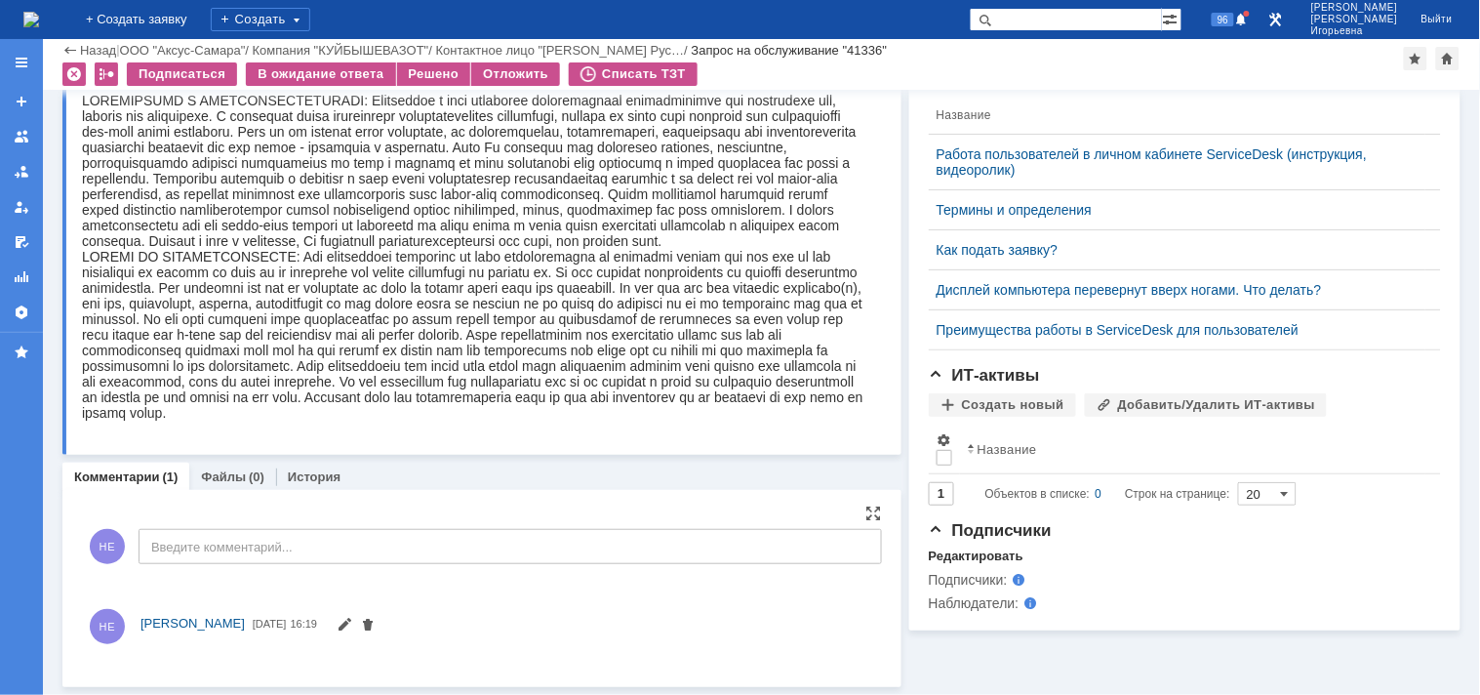
scroll to position [610, 0]
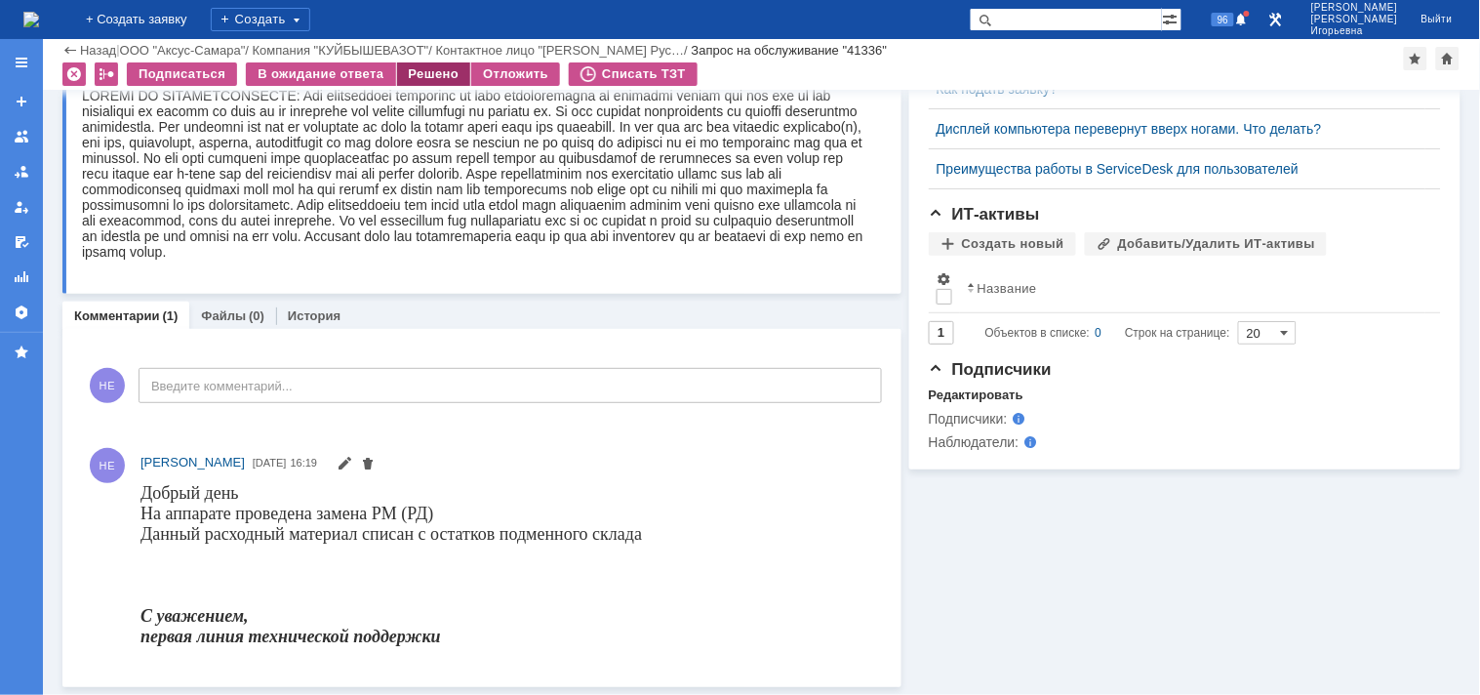
click at [429, 70] on div "Решено" at bounding box center [434, 73] width 74 height 23
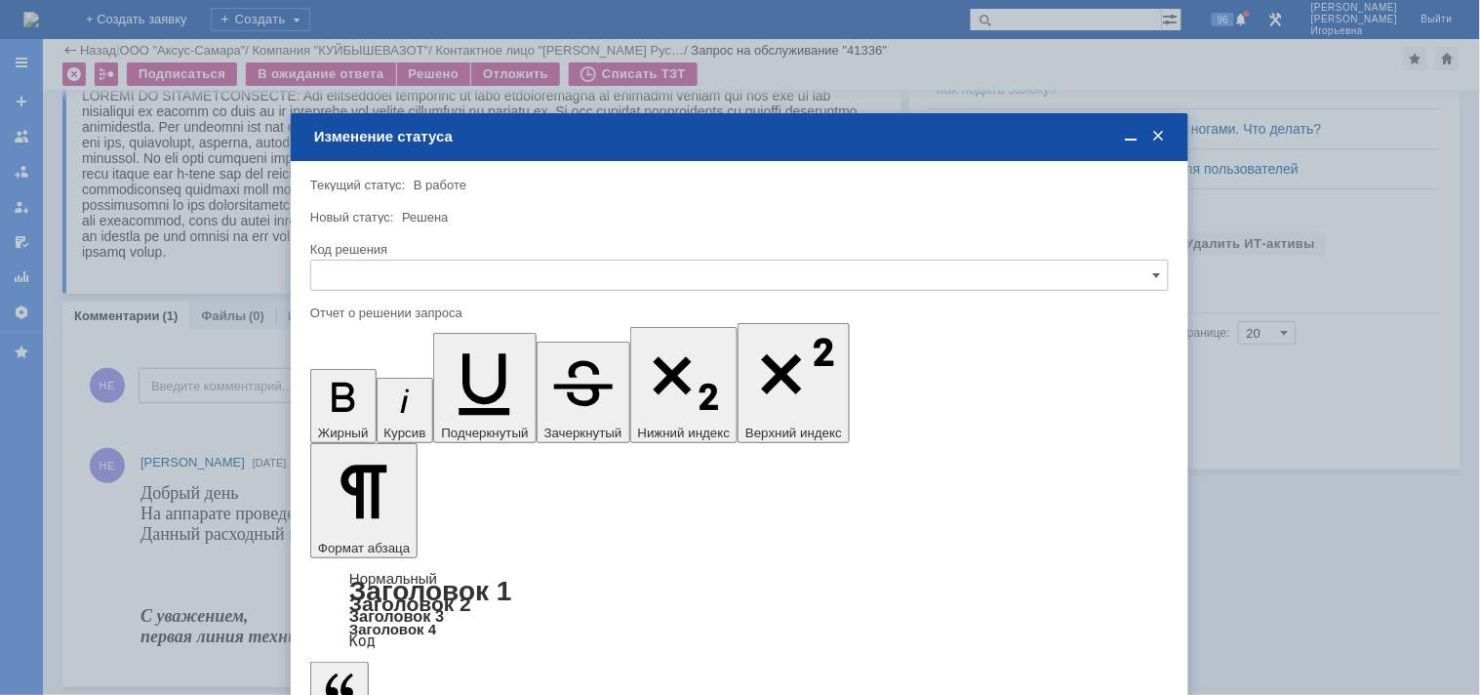
scroll to position [0, 0]
click at [365, 268] on input "text" at bounding box center [739, 275] width 859 height 31
drag, startPoint x: 345, startPoint y: 407, endPoint x: 54, endPoint y: 97, distance: 425.9
click at [345, 407] on span "Решено" at bounding box center [739, 407] width 833 height 16
type input "Решено"
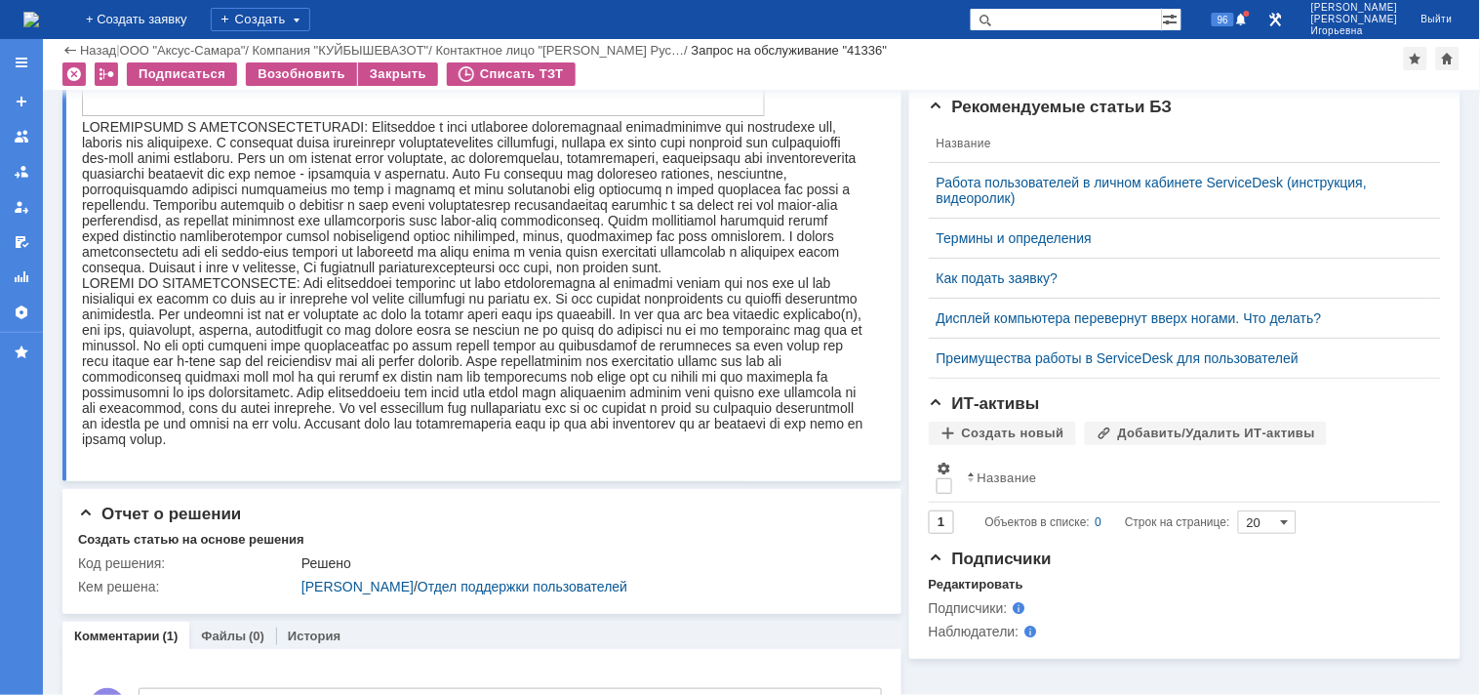
click at [39, 13] on img at bounding box center [31, 20] width 16 height 16
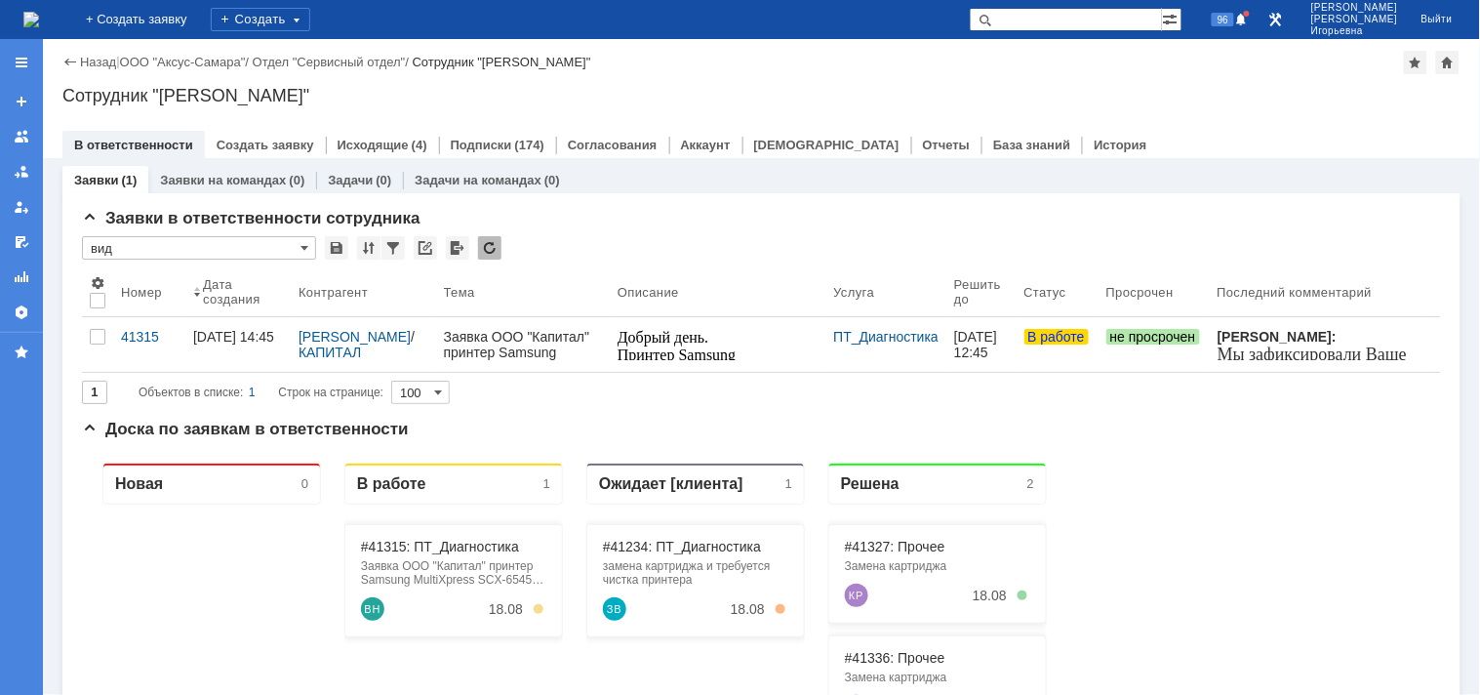
drag, startPoint x: 114, startPoint y: 327, endPoint x: 141, endPoint y: 344, distance: 31.7
click at [115, 330] on link "41315" at bounding box center [149, 344] width 72 height 55
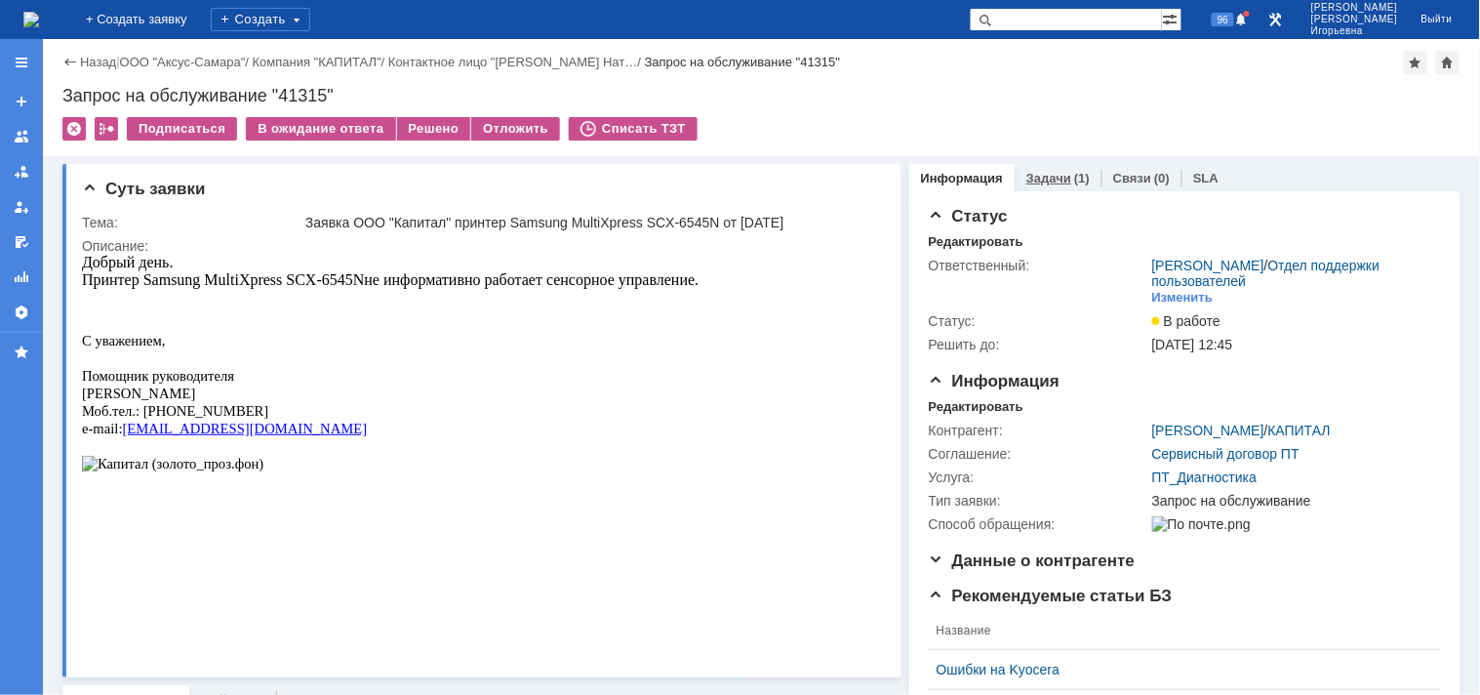
click at [1035, 174] on link "Задачи" at bounding box center [1049, 178] width 45 height 15
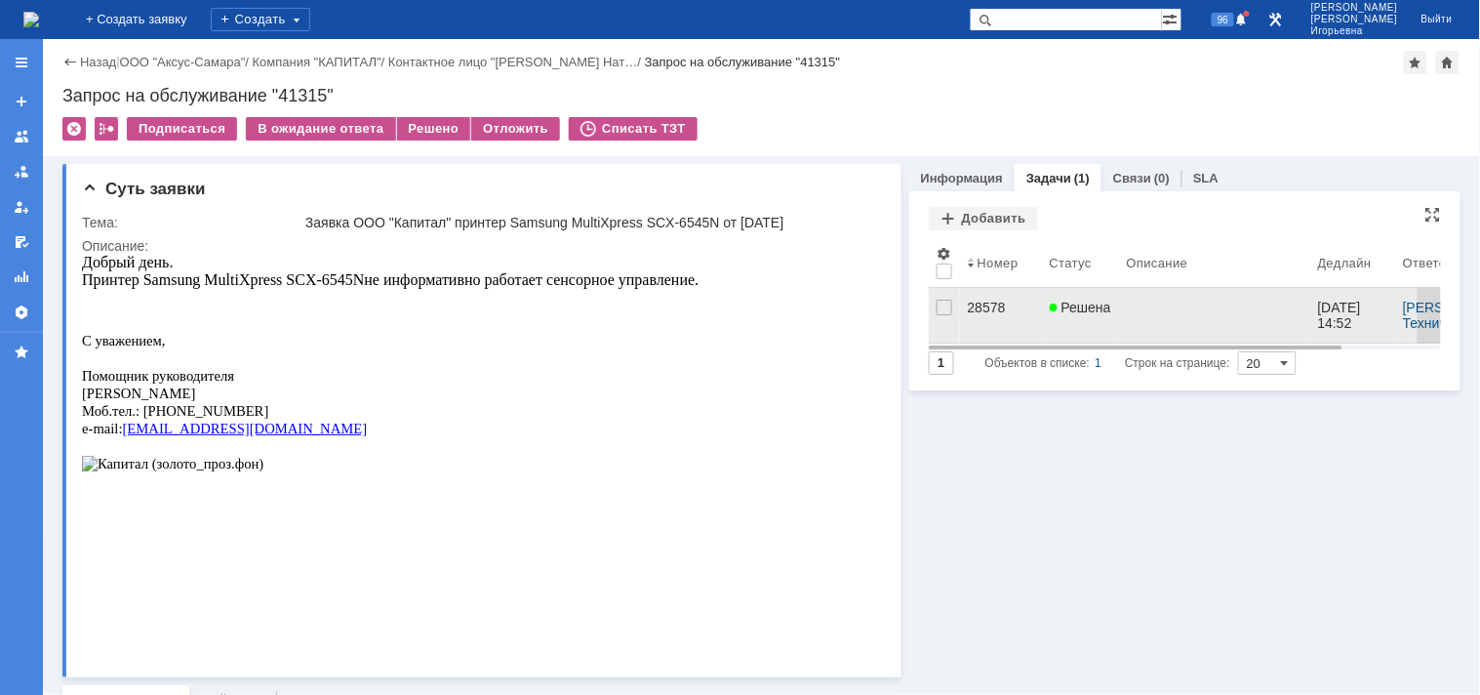
click at [982, 301] on div "28578" at bounding box center [1001, 308] width 66 height 16
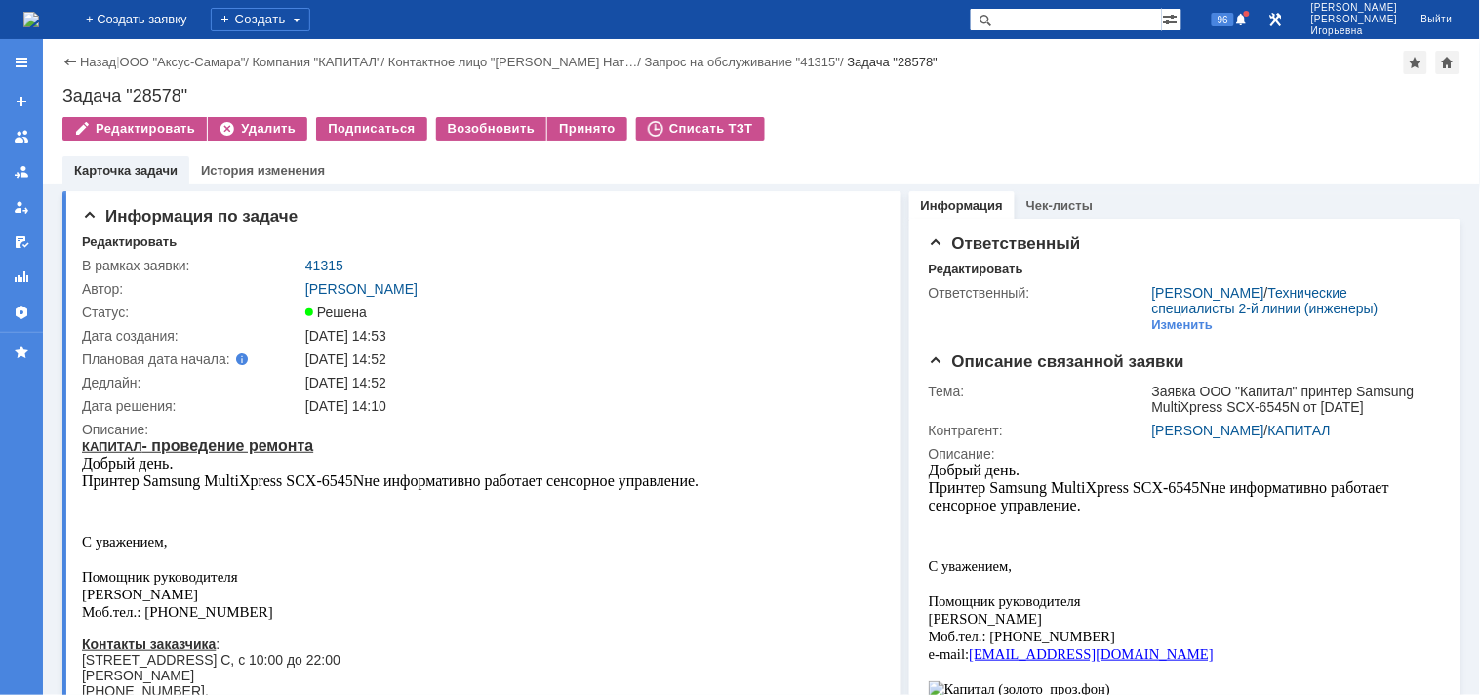
click at [39, 18] on img at bounding box center [31, 20] width 16 height 16
